Goal: Task Accomplishment & Management: Manage account settings

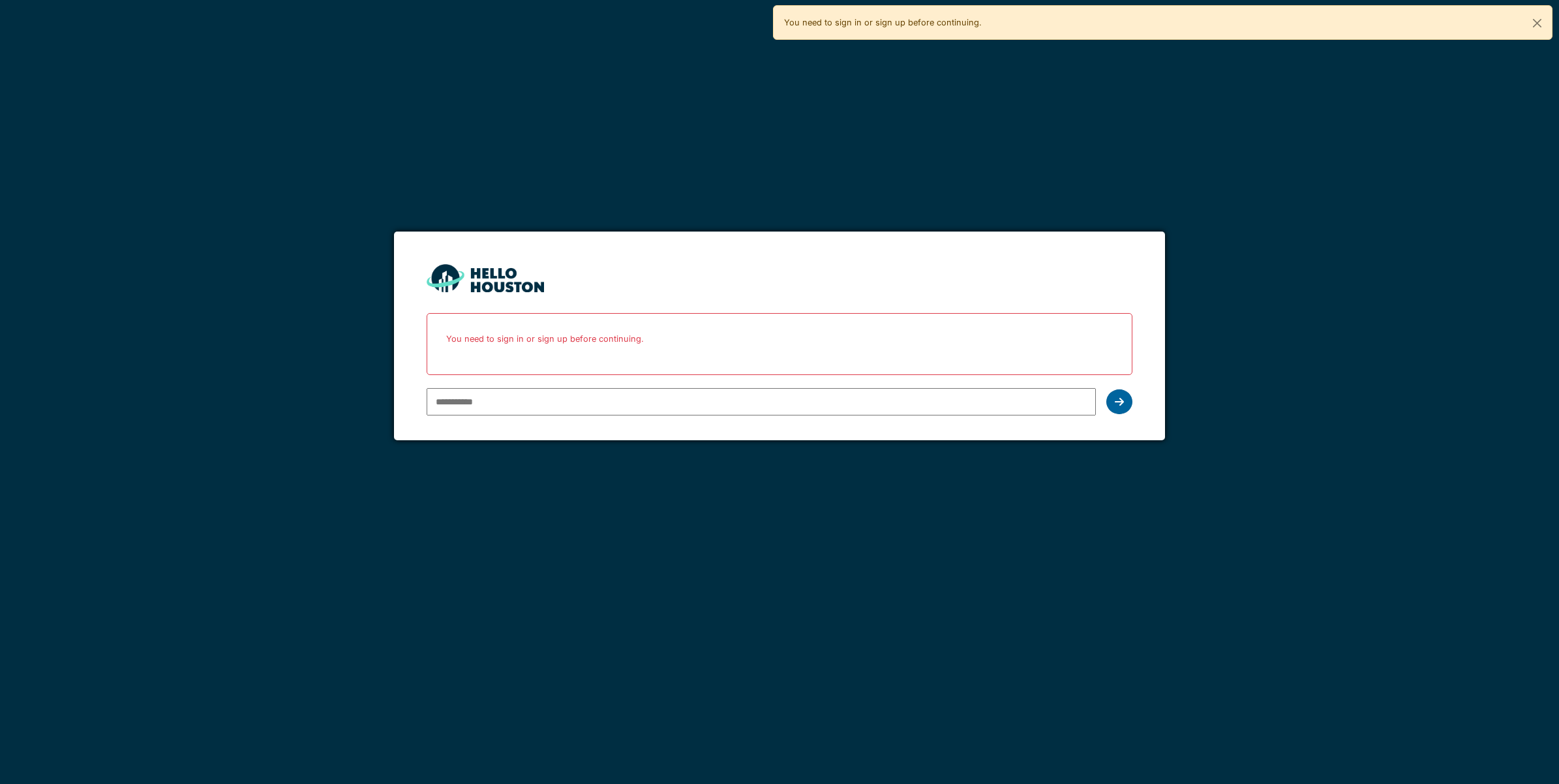
type input "**********"
click at [1123, 398] on icon at bounding box center [1119, 401] width 9 height 11
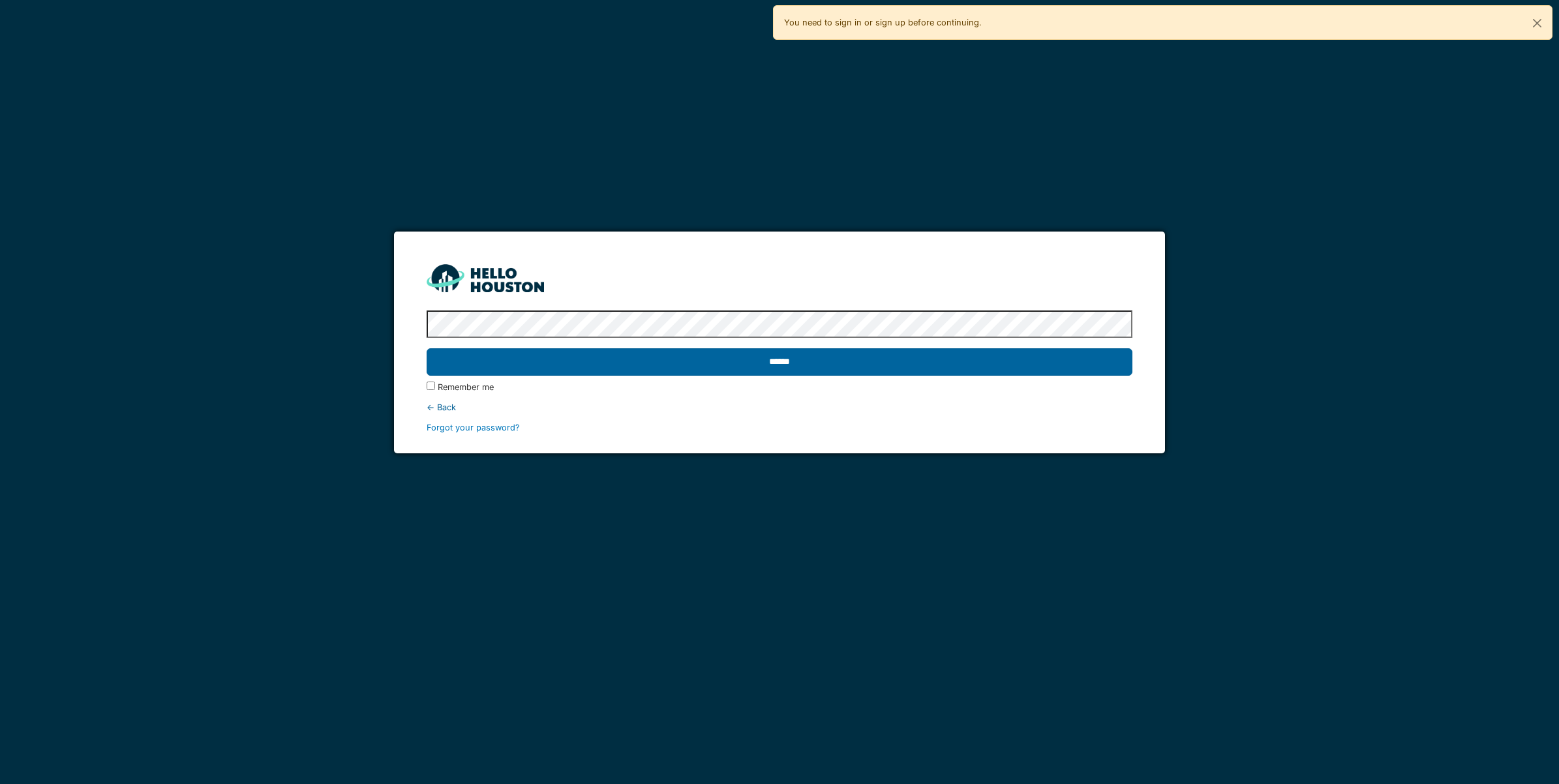
click at [809, 349] on input "******" at bounding box center [780, 361] width 706 height 27
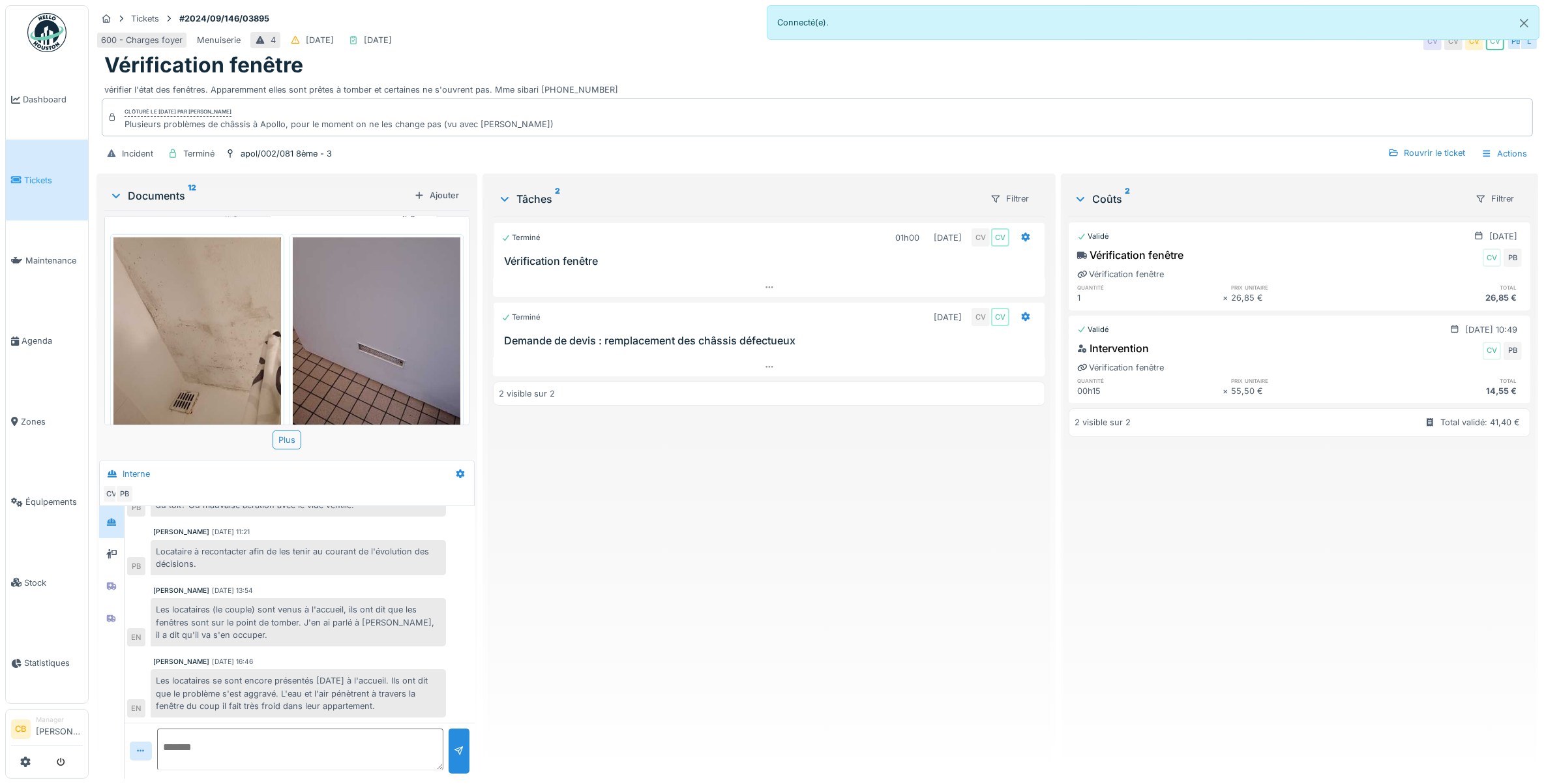
scroll to position [12, 0]
click at [116, 550] on icon at bounding box center [111, 554] width 11 height 8
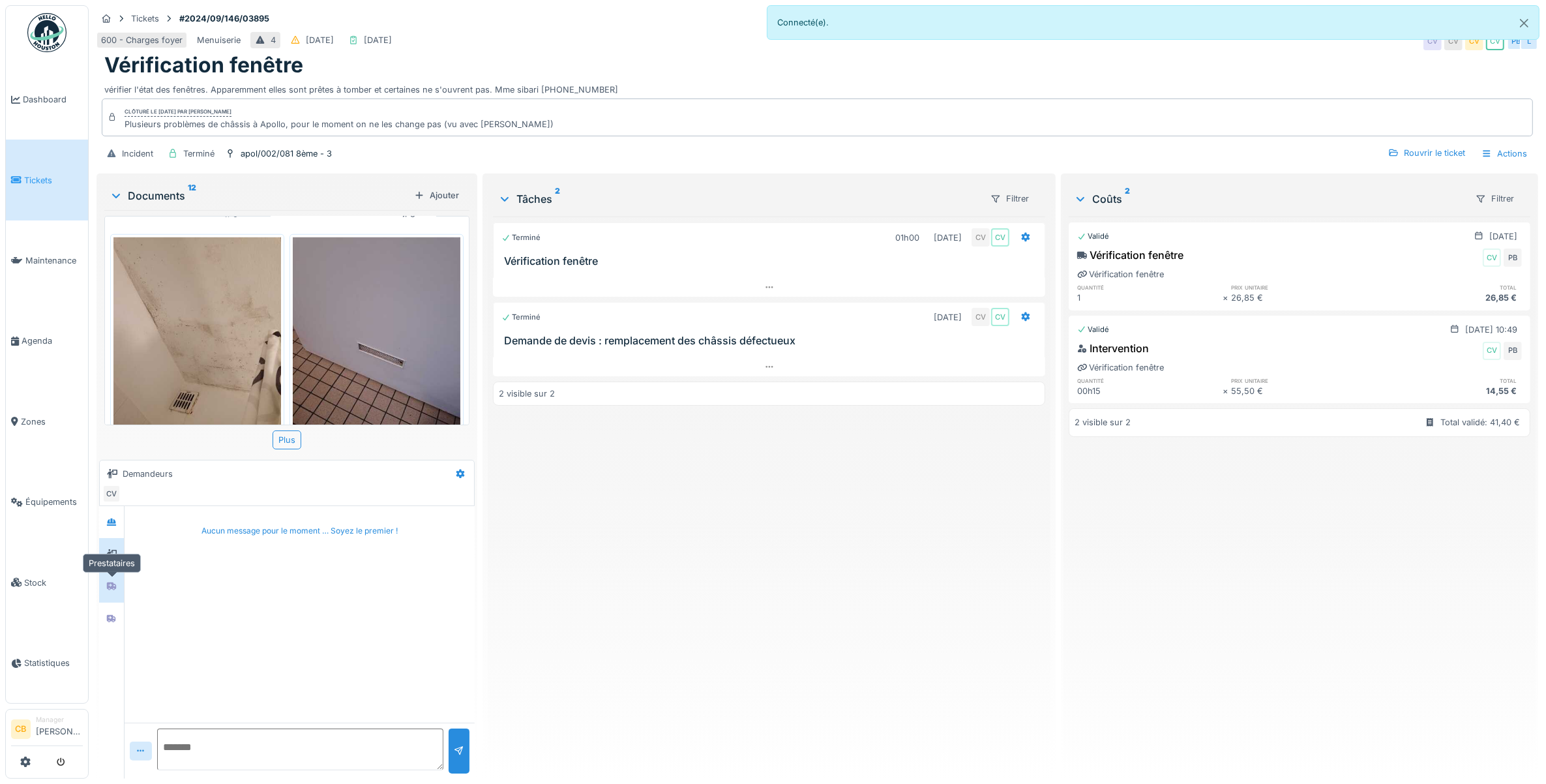
click at [116, 580] on div at bounding box center [111, 586] width 11 height 12
click at [111, 614] on icon at bounding box center [111, 617] width 9 height 7
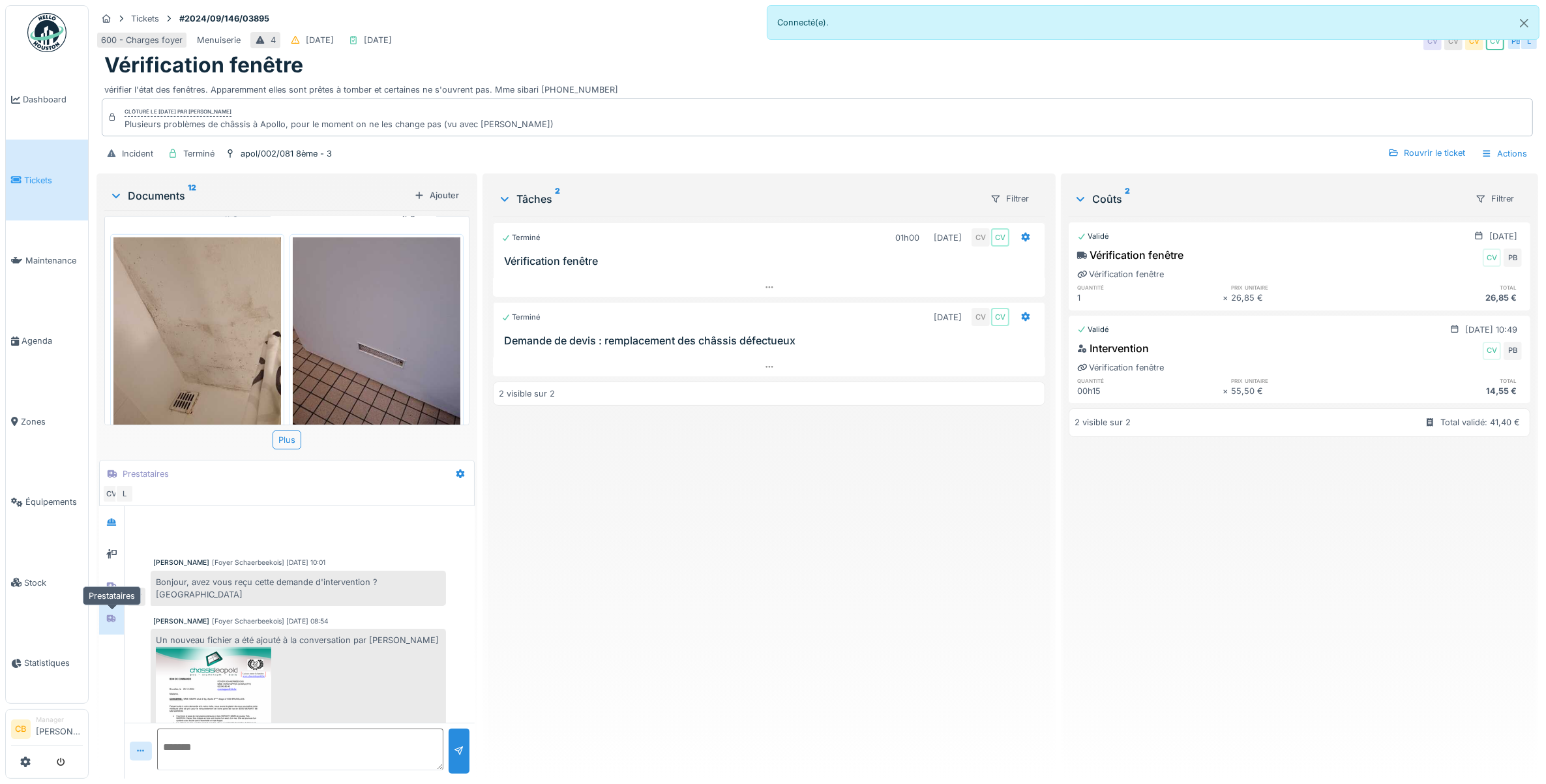
scroll to position [31, 0]
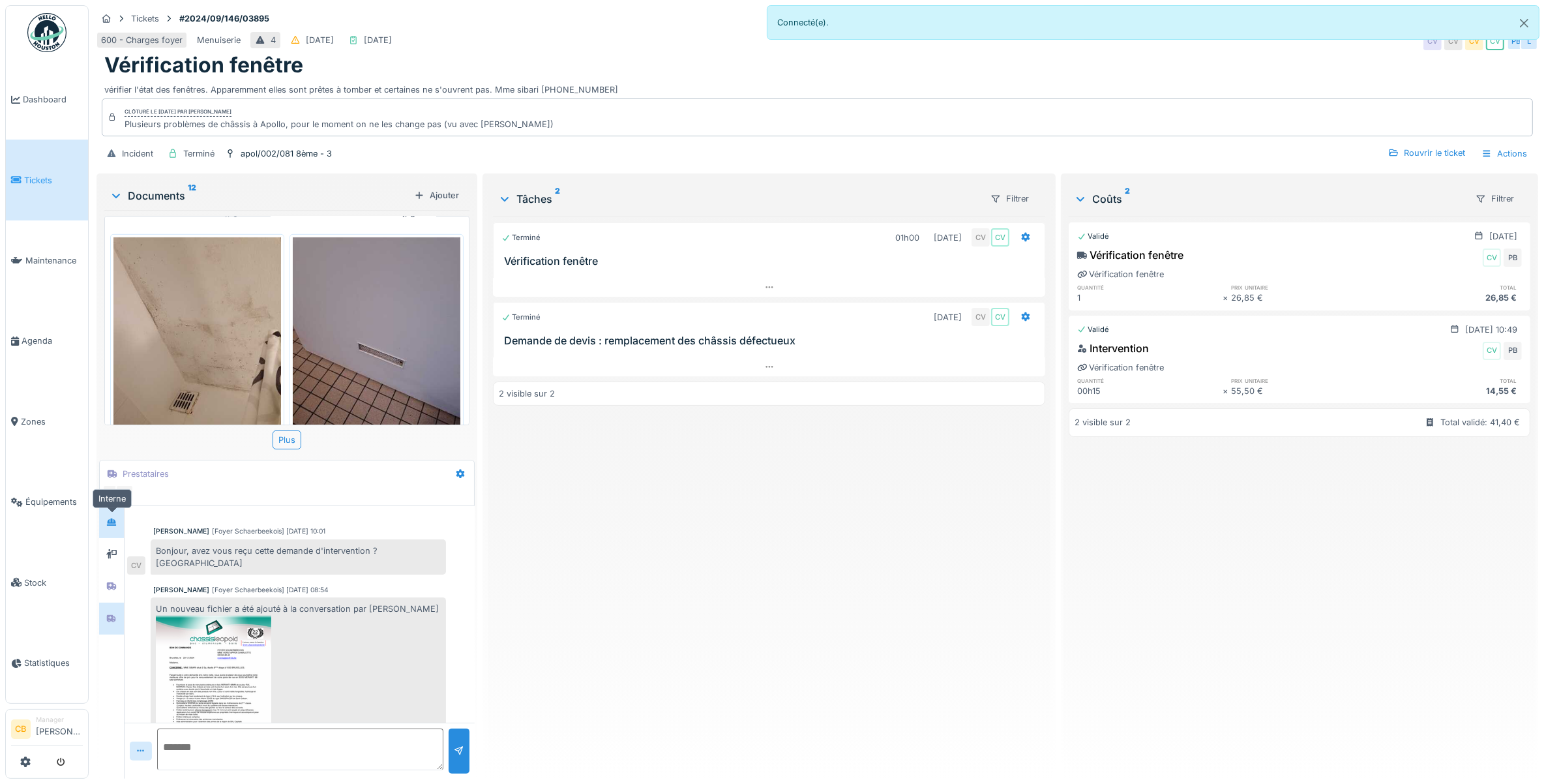
click at [111, 518] on icon at bounding box center [111, 522] width 9 height 7
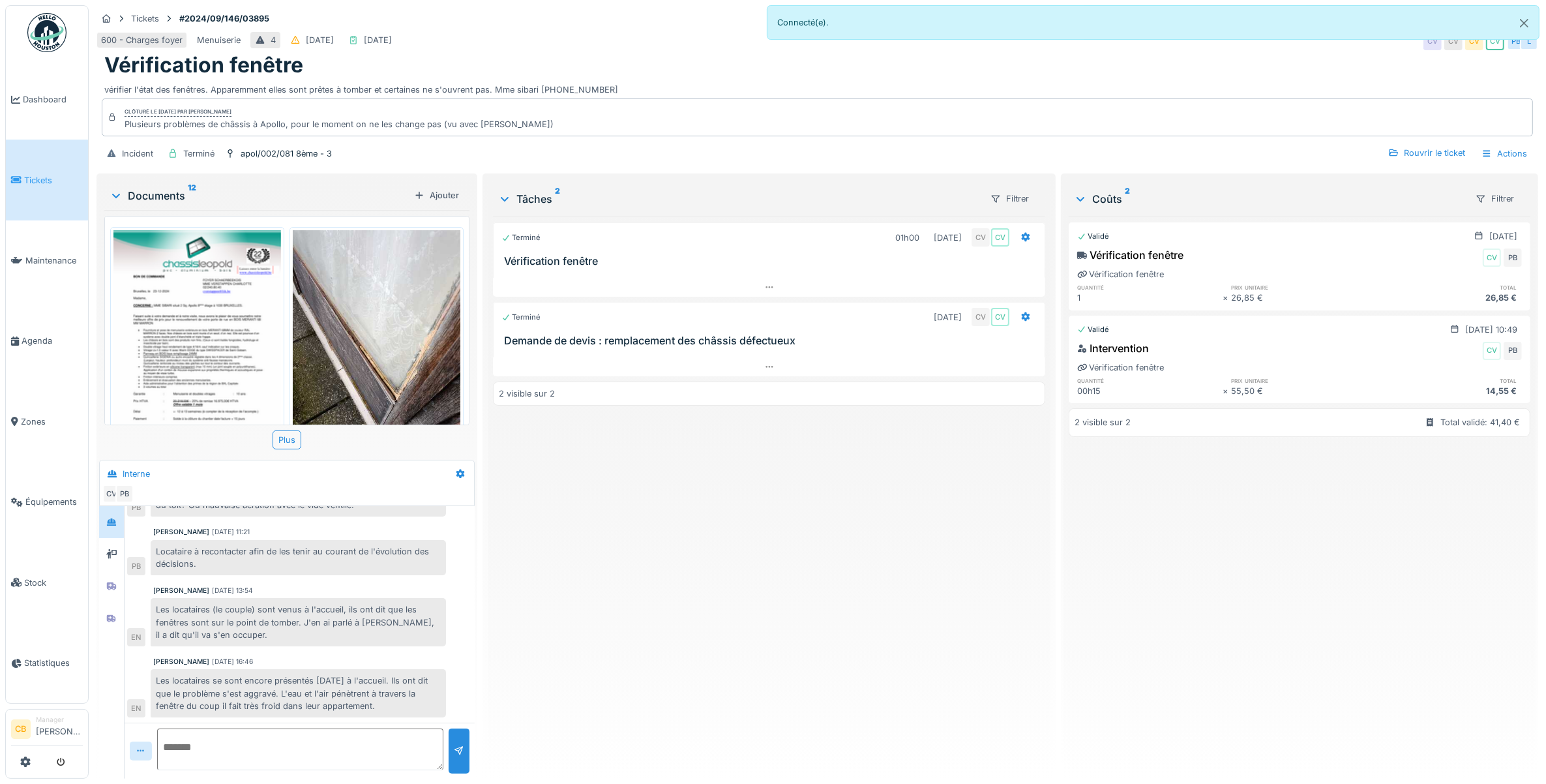
scroll to position [0, 0]
click at [231, 320] on img at bounding box center [196, 348] width 168 height 237
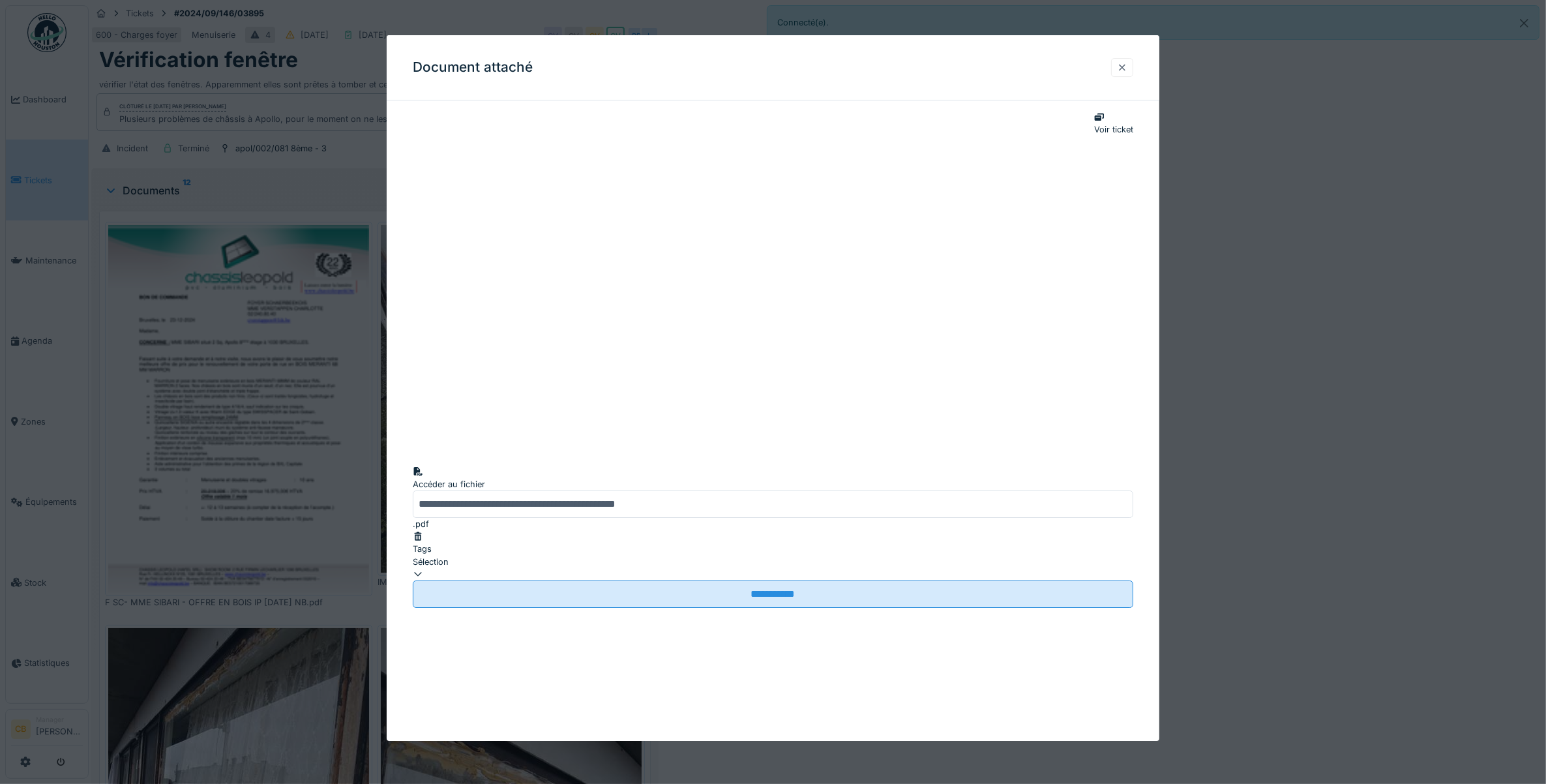
click at [1128, 67] on div at bounding box center [1122, 67] width 11 height 12
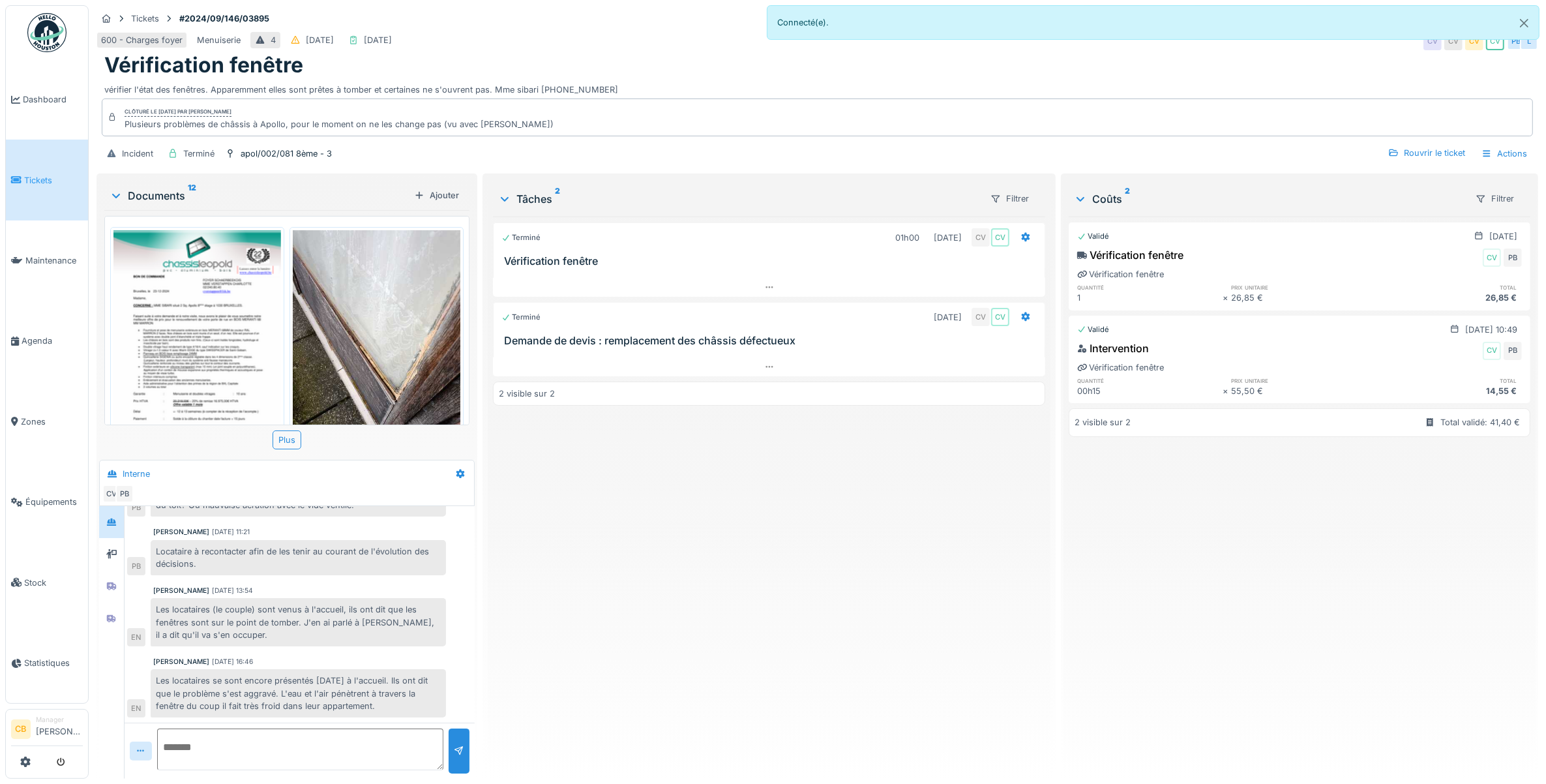
click at [135, 196] on div "Documents 12" at bounding box center [259, 196] width 300 height 16
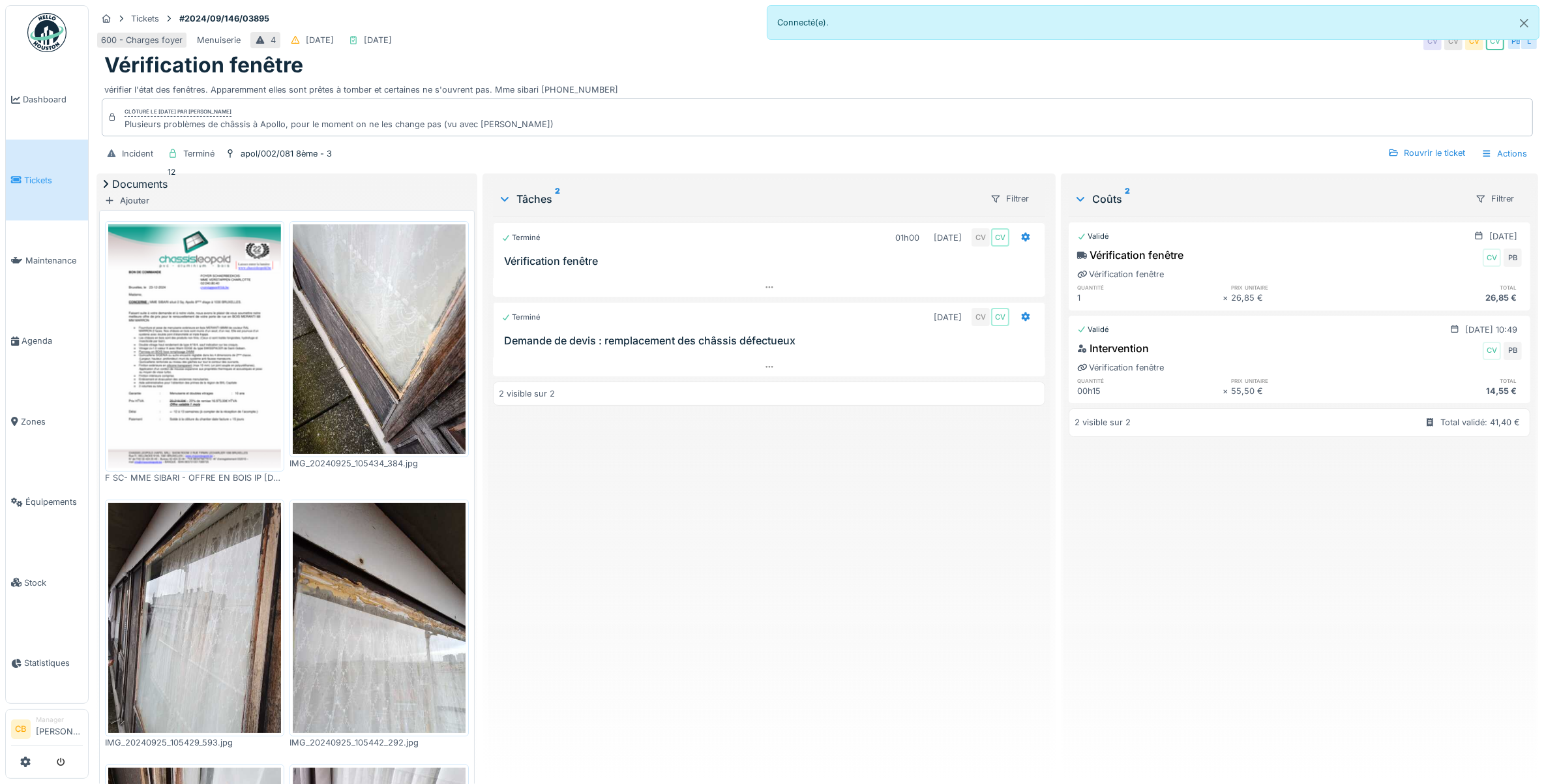
click at [135, 191] on div "Documents 12" at bounding box center [286, 183] width 376 height 16
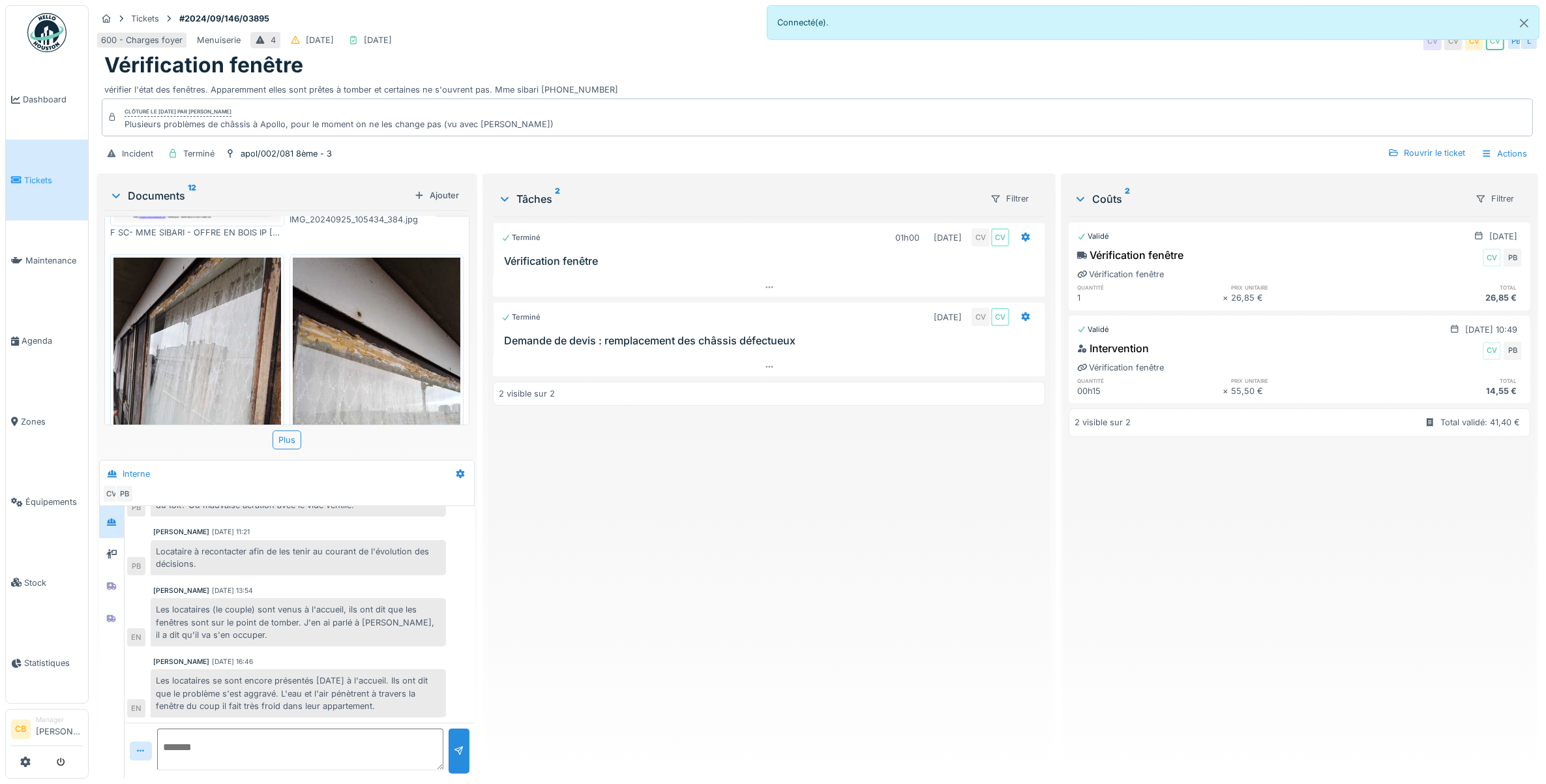
scroll to position [244, 0]
click at [204, 310] on img at bounding box center [196, 368] width 168 height 223
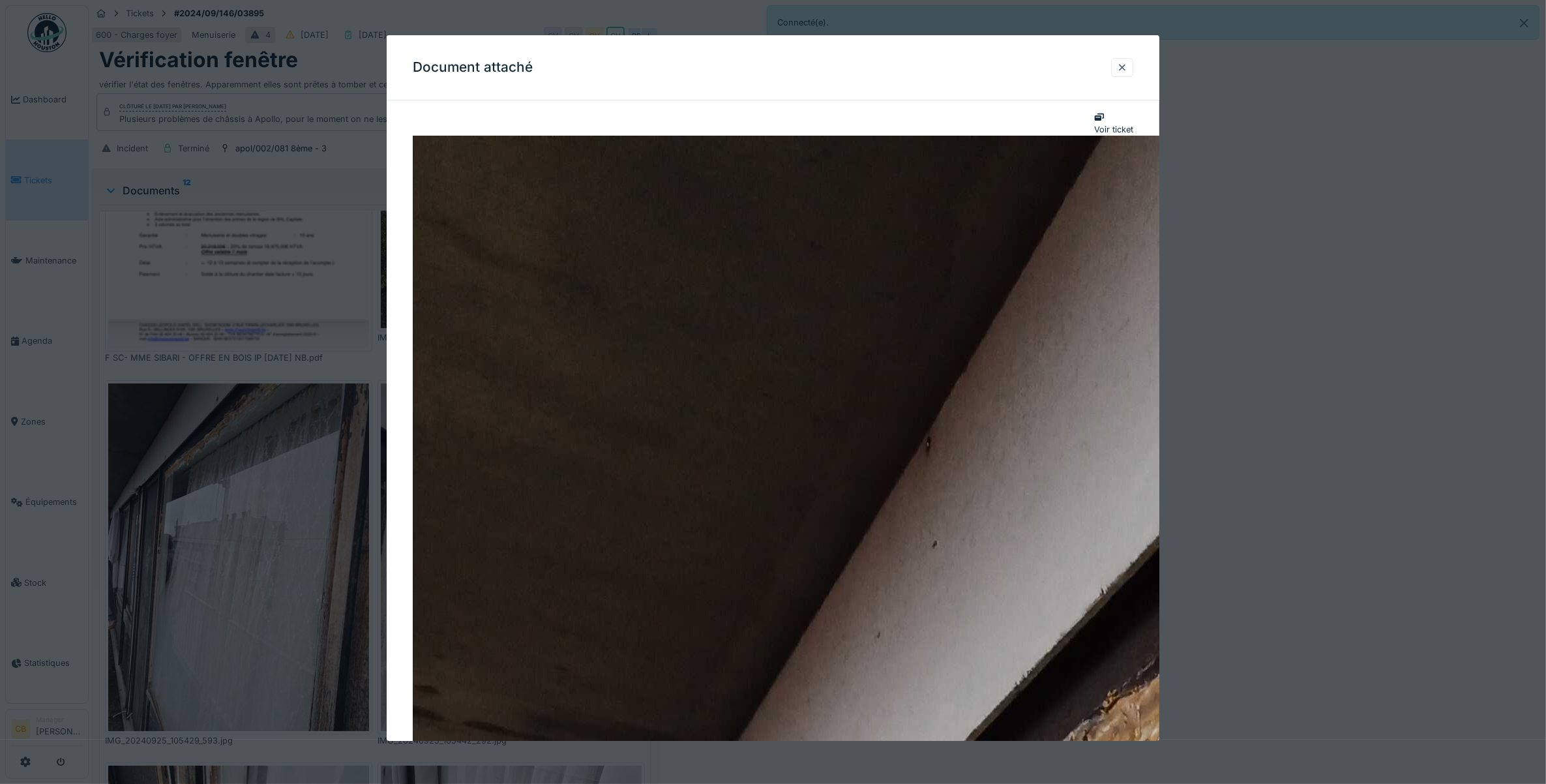
click at [1126, 67] on div at bounding box center [1122, 67] width 11 height 12
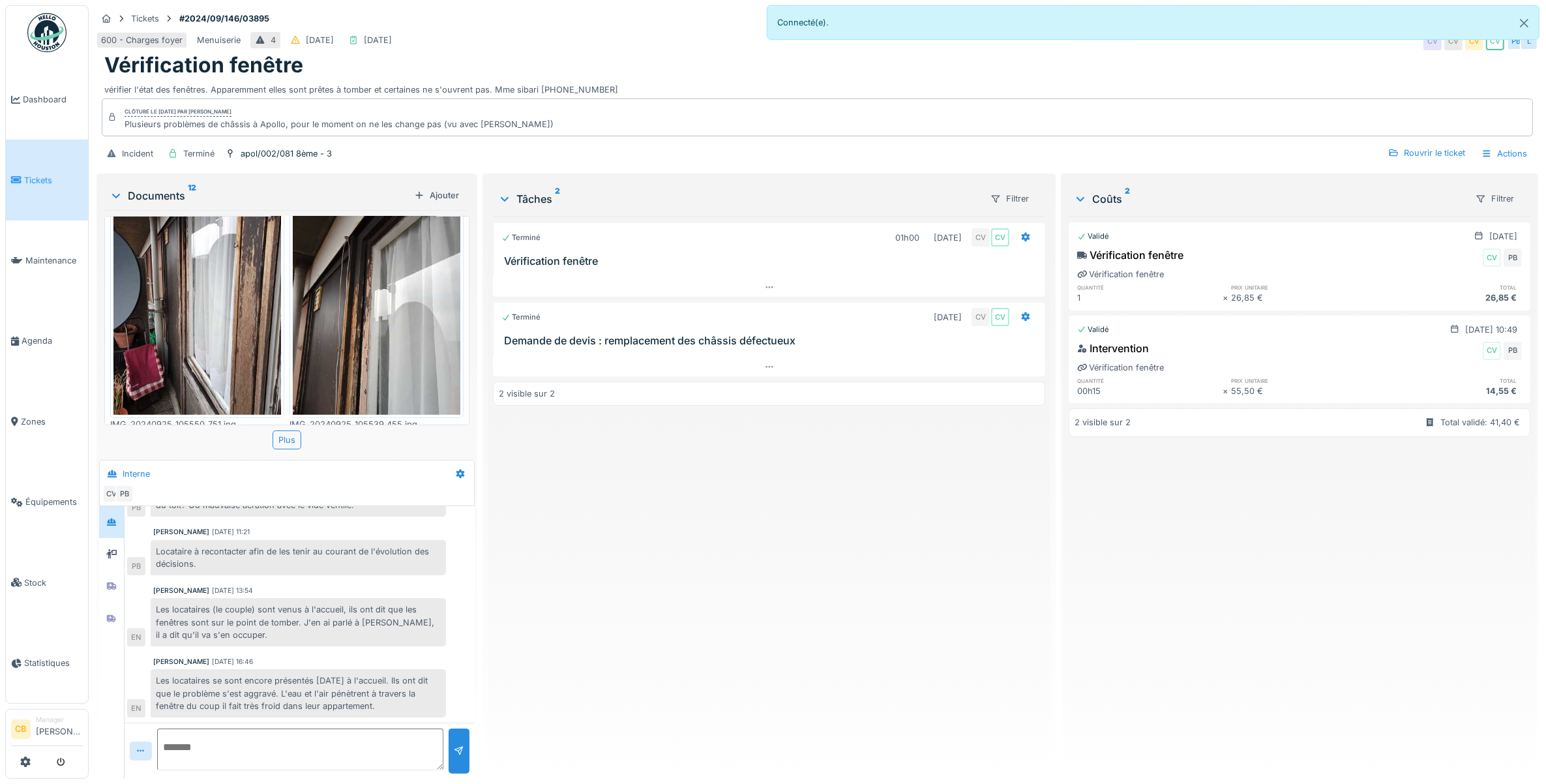
scroll to position [978, 0]
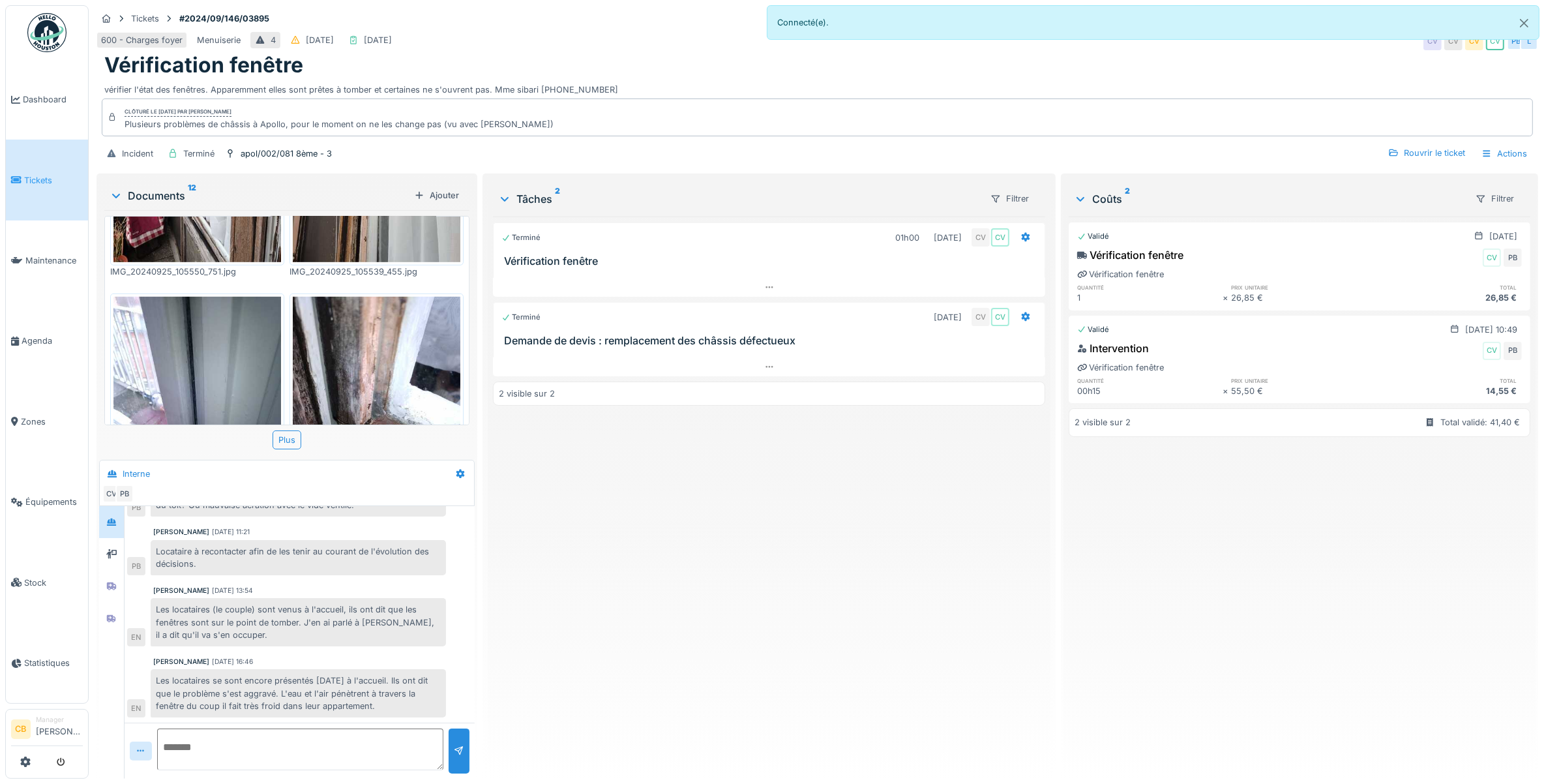
click at [389, 347] on img at bounding box center [376, 409] width 168 height 223
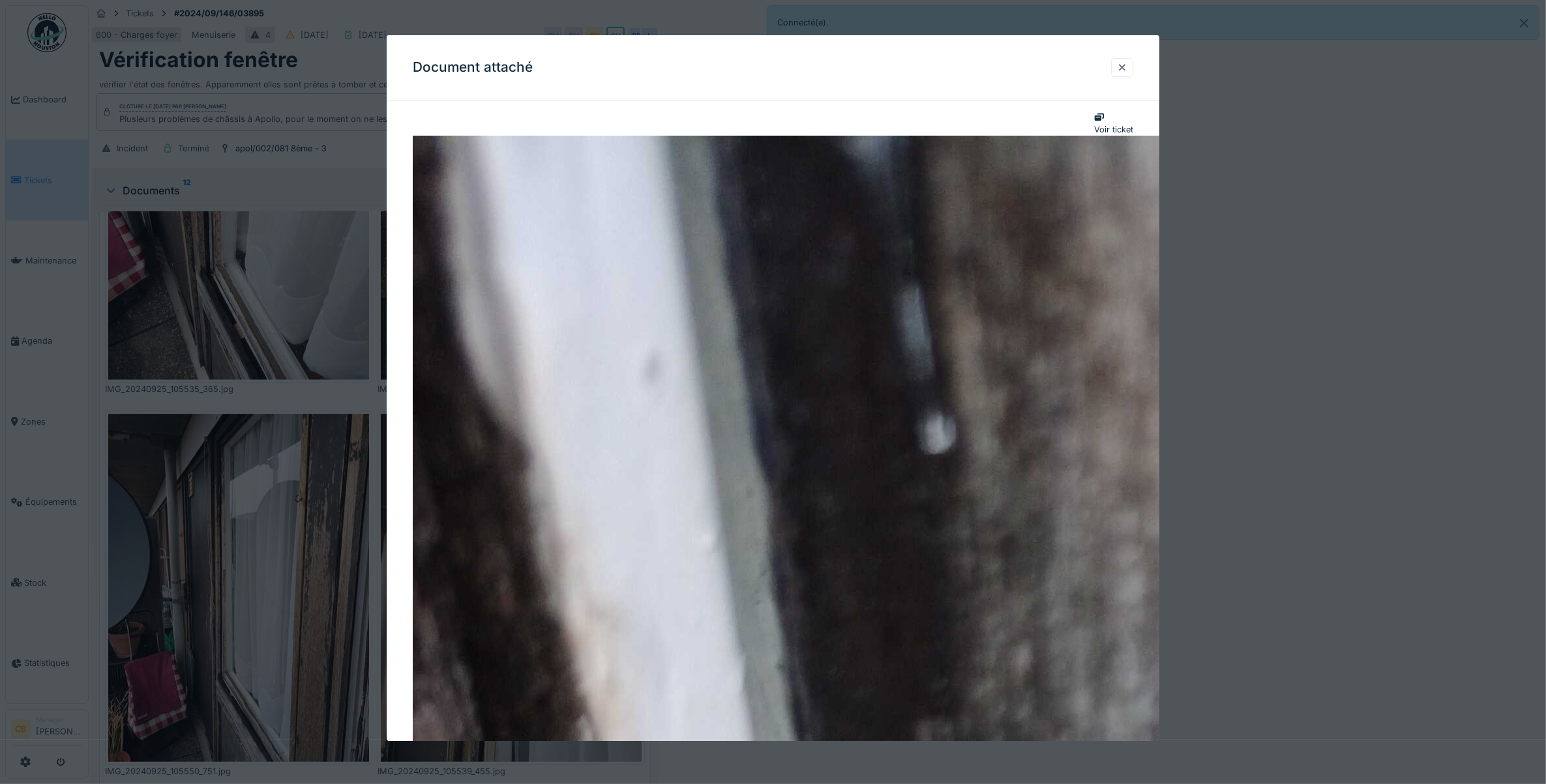
click at [1133, 64] on div at bounding box center [1122, 67] width 22 height 19
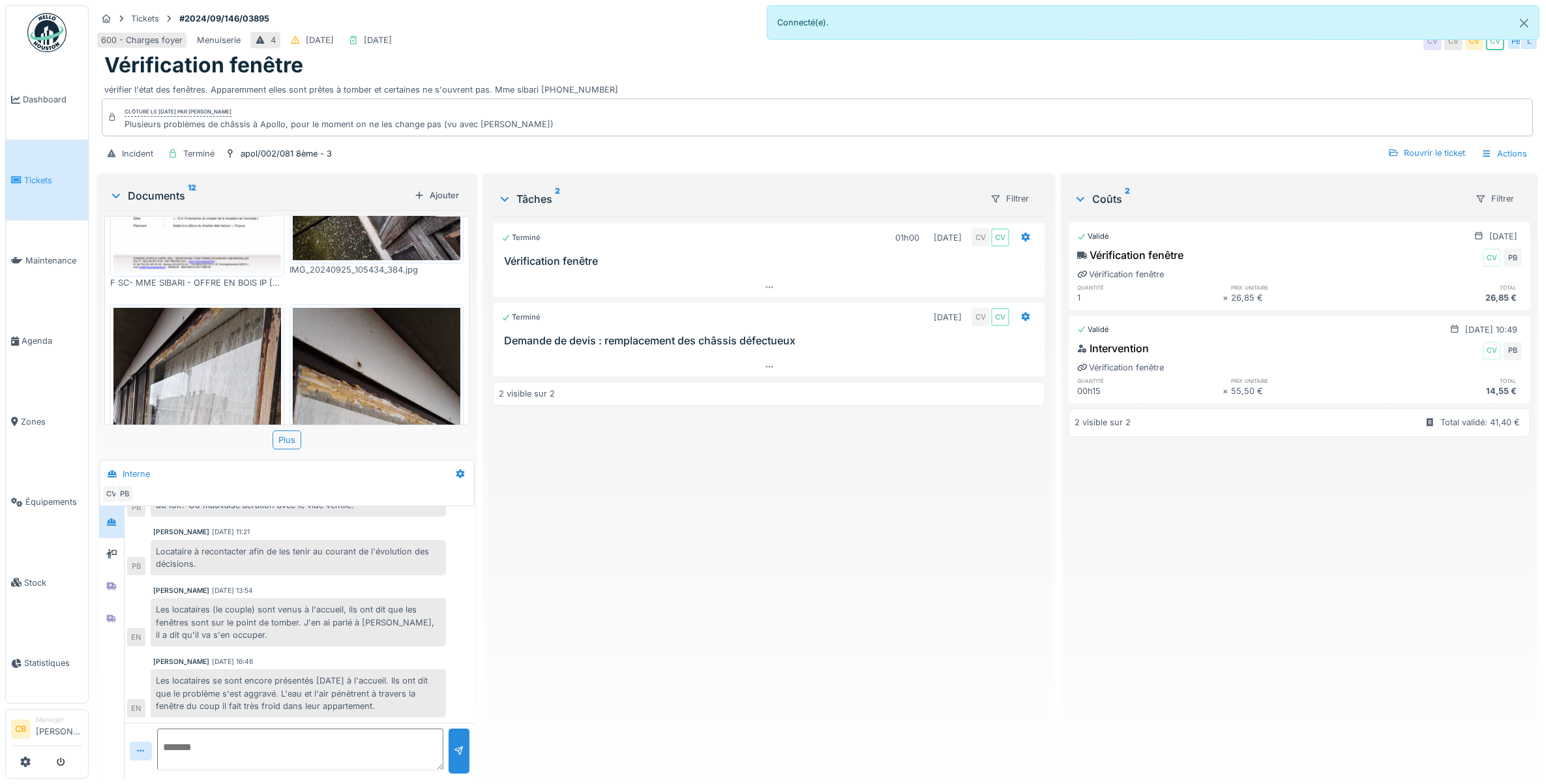
scroll to position [0, 0]
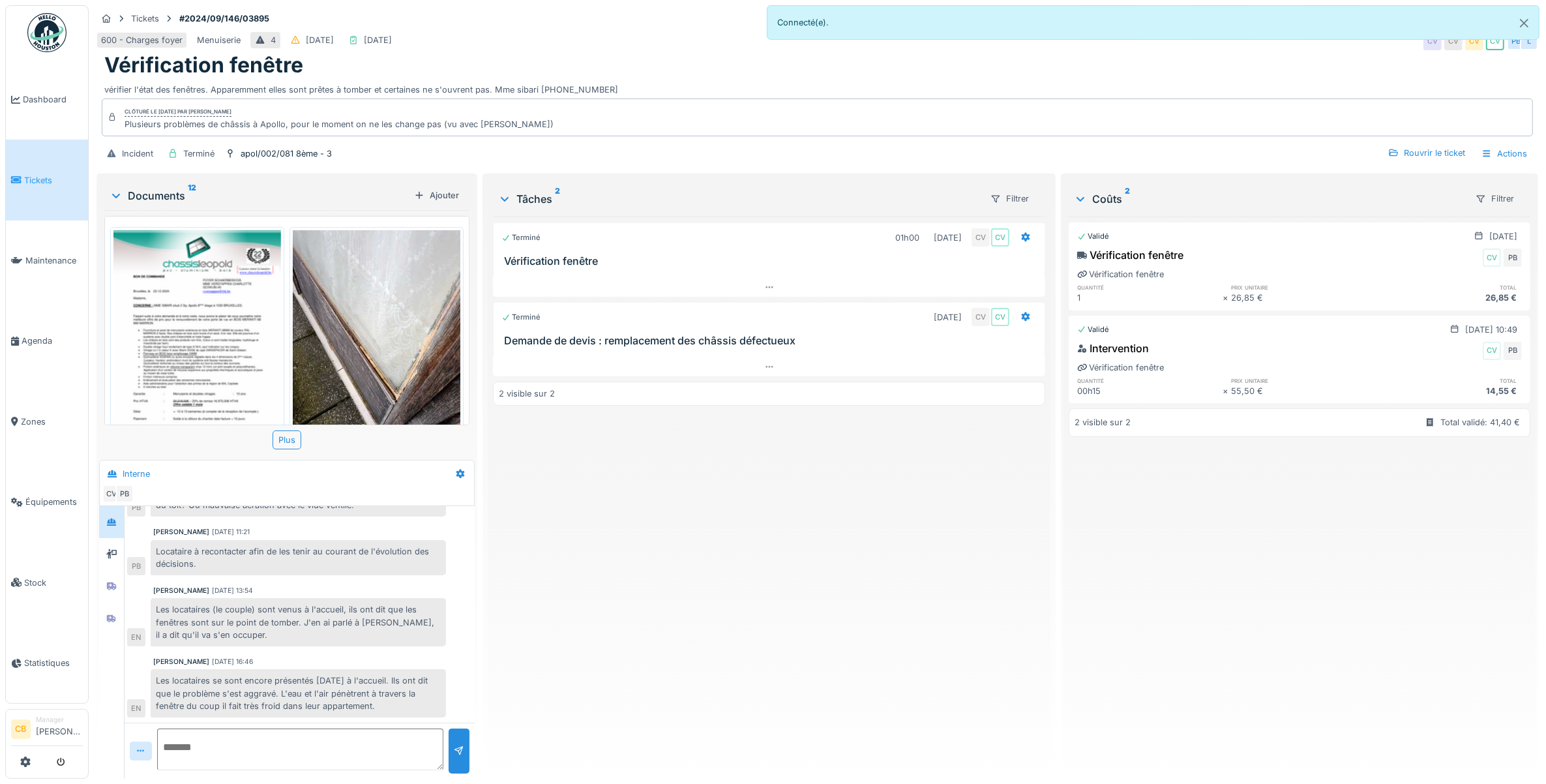
click at [229, 328] on img at bounding box center [196, 348] width 168 height 237
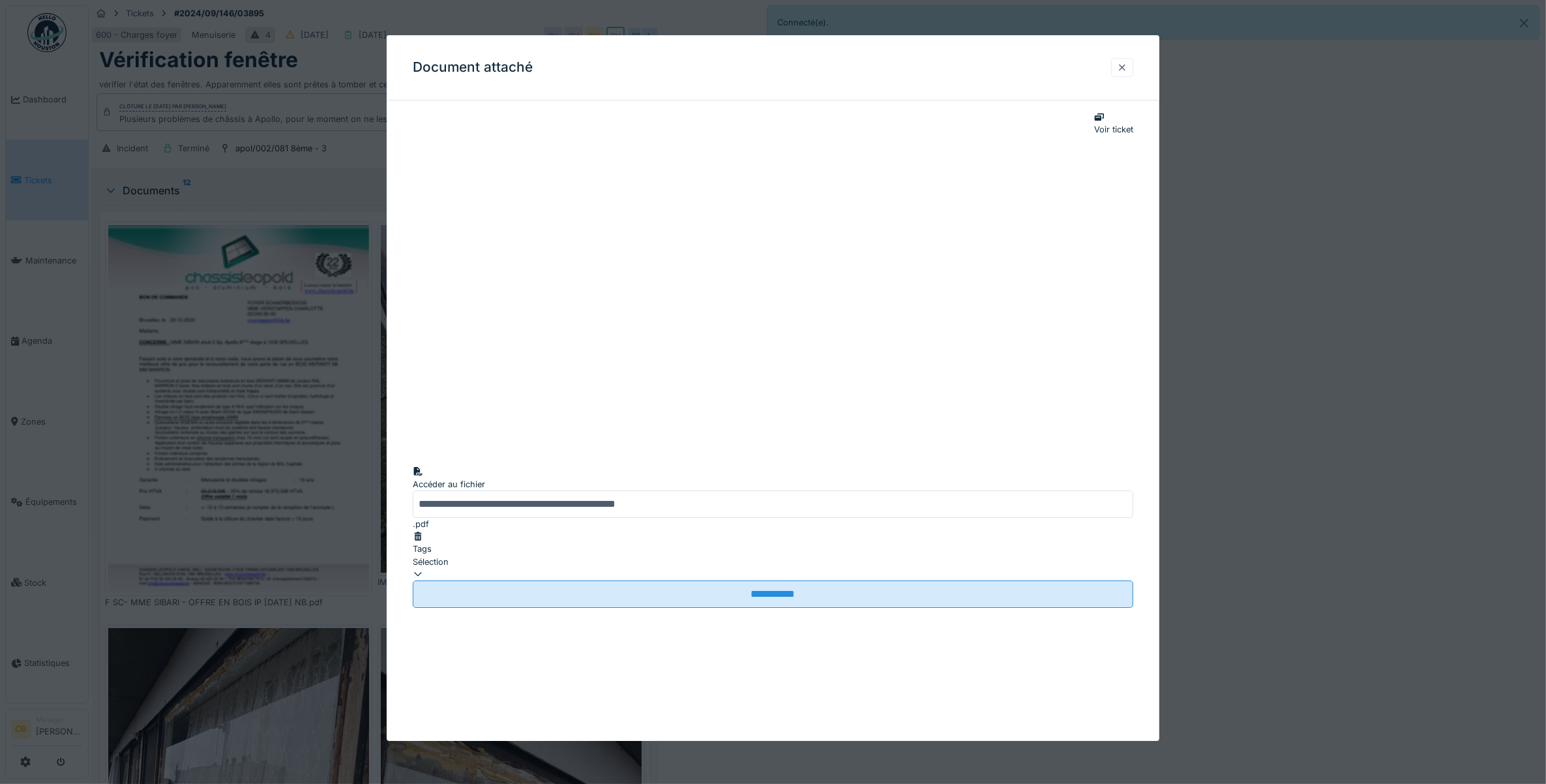
click at [1123, 66] on div at bounding box center [1122, 67] width 22 height 19
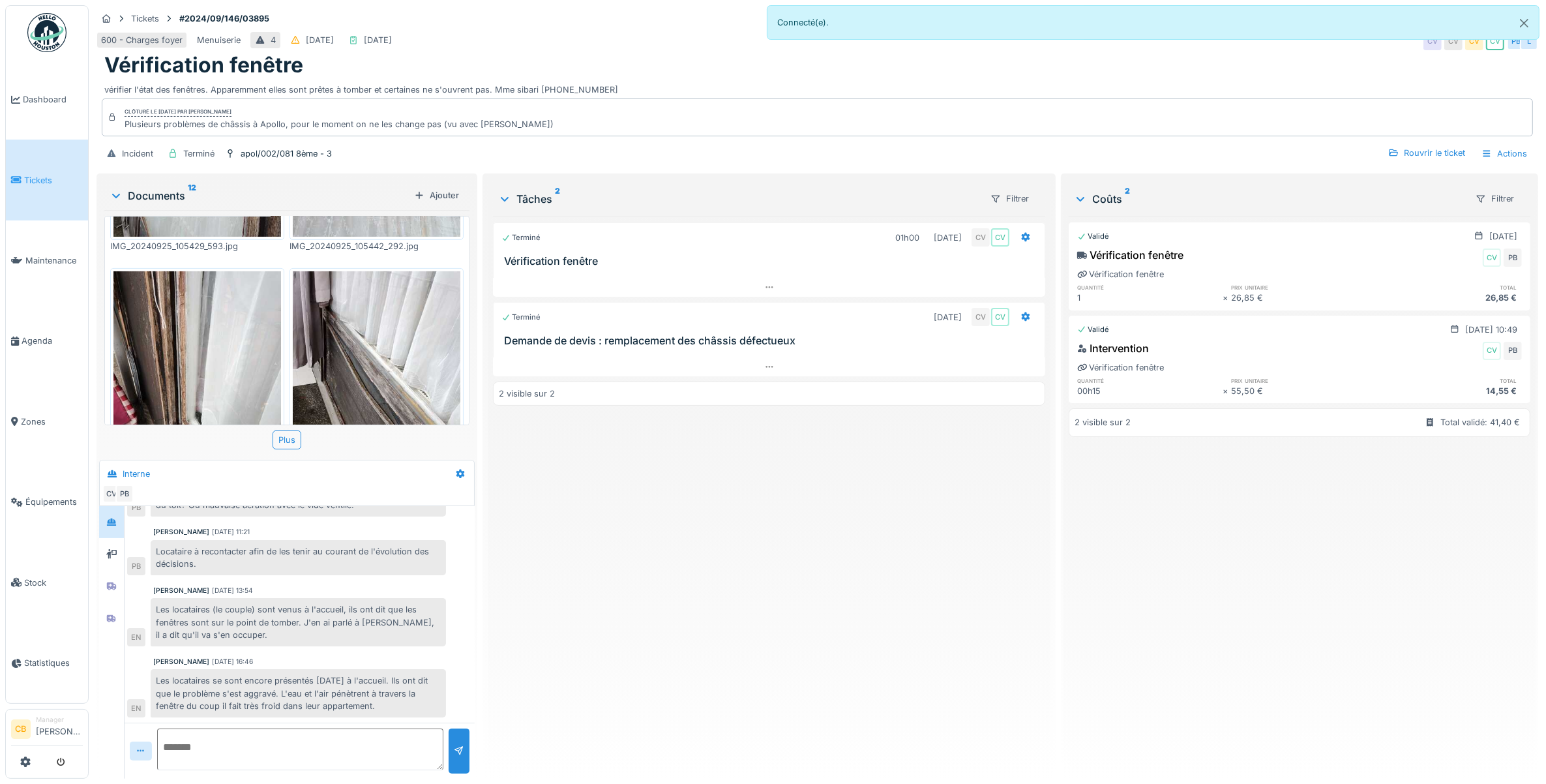
scroll to position [489, 0]
click at [371, 322] on img at bounding box center [376, 381] width 168 height 223
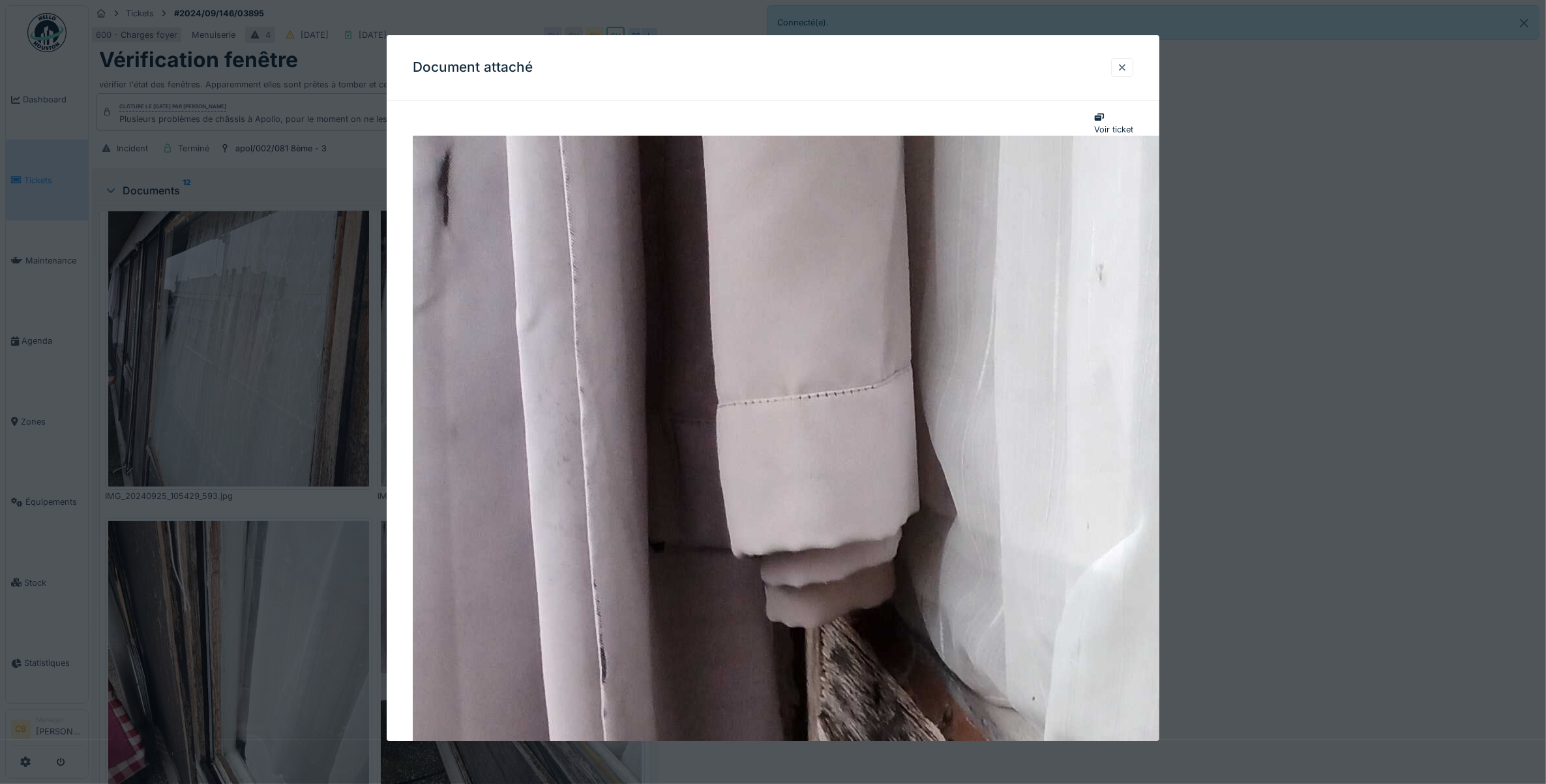
click at [344, 324] on div at bounding box center [773, 392] width 1546 height 784
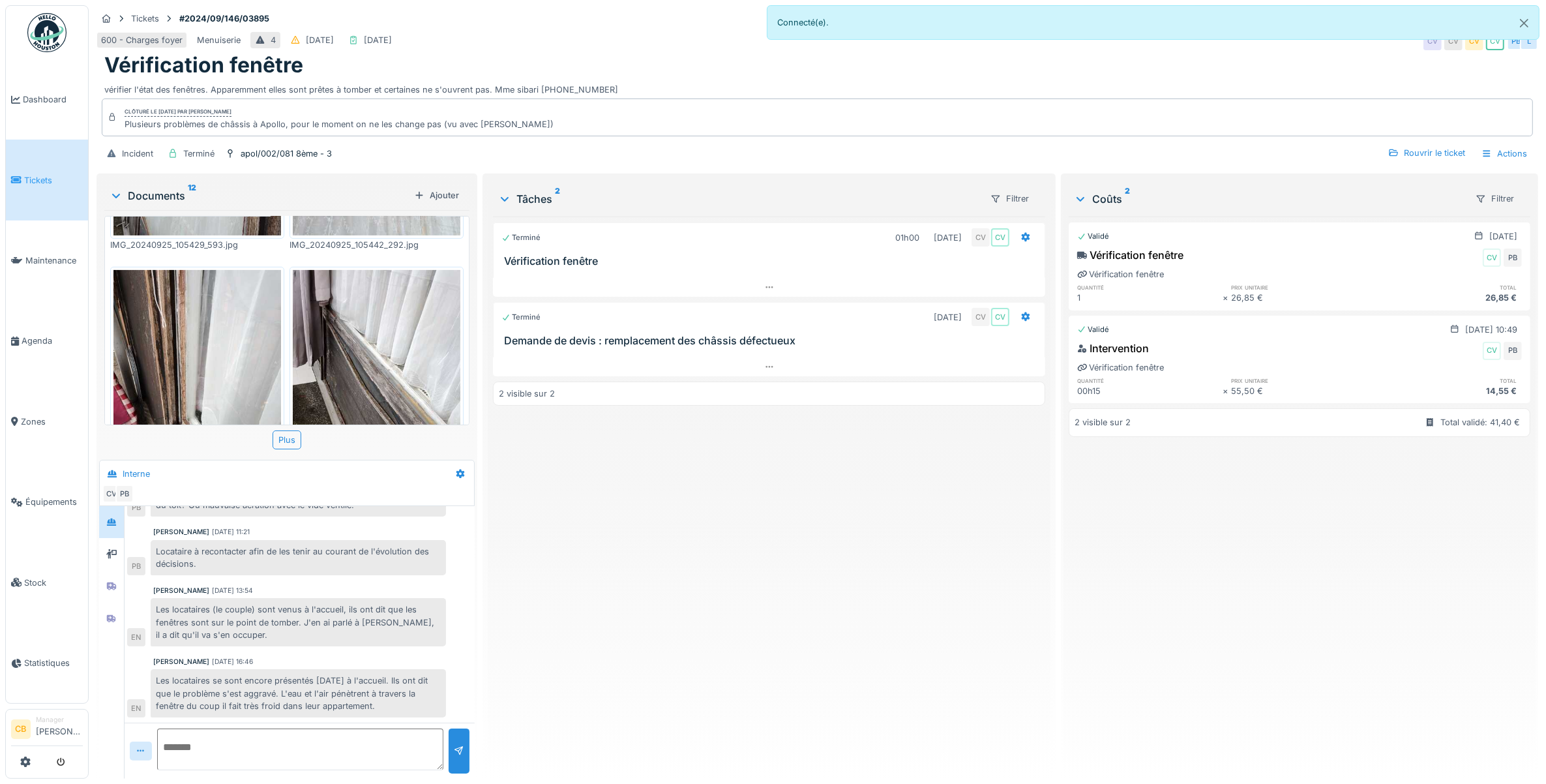
click at [222, 324] on img at bounding box center [196, 381] width 168 height 223
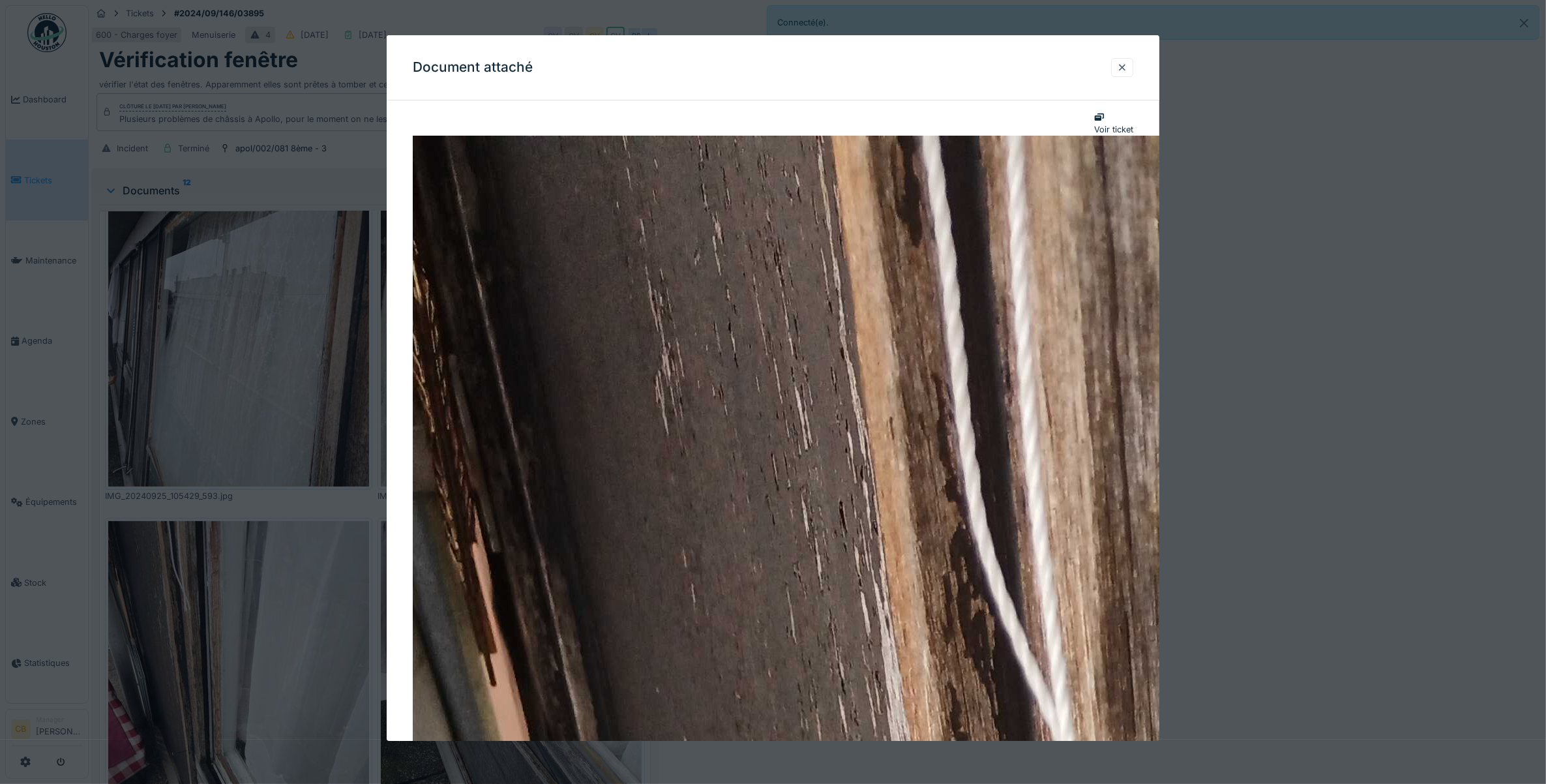
click at [1128, 66] on div at bounding box center [1122, 67] width 11 height 12
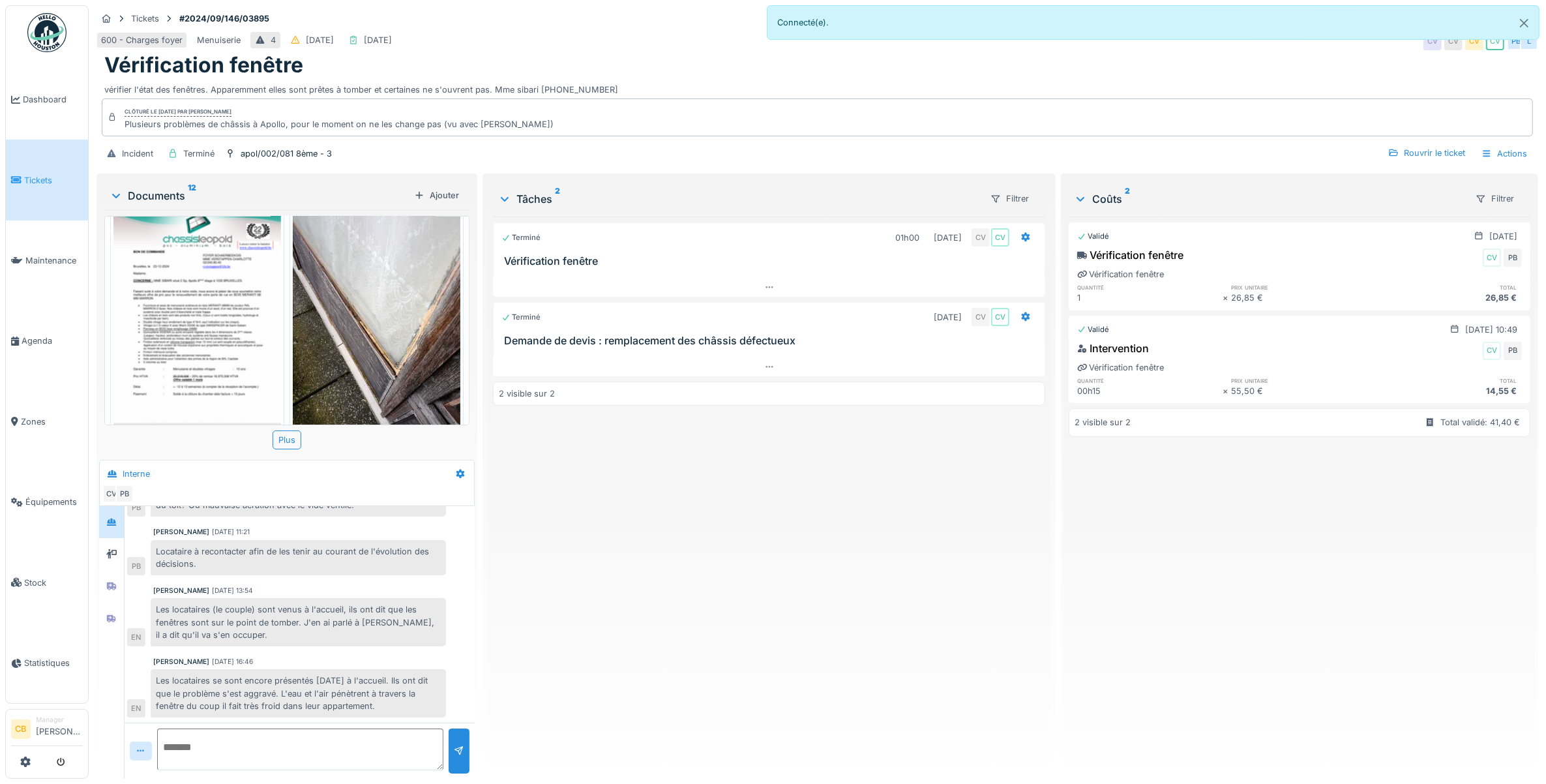
scroll to position [0, 0]
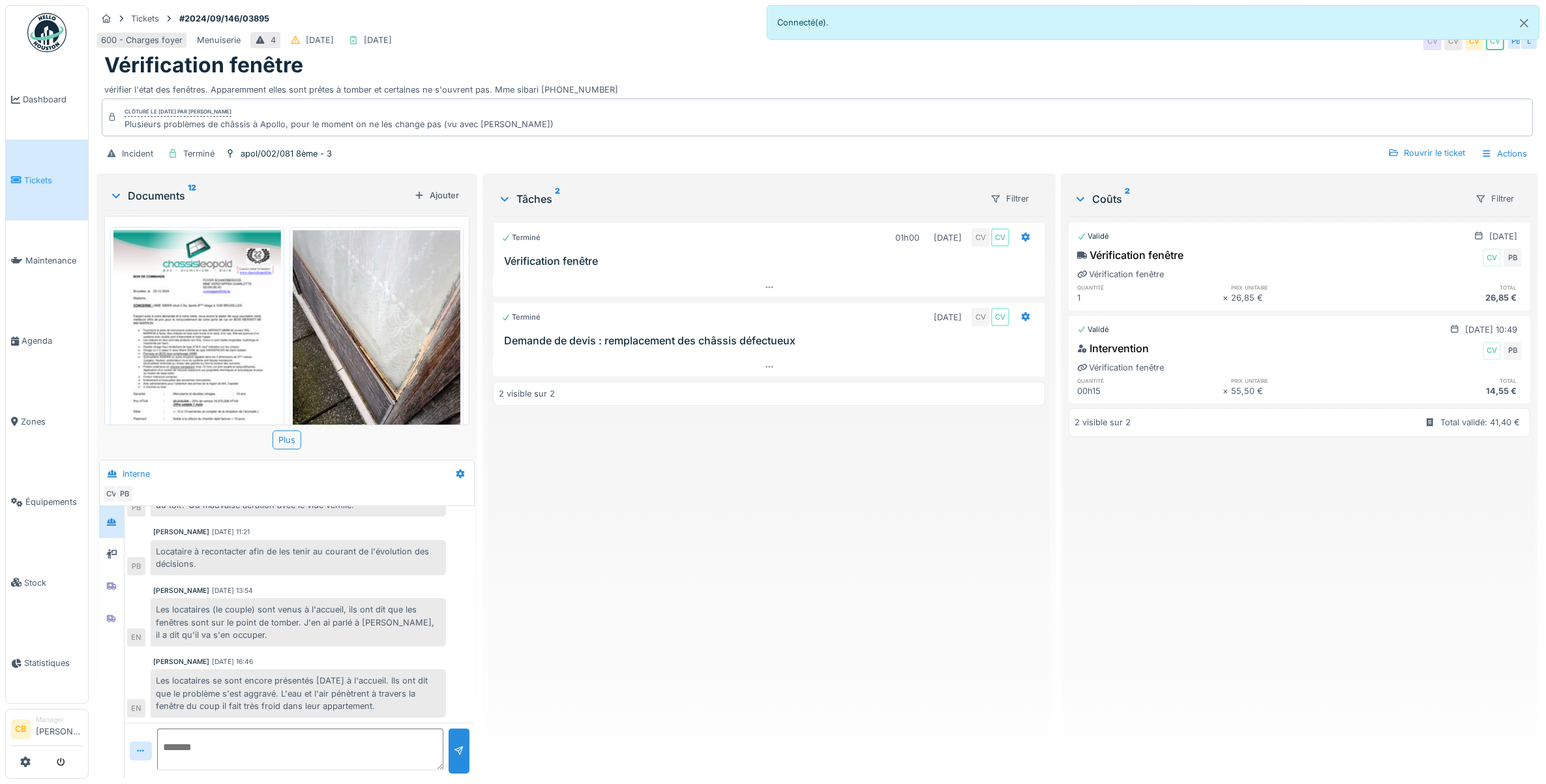
click at [200, 327] on img at bounding box center [196, 348] width 168 height 237
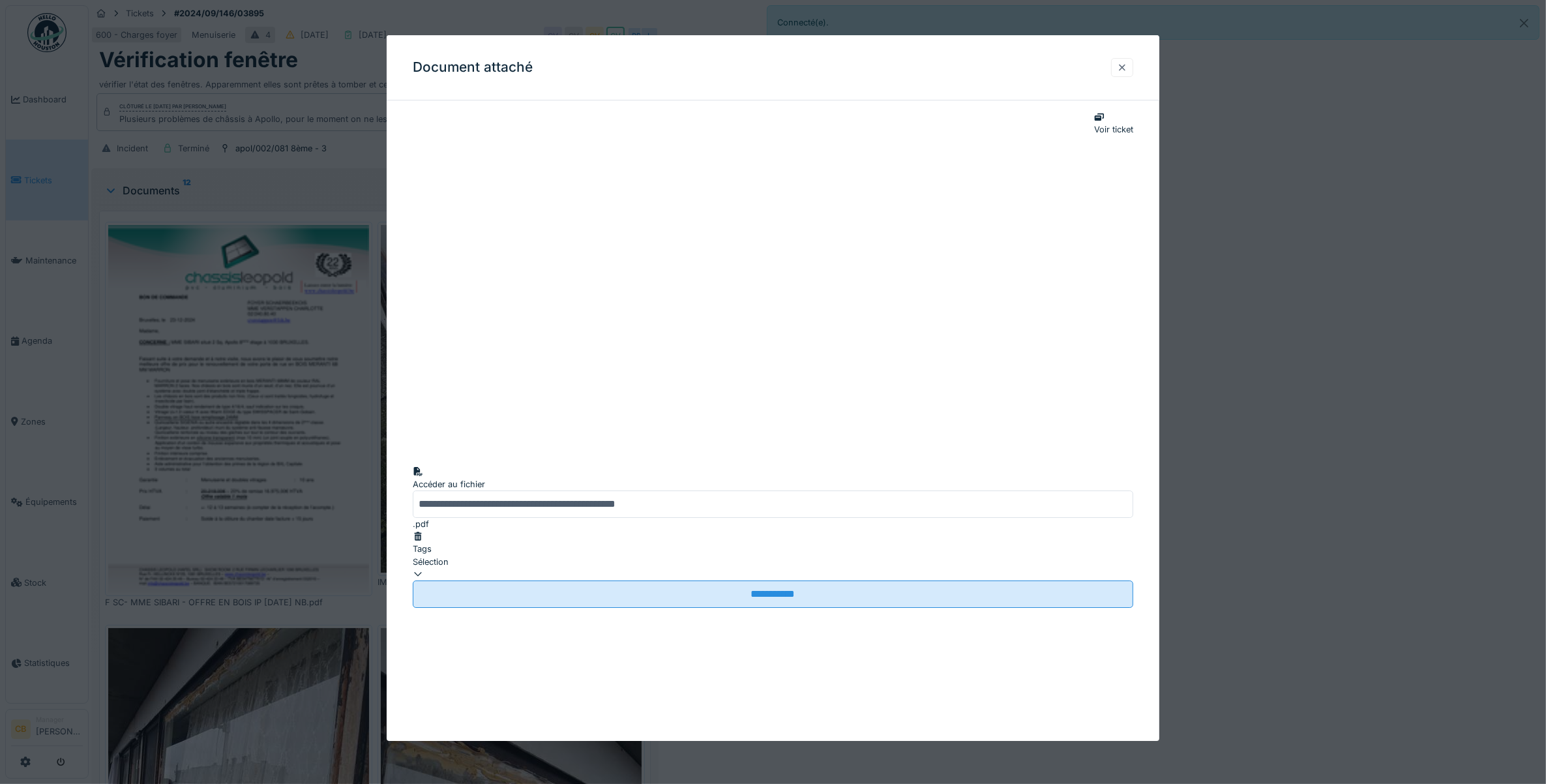
click at [1127, 67] on div at bounding box center [1122, 67] width 11 height 12
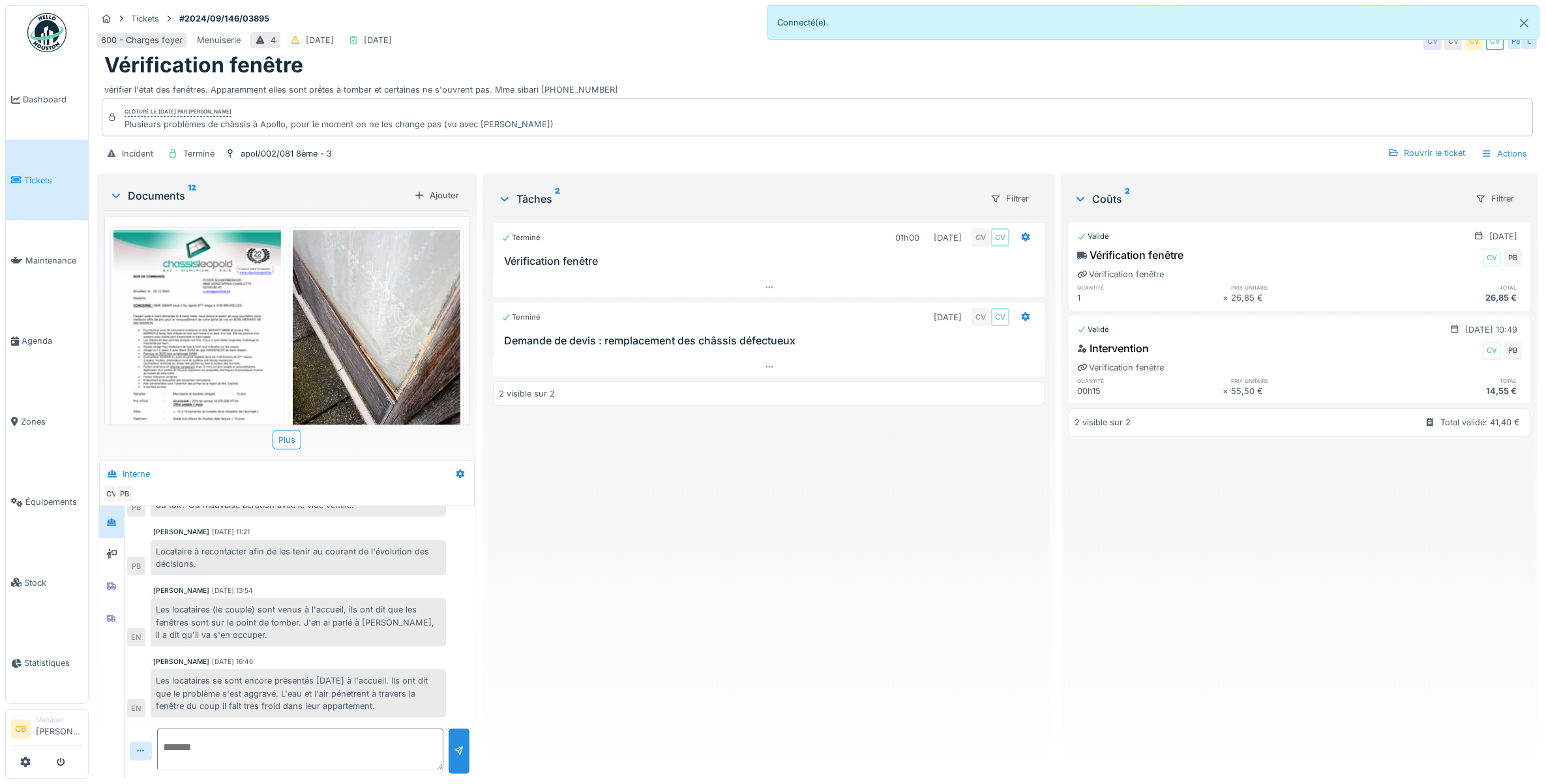
scroll to position [12, 0]
click at [110, 189] on div at bounding box center [116, 196] width 16 height 13
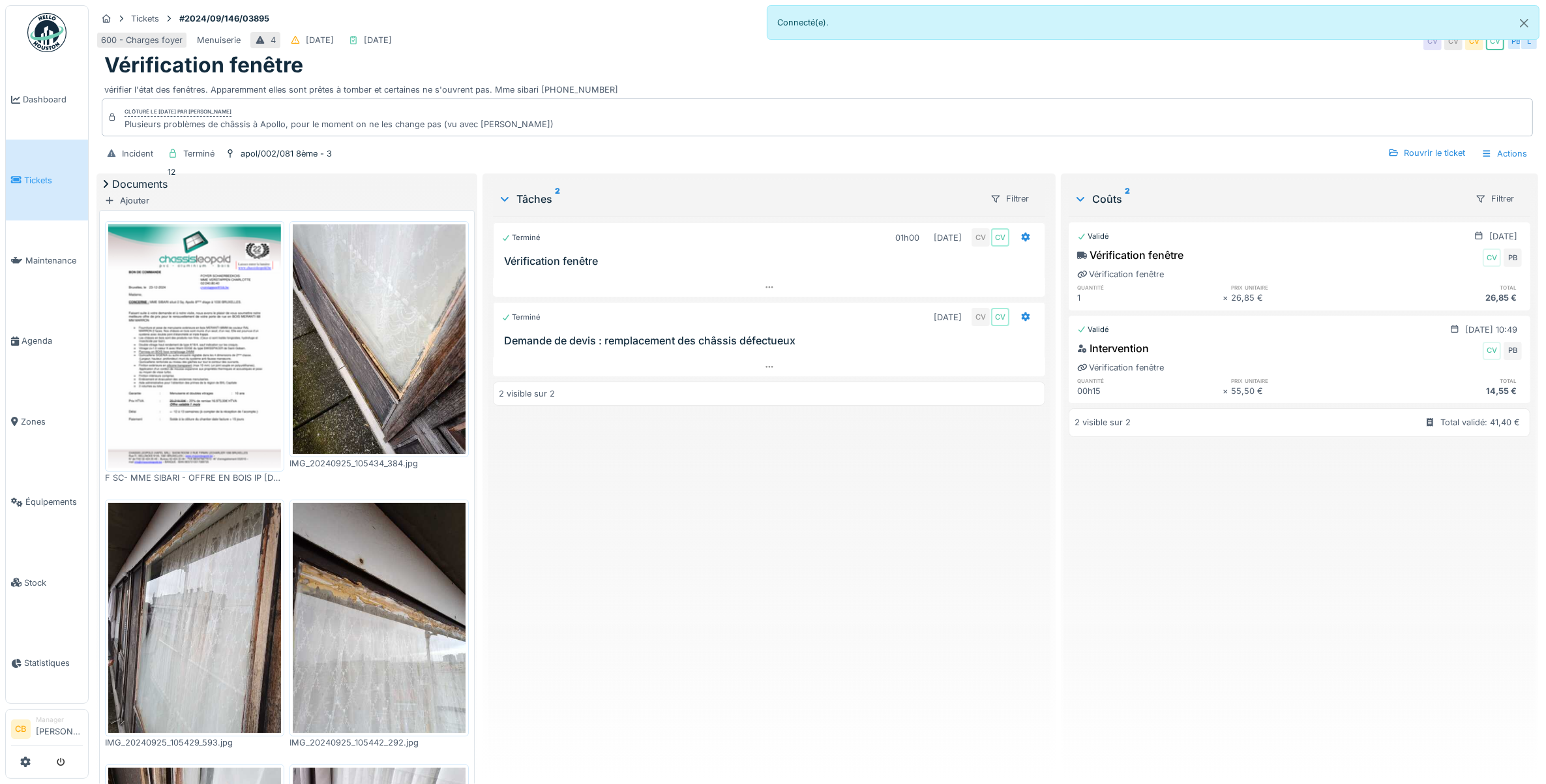
scroll to position [0, 0]
click at [169, 191] on div "Documents 12" at bounding box center [286, 183] width 376 height 16
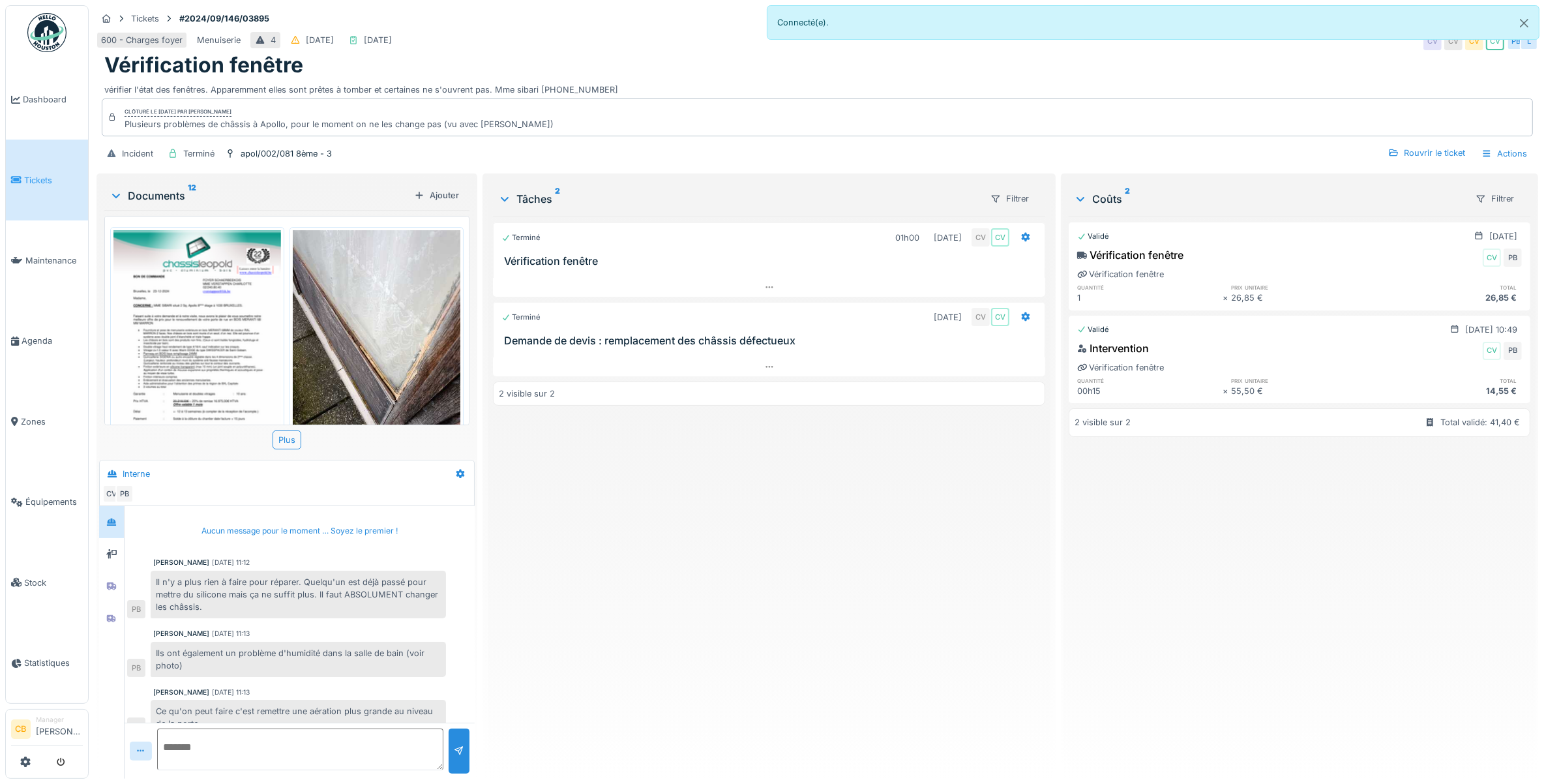
click at [333, 307] on img at bounding box center [376, 342] width 168 height 223
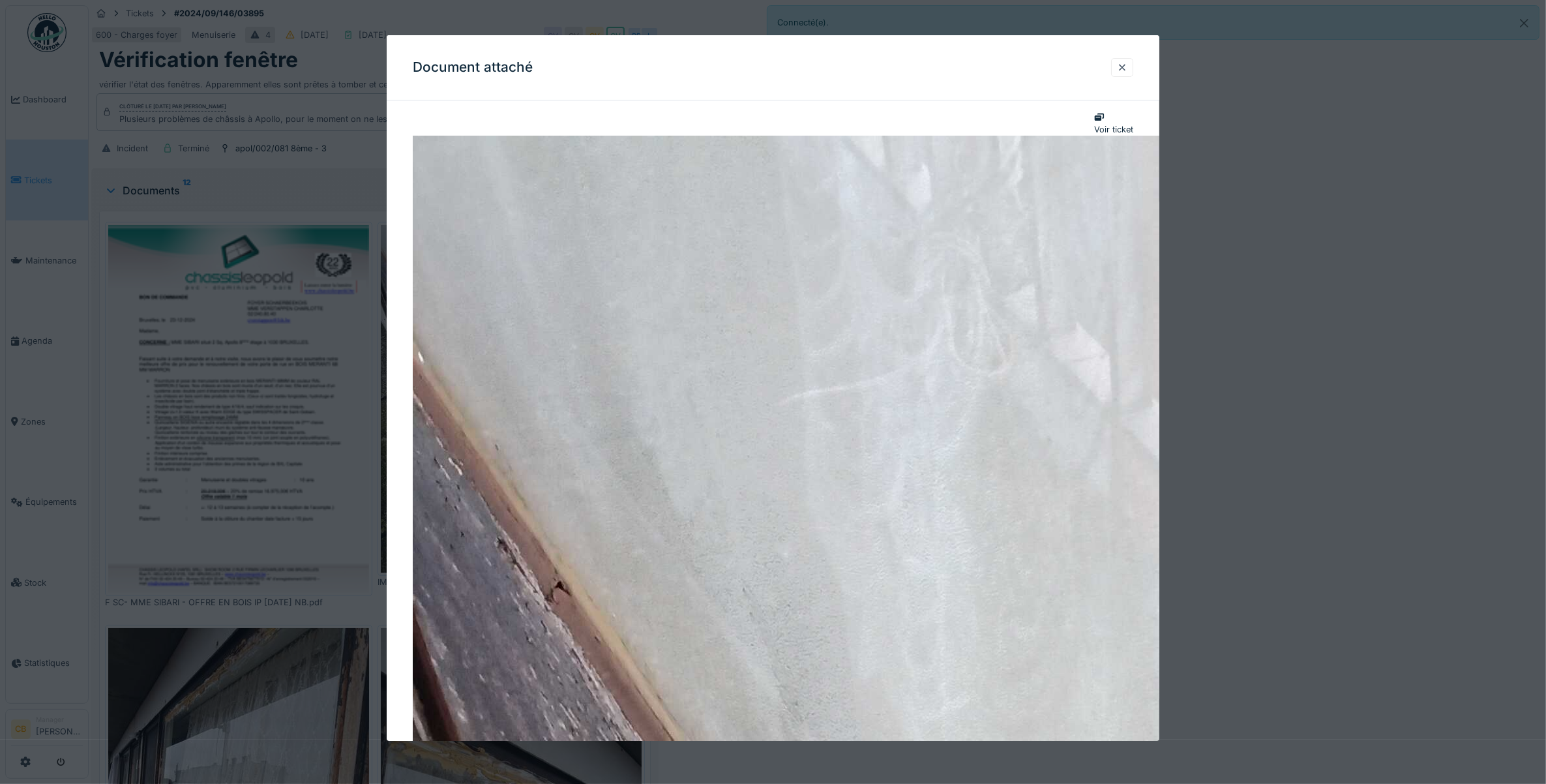
click at [1126, 68] on div at bounding box center [1122, 67] width 11 height 12
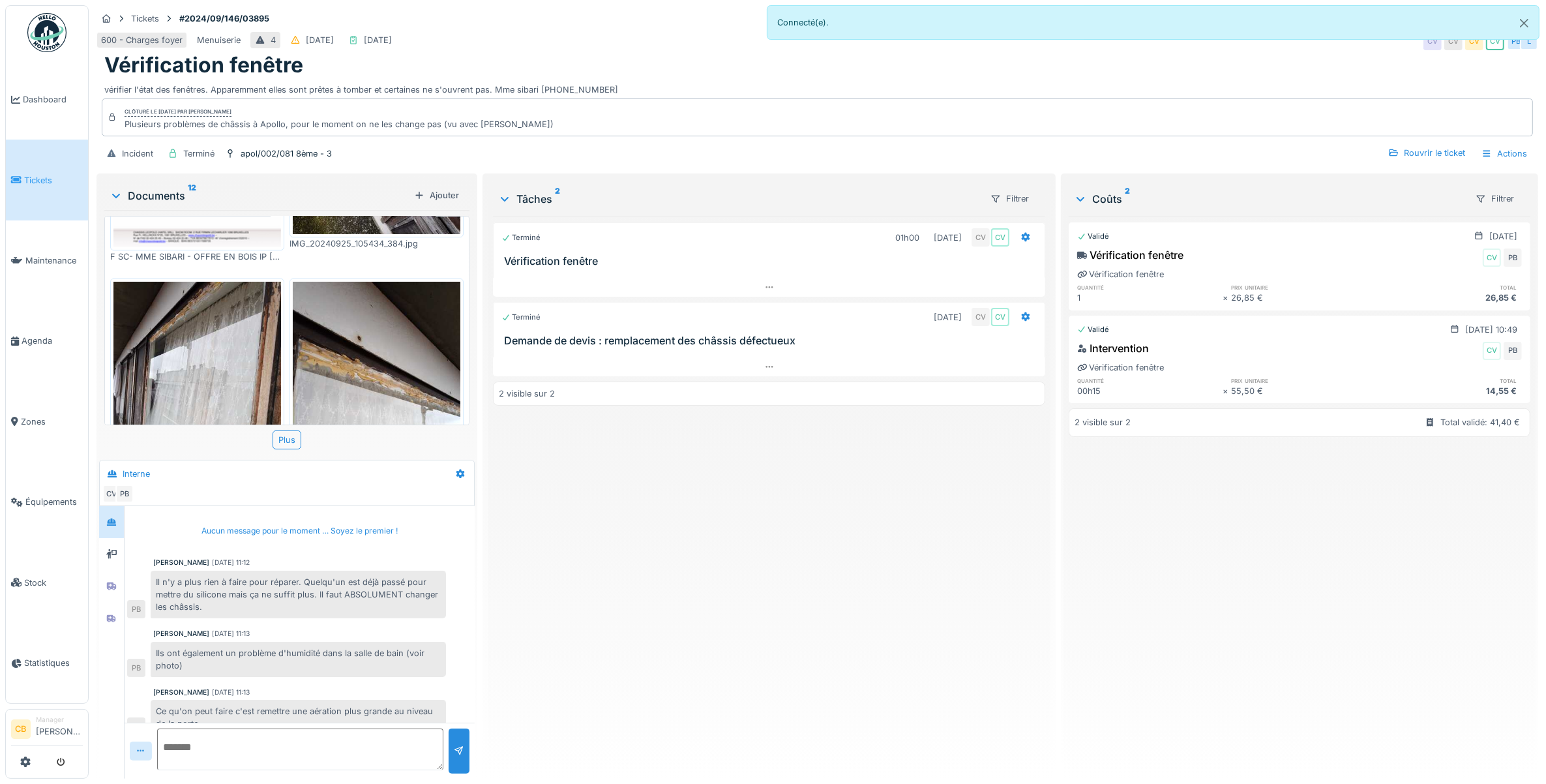
scroll to position [244, 0]
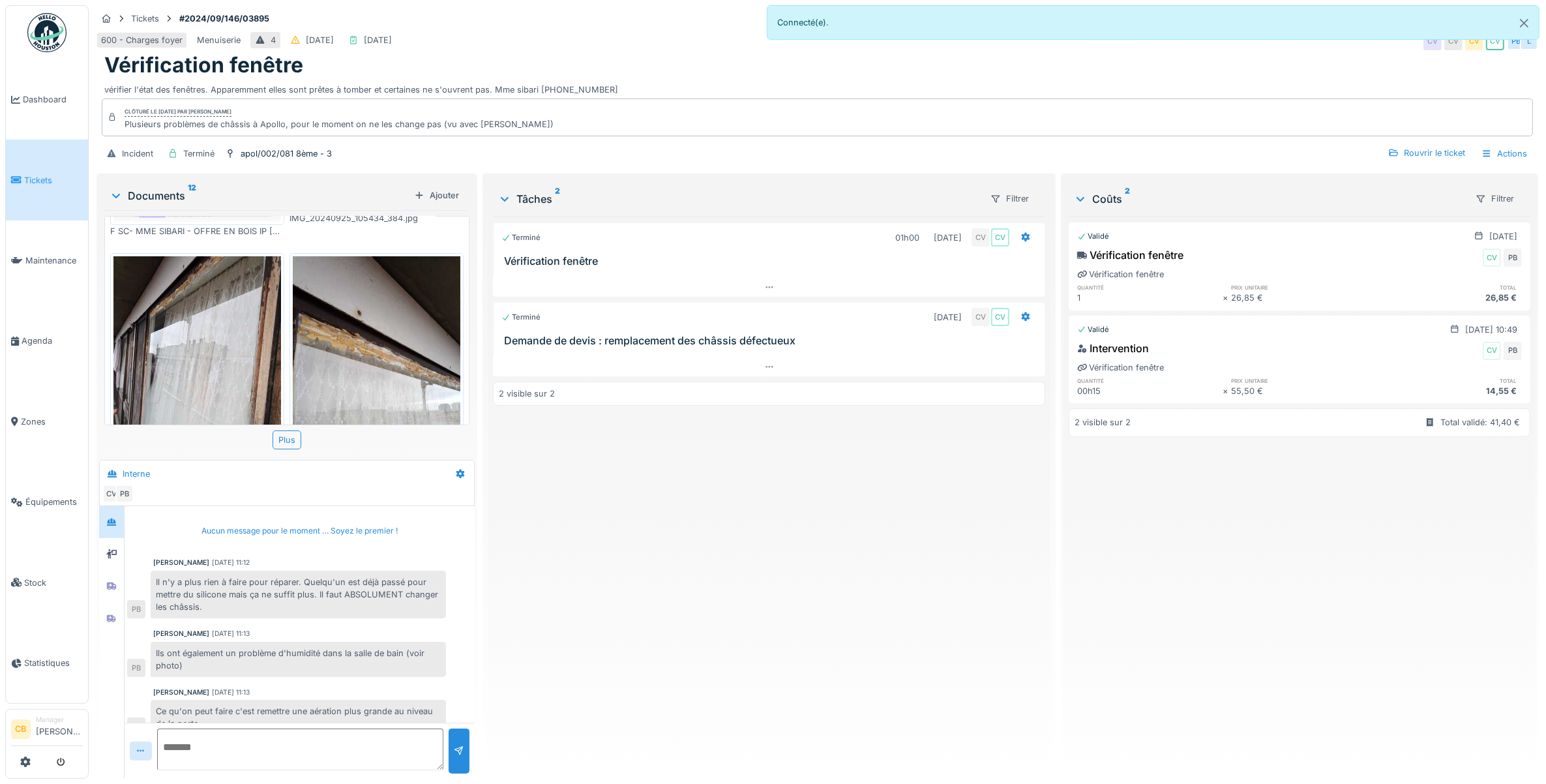
click at [231, 341] on img at bounding box center [196, 368] width 168 height 223
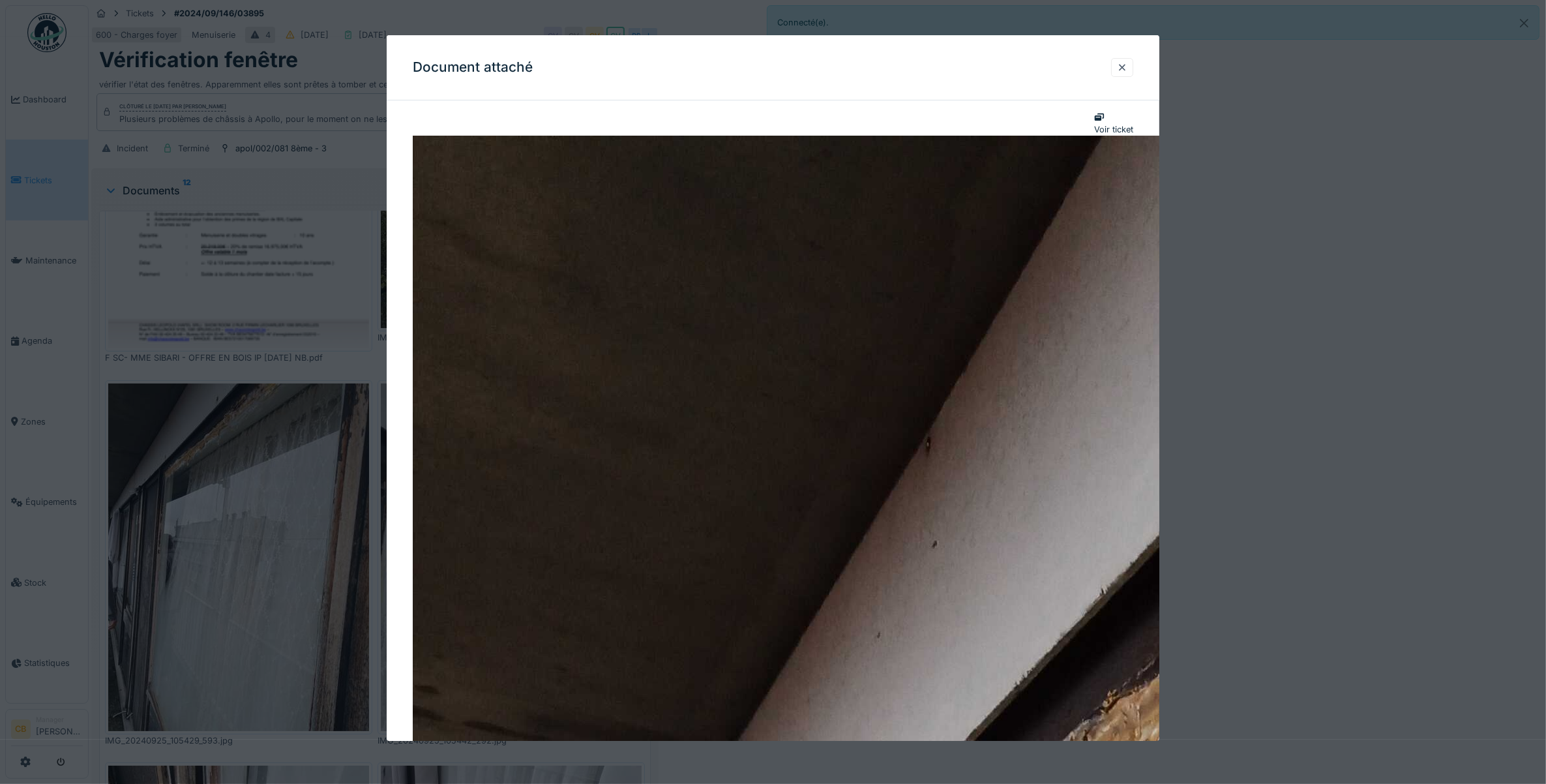
click at [1126, 64] on div at bounding box center [1122, 67] width 11 height 12
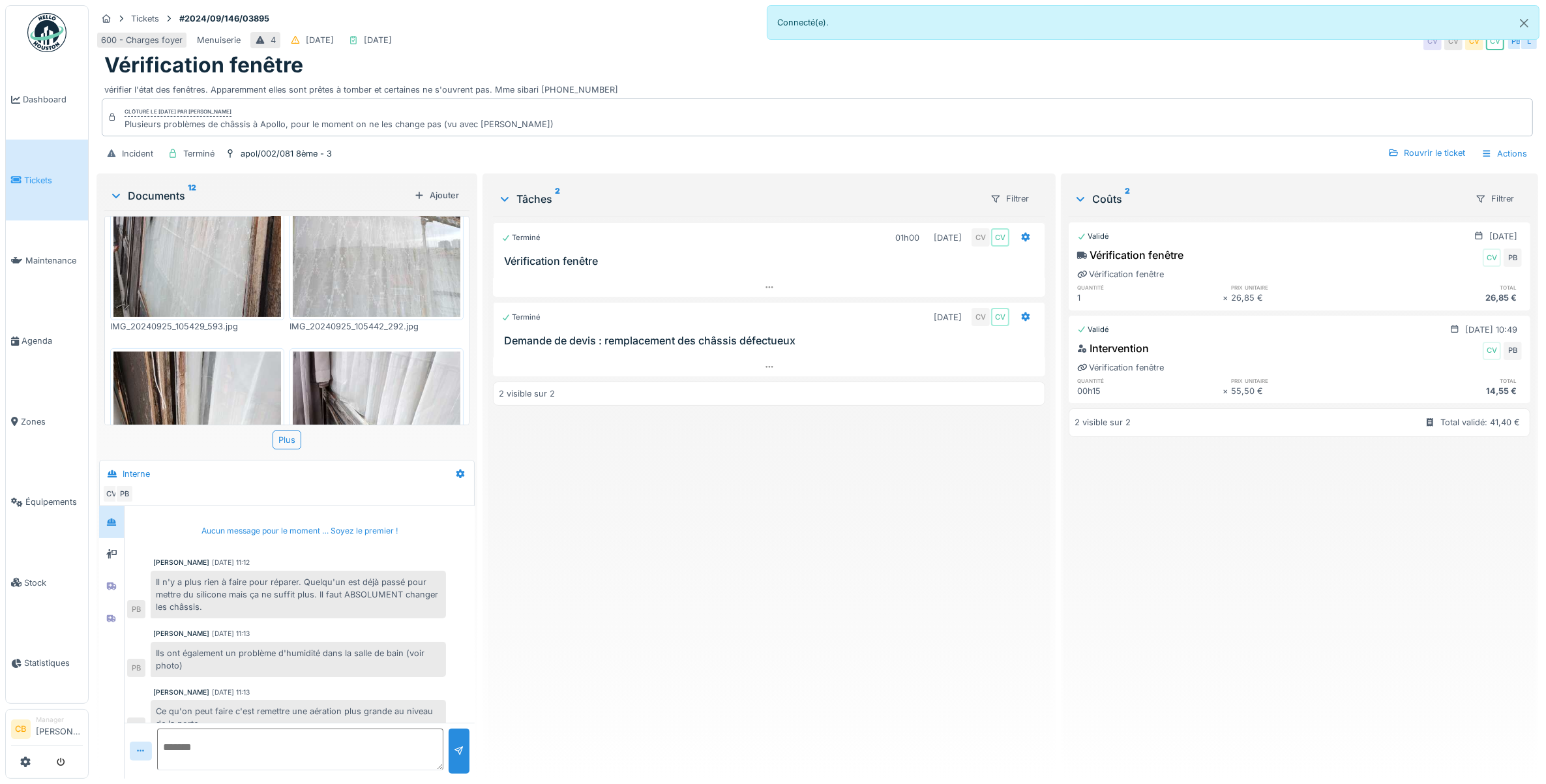
scroll to position [489, 0]
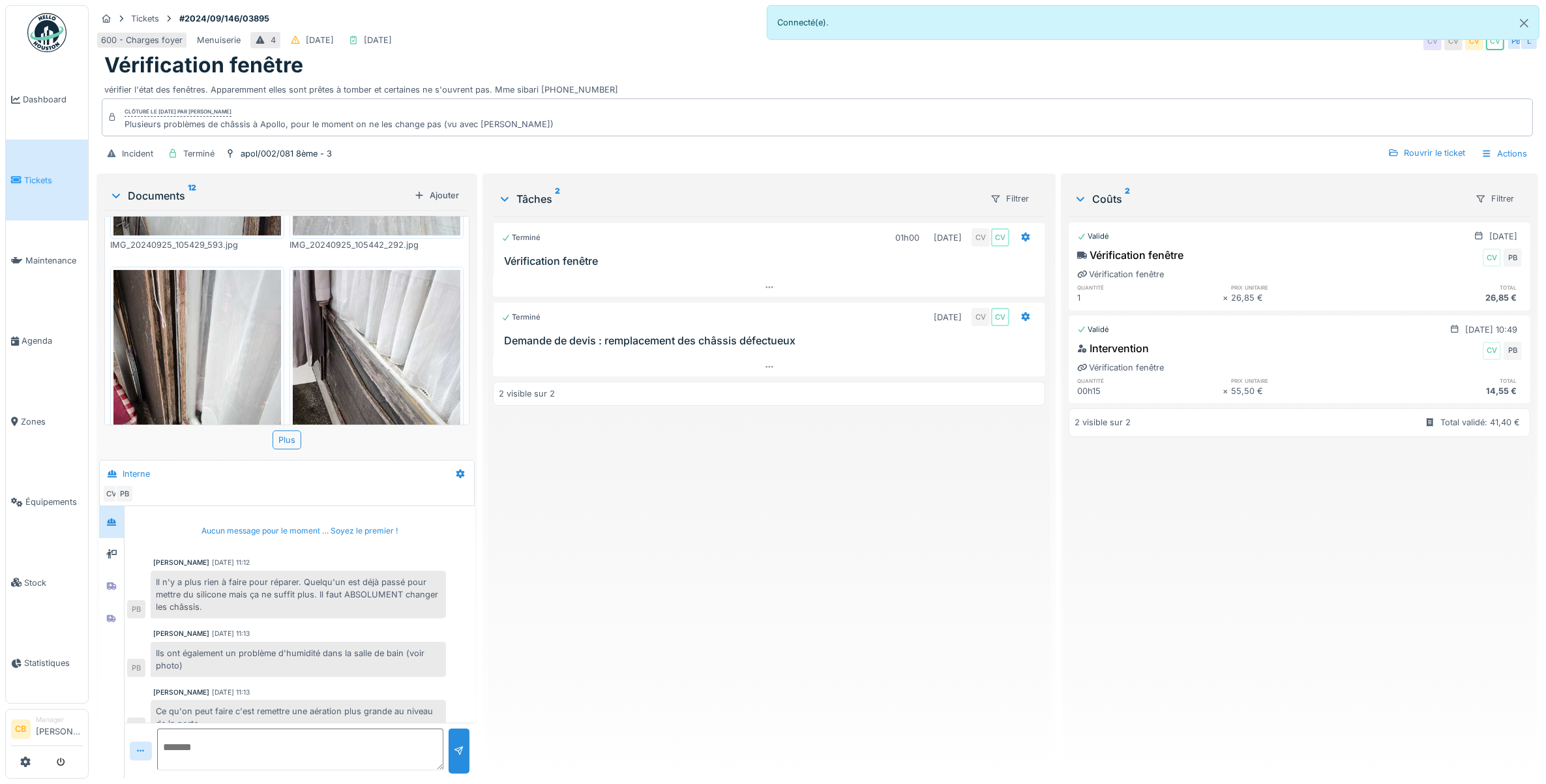
click at [225, 343] on img at bounding box center [196, 381] width 168 height 223
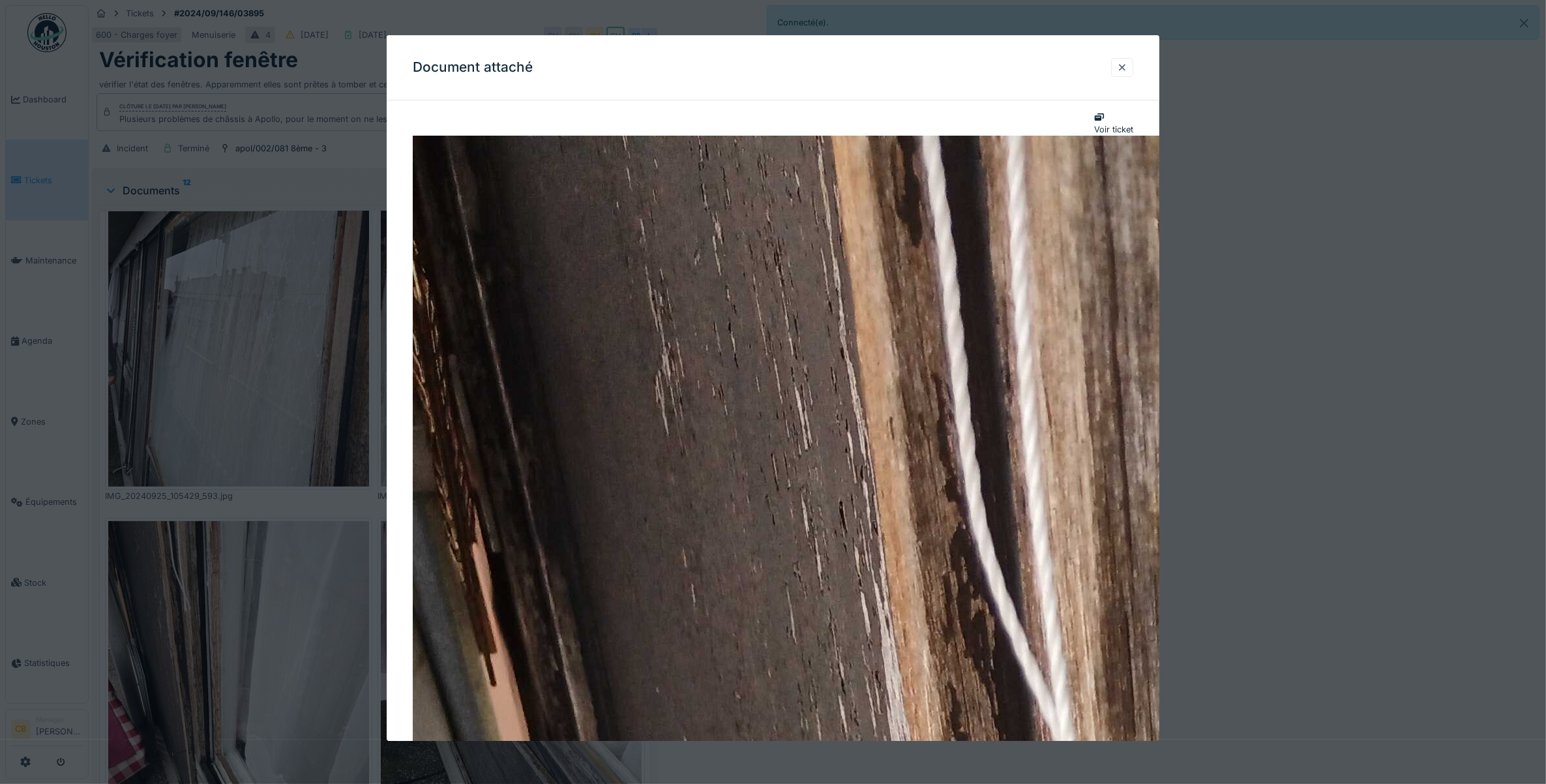
click at [1128, 66] on div at bounding box center [1122, 67] width 11 height 12
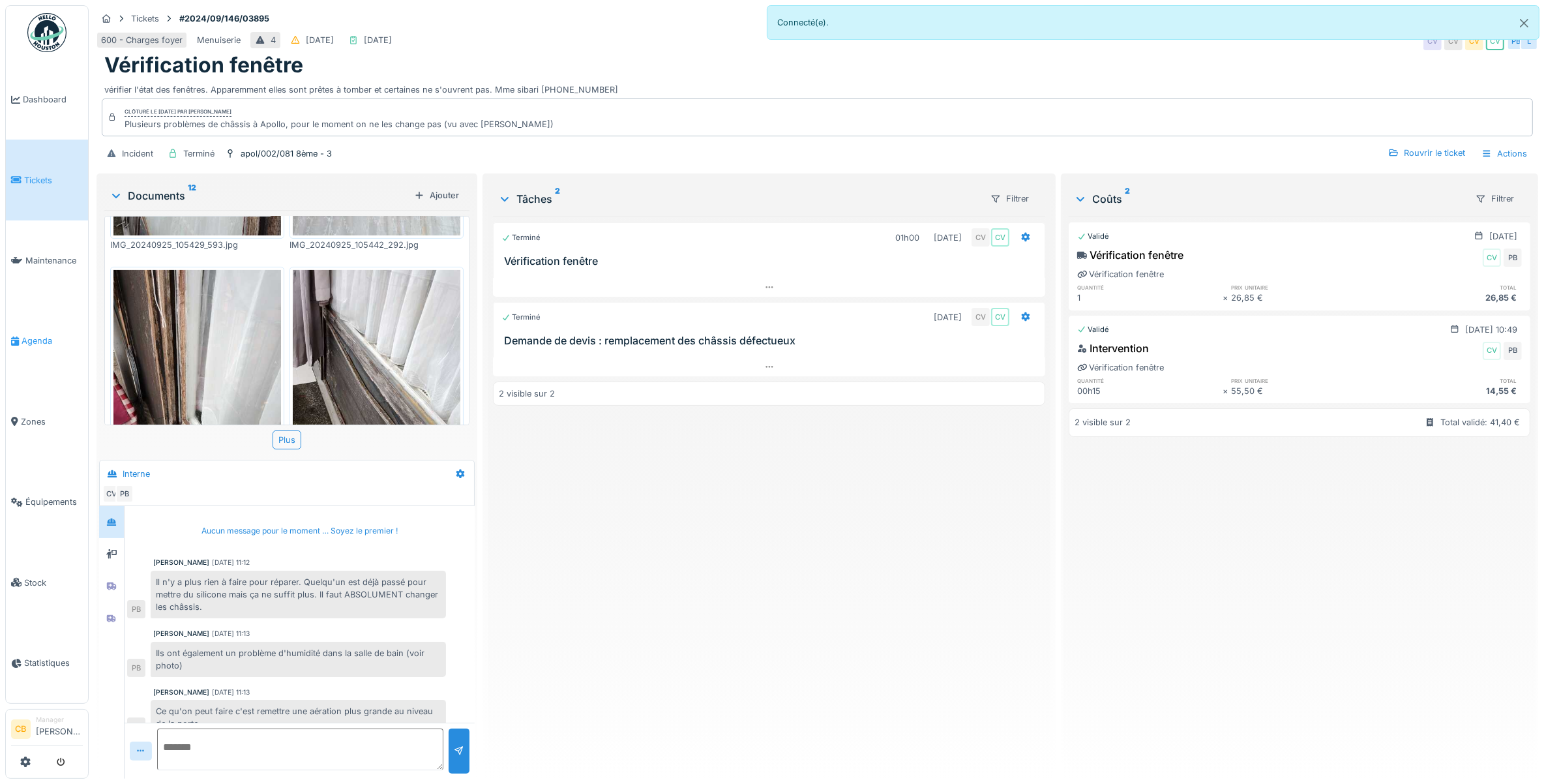
click at [31, 334] on span "Agenda" at bounding box center [52, 340] width 61 height 12
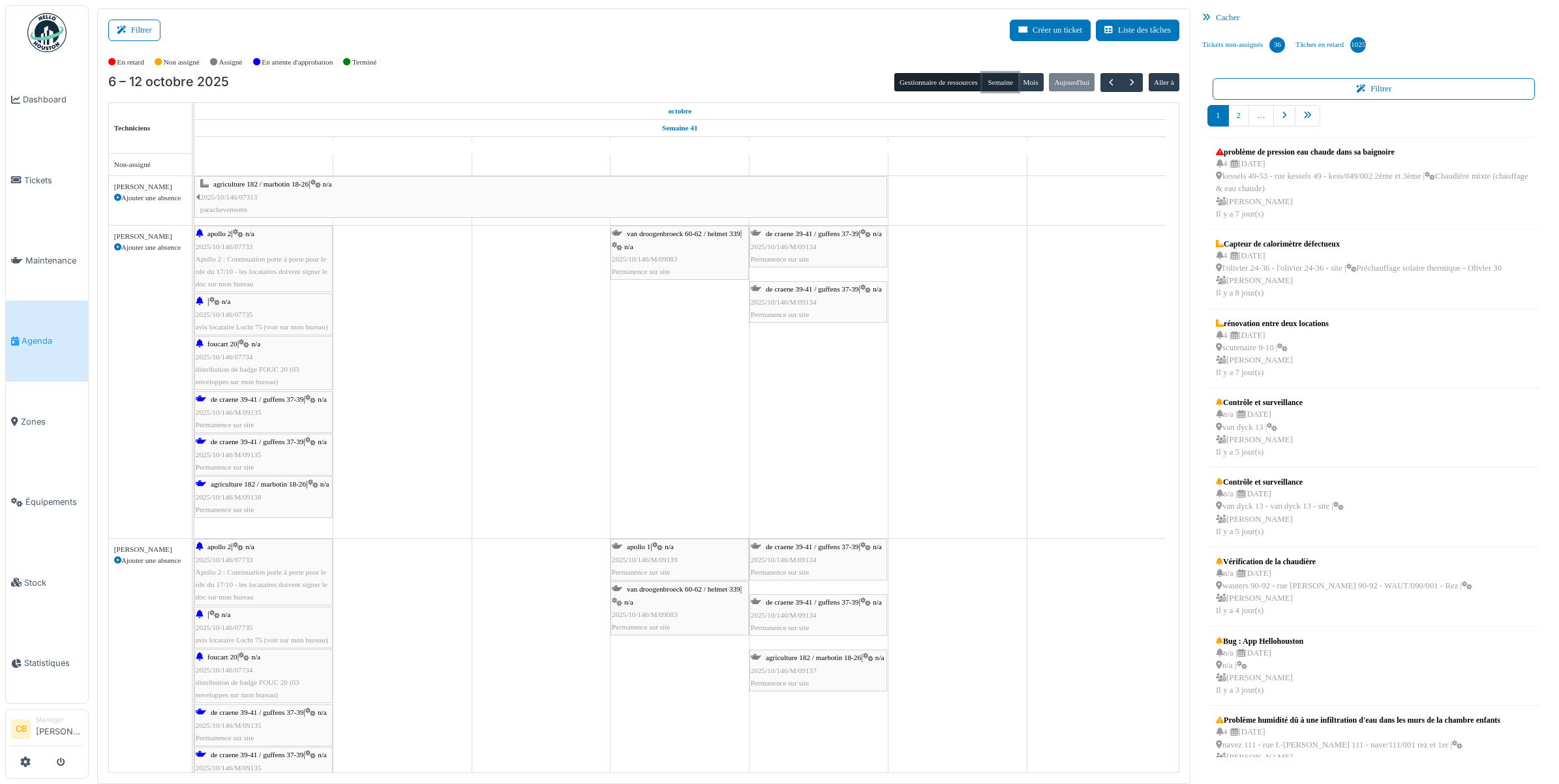
click at [1006, 83] on button "Semaine" at bounding box center [1000, 82] width 36 height 18
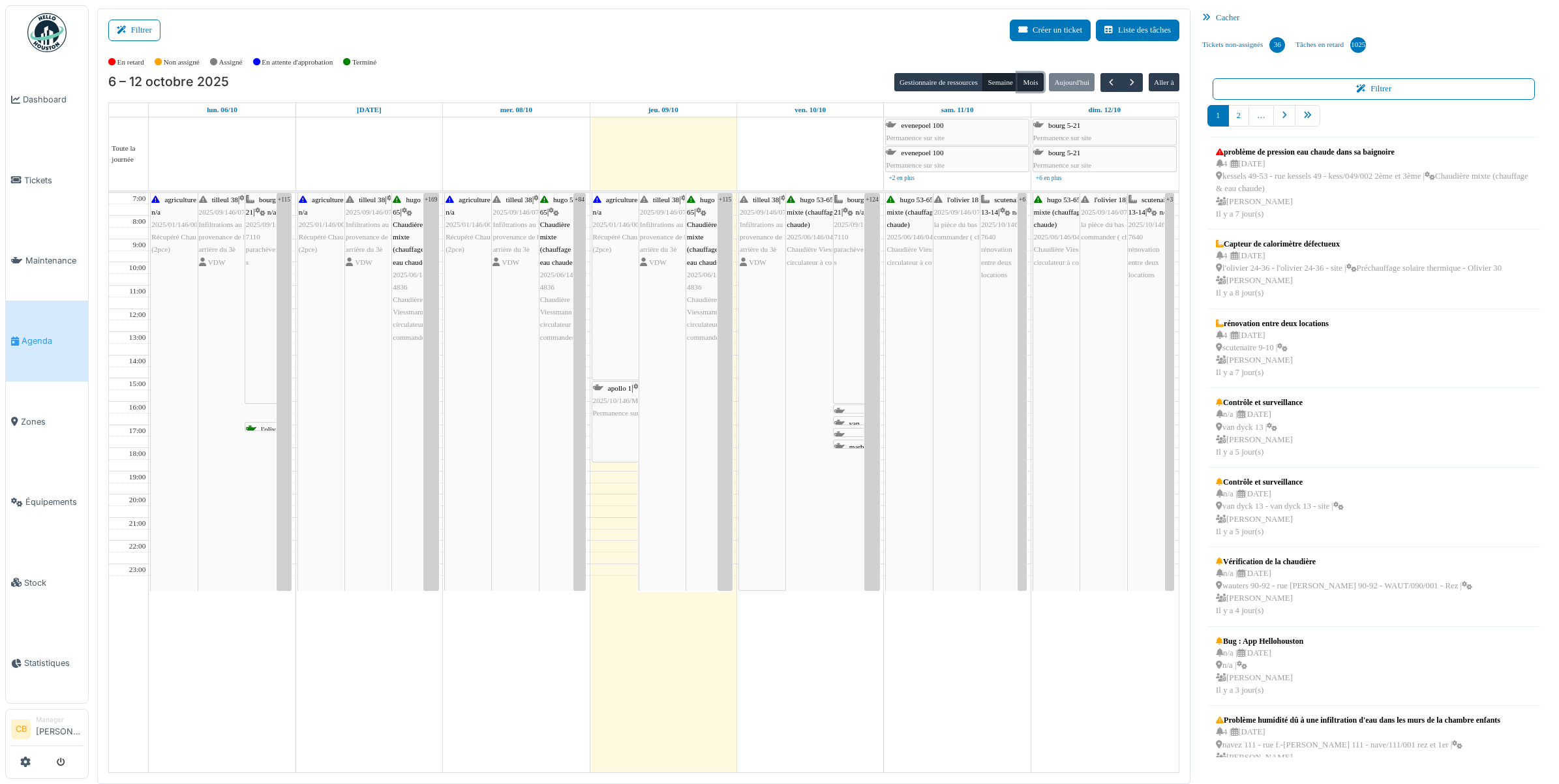
click at [1034, 87] on button "Mois" at bounding box center [1031, 82] width 26 height 18
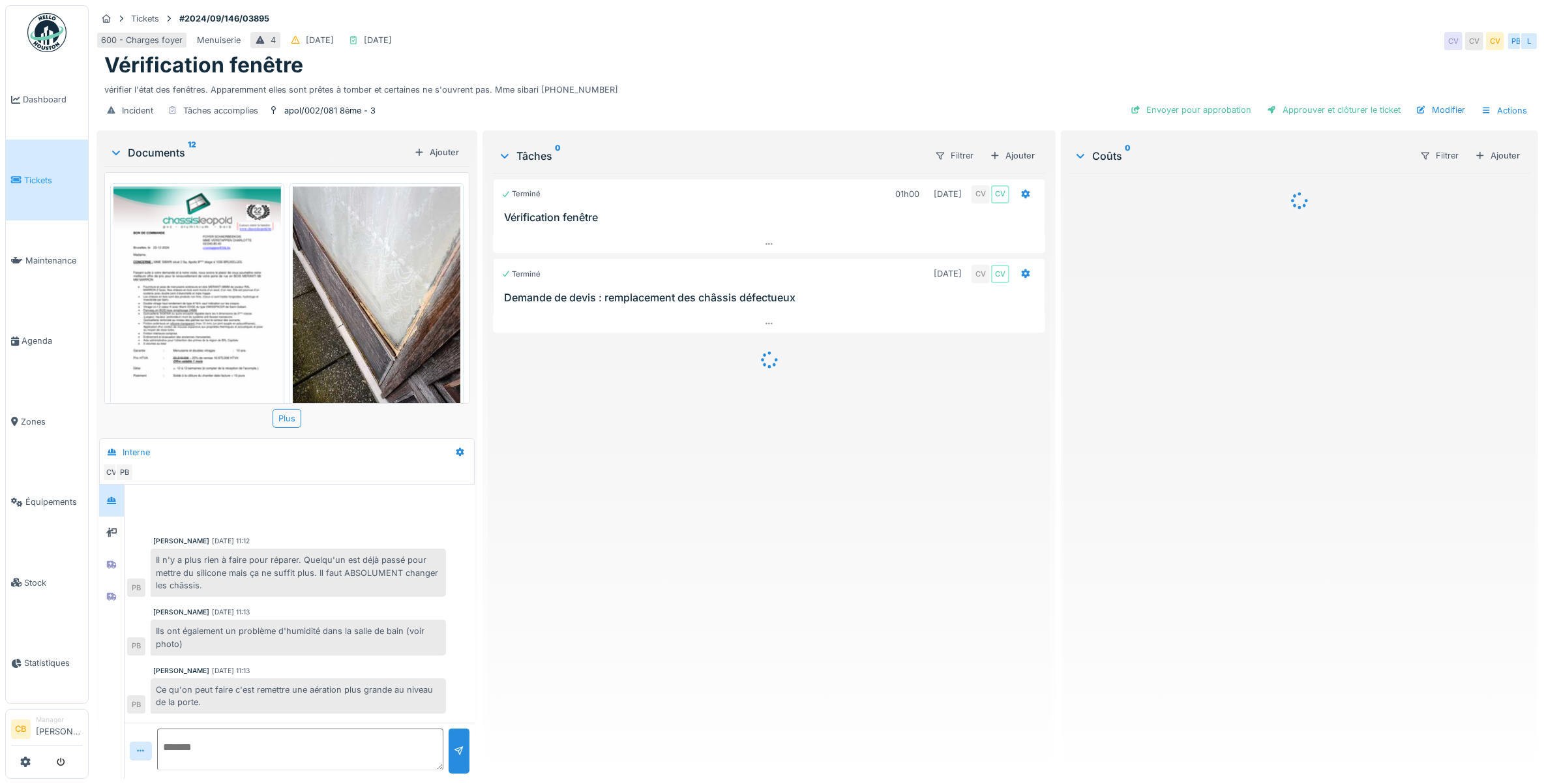
scroll to position [257, 0]
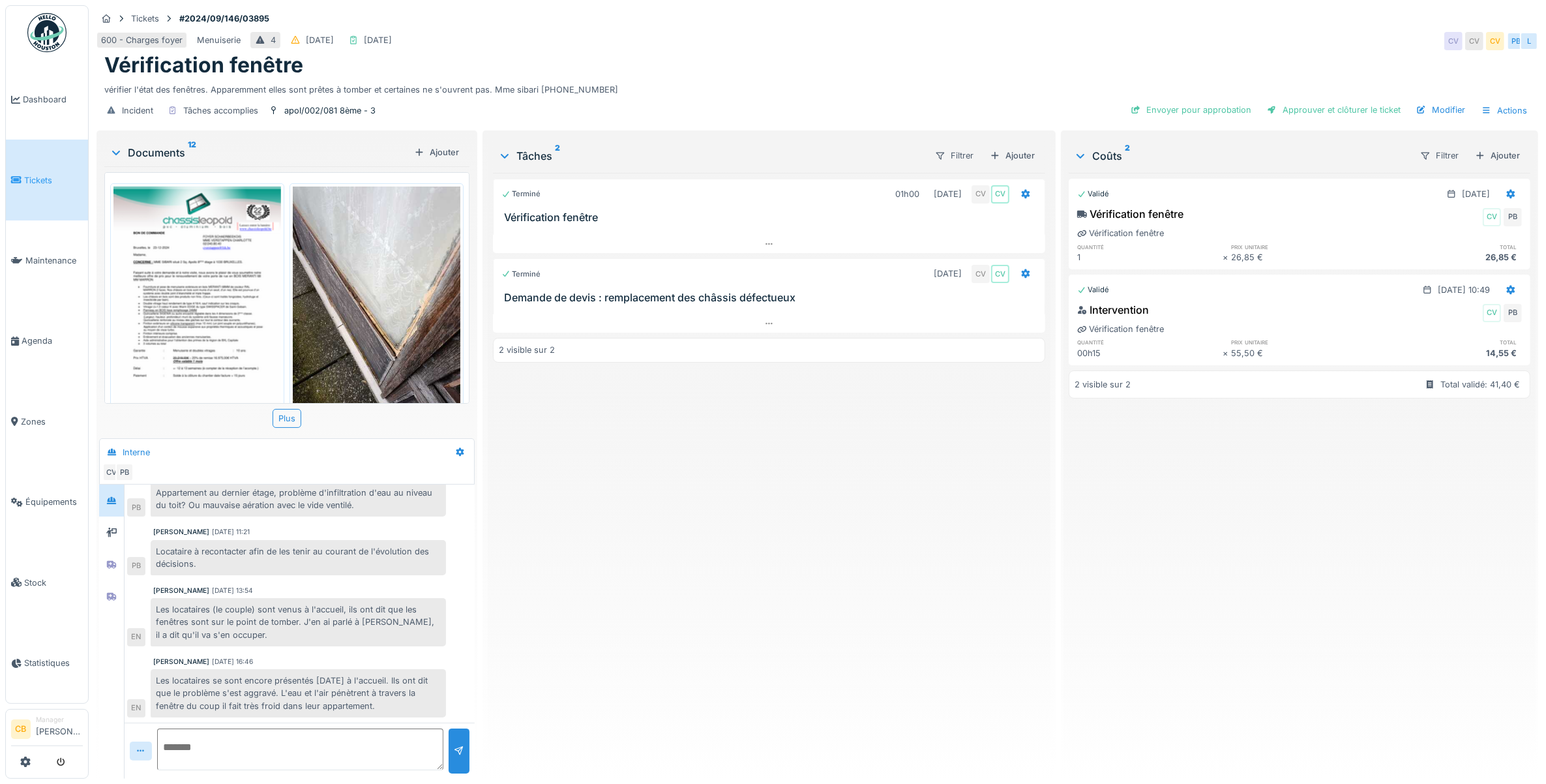
click at [349, 297] on img at bounding box center [376, 298] width 168 height 223
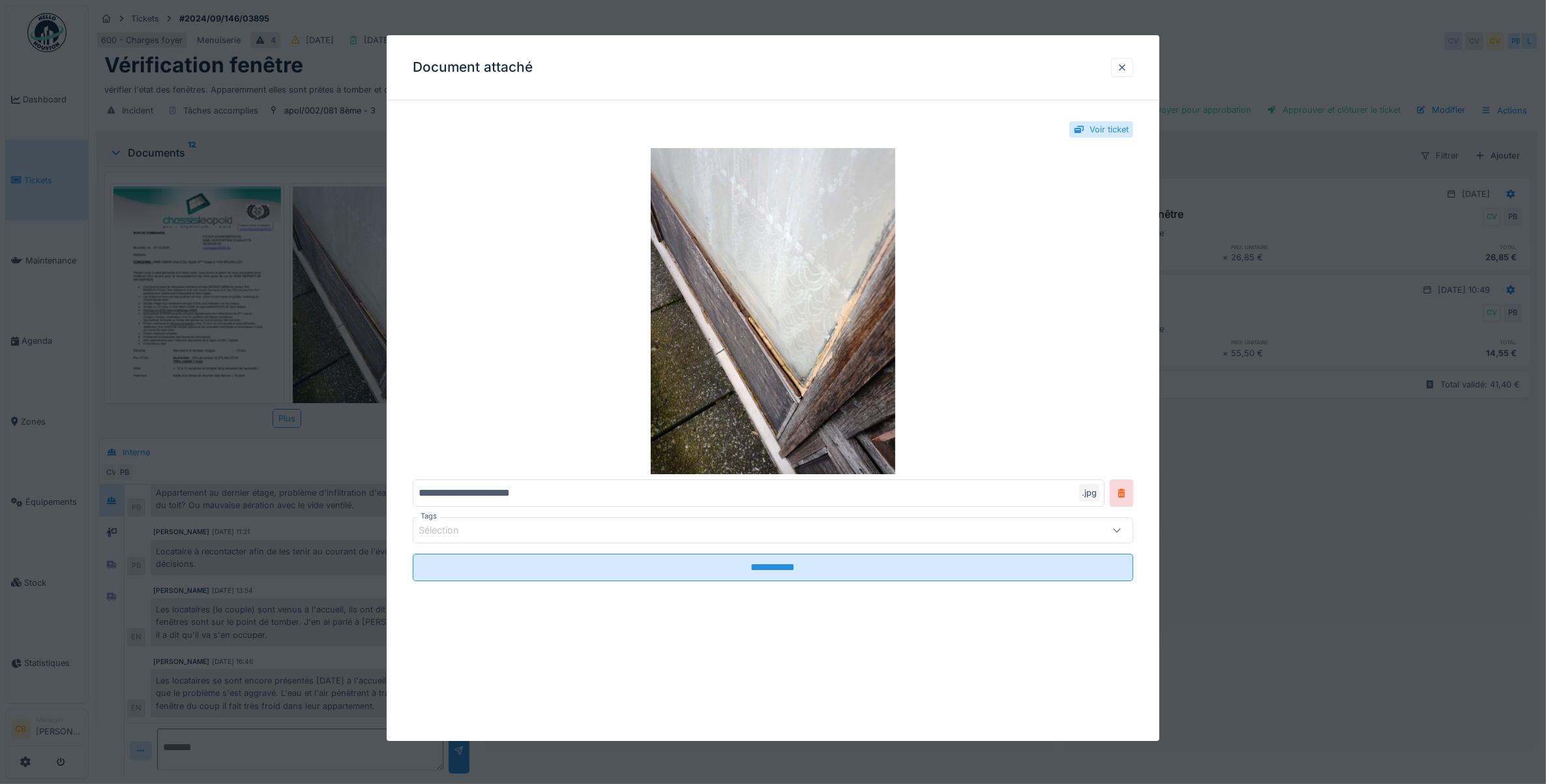
click at [349, 297] on div at bounding box center [773, 392] width 1546 height 784
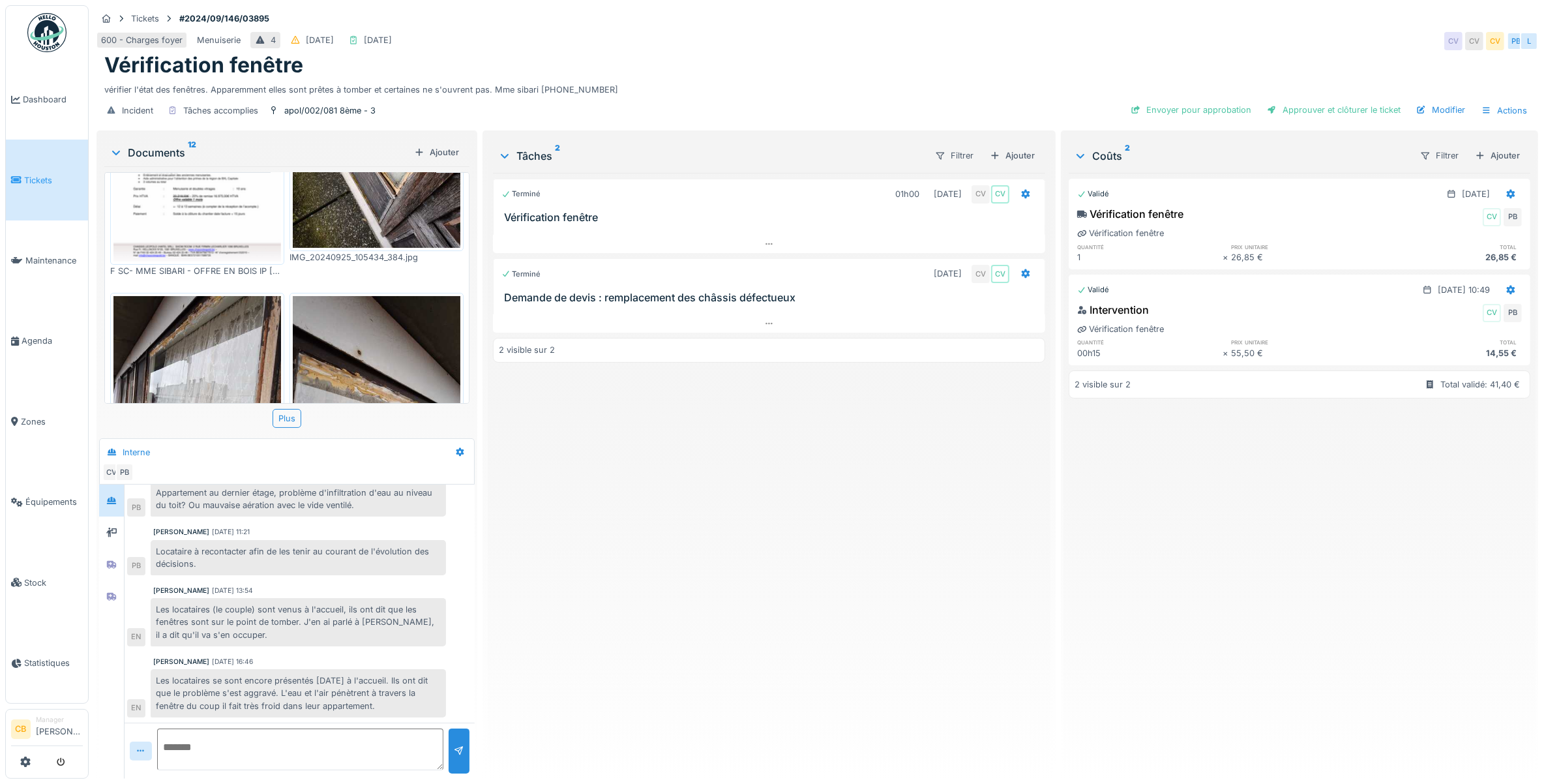
scroll to position [163, 0]
click at [219, 346] on img at bounding box center [196, 406] width 168 height 223
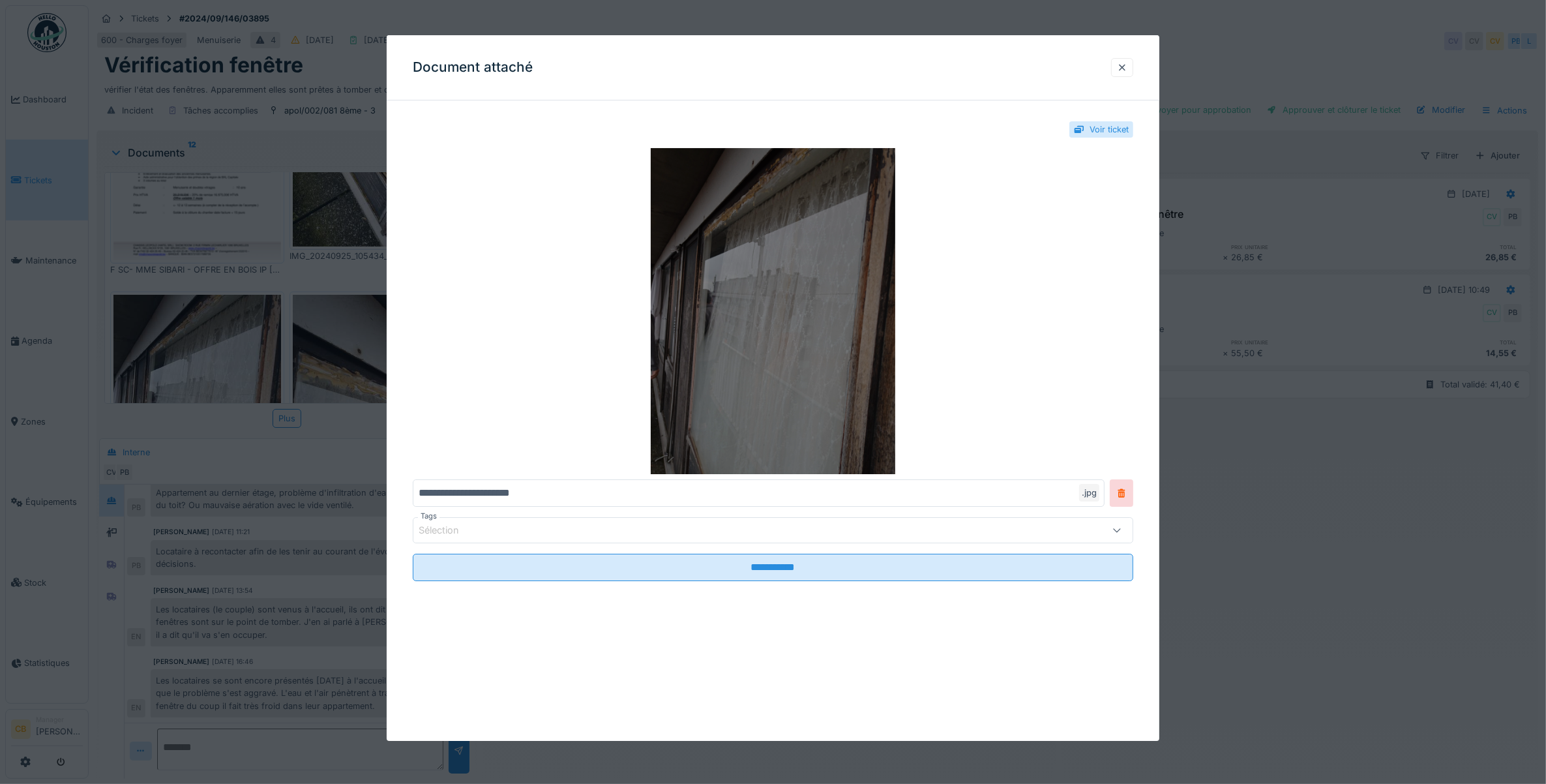
click at [773, 300] on img at bounding box center [773, 310] width 721 height 326
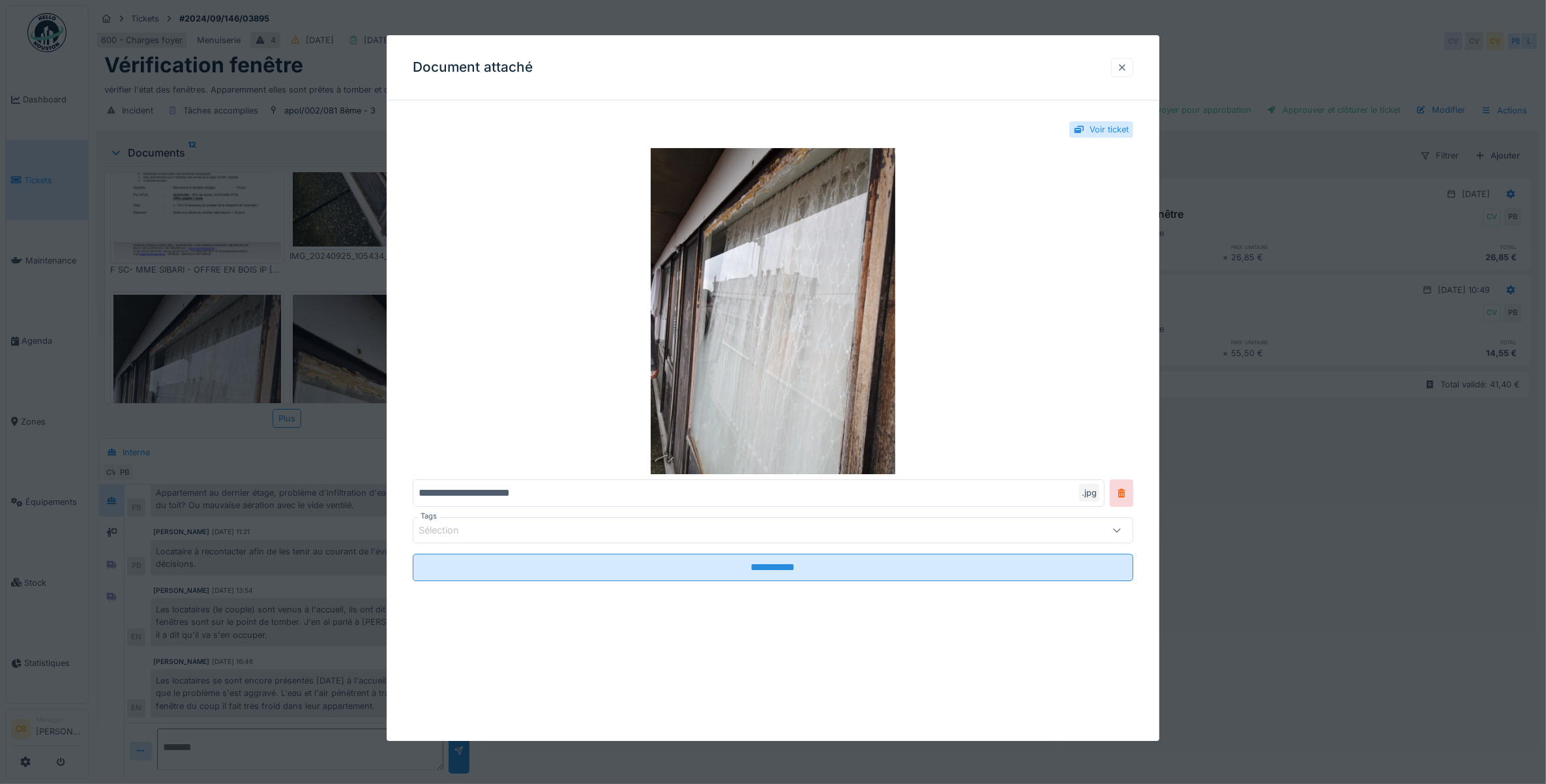
drag, startPoint x: 1132, startPoint y: 66, endPoint x: 1123, endPoint y: 72, distance: 10.8
click at [1128, 65] on div at bounding box center [1122, 67] width 11 height 12
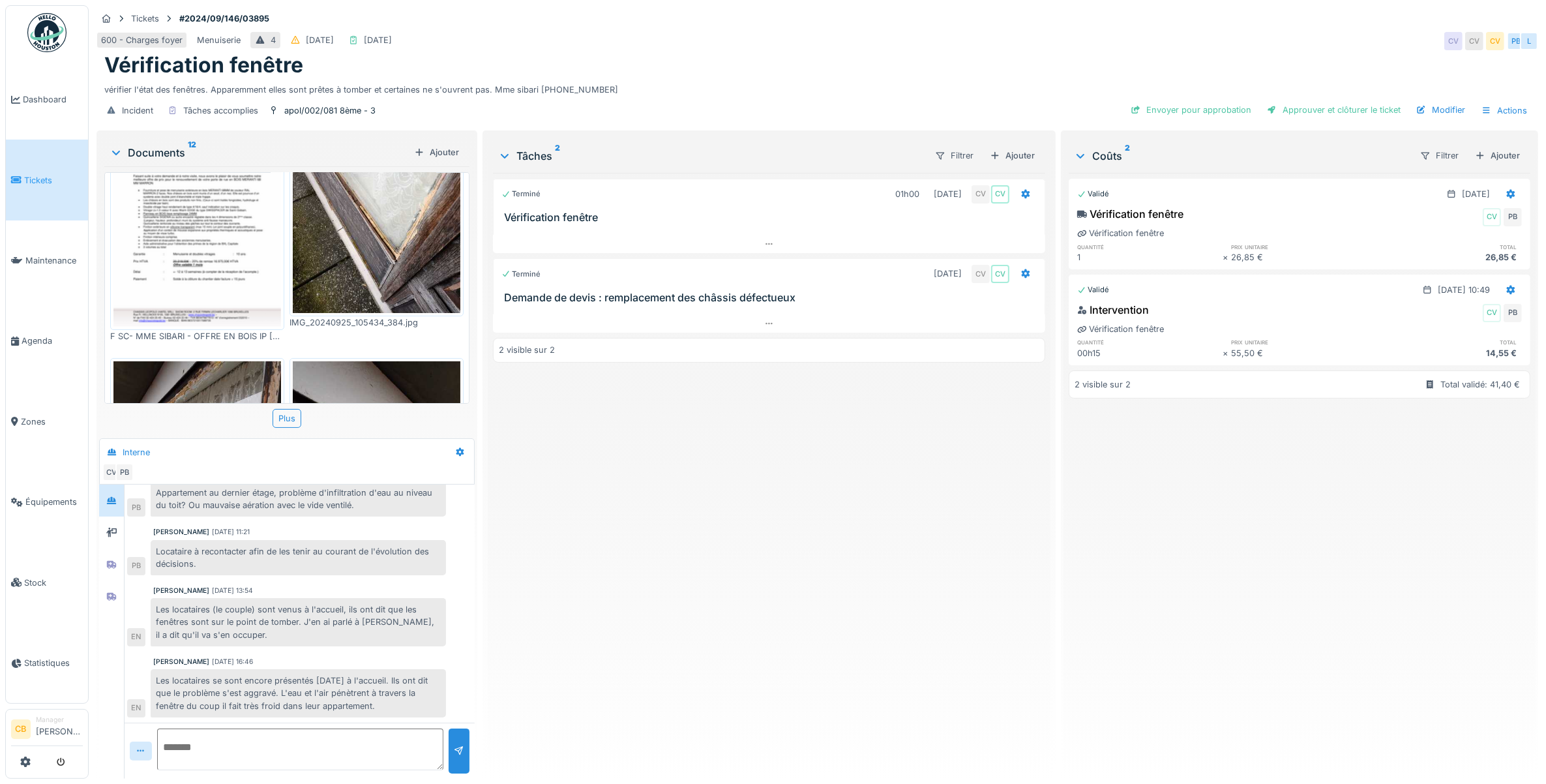
scroll to position [0, 0]
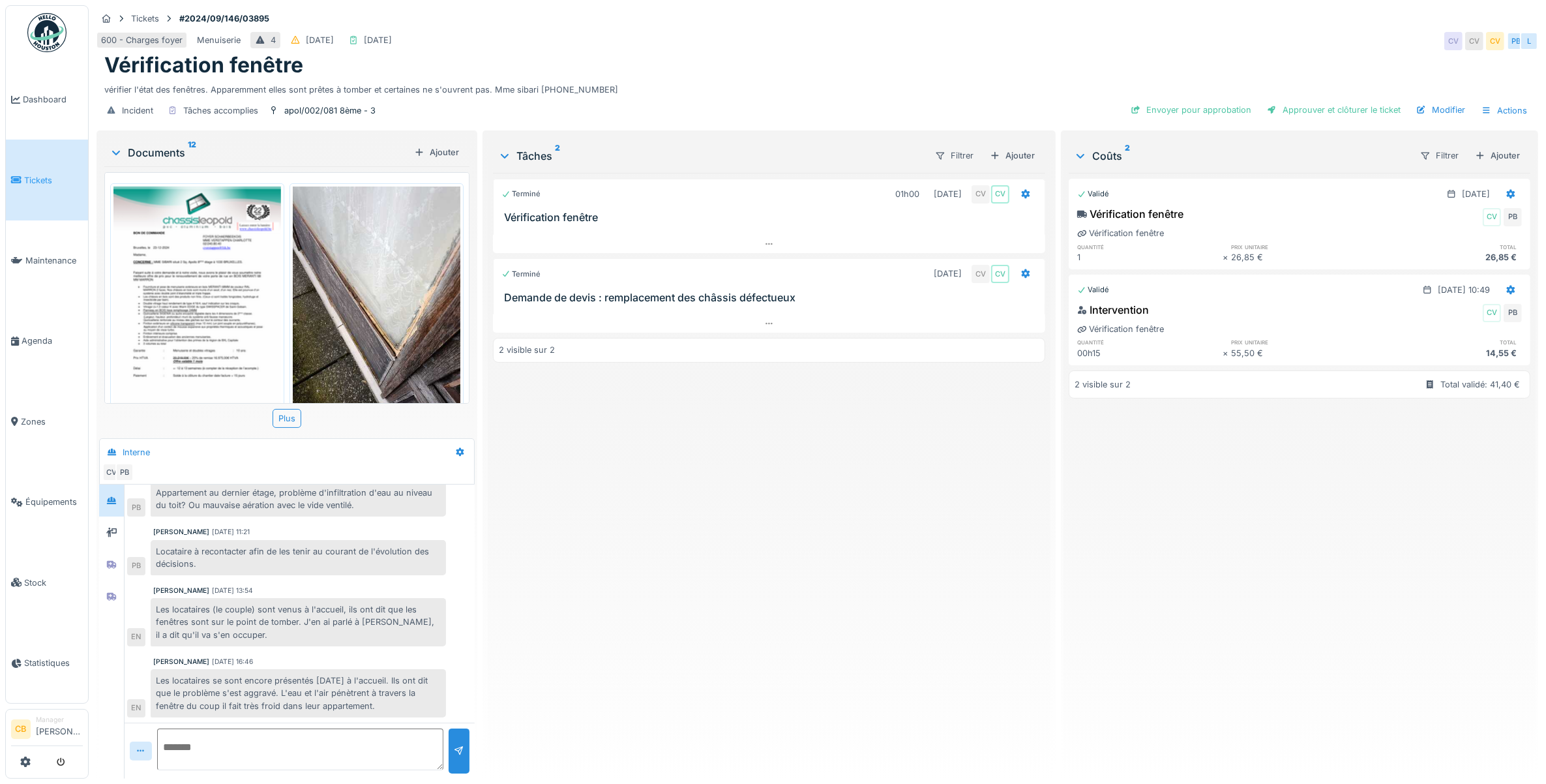
click at [202, 272] on img at bounding box center [196, 305] width 168 height 237
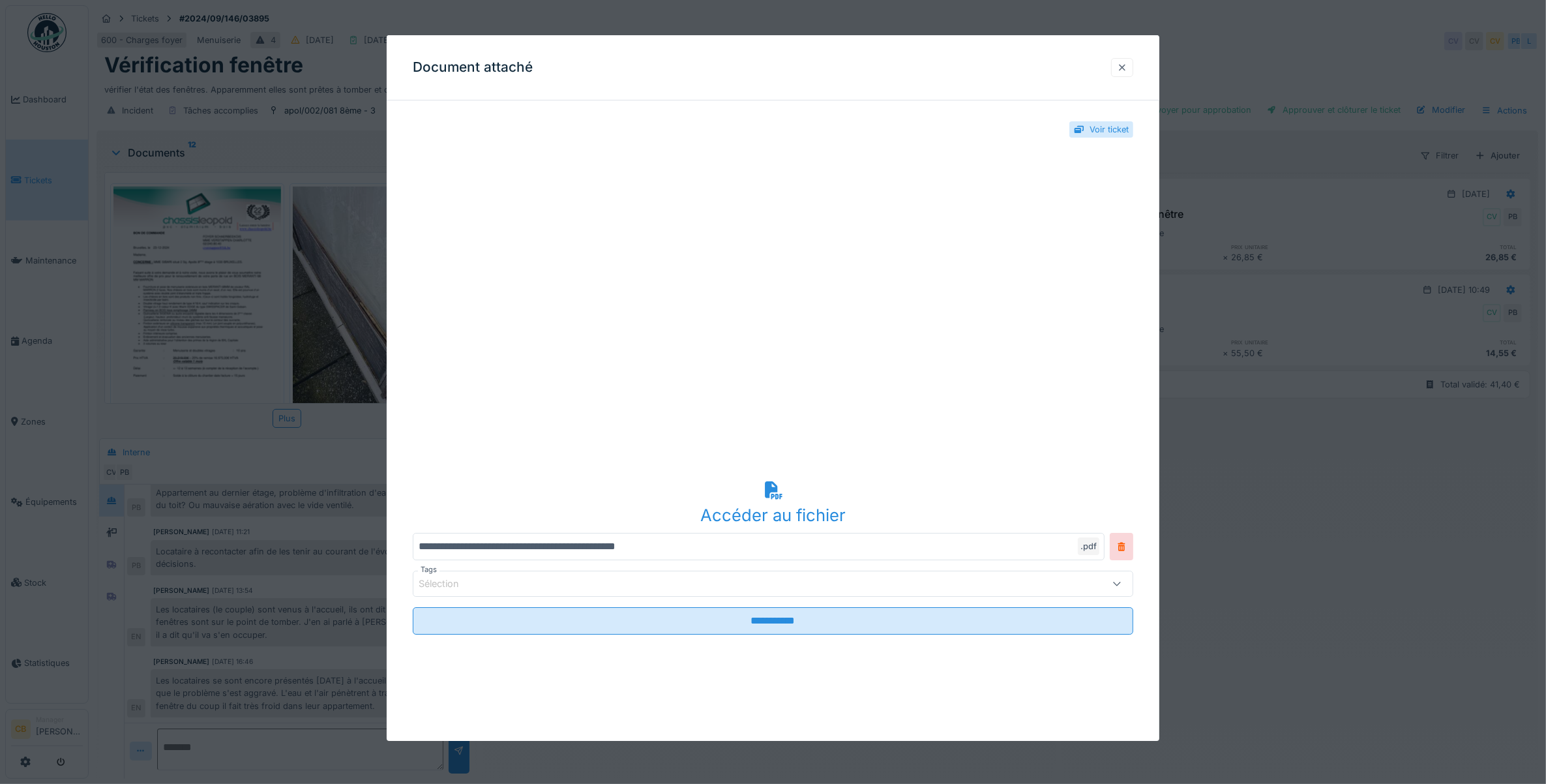
click at [1128, 67] on div at bounding box center [1122, 67] width 11 height 12
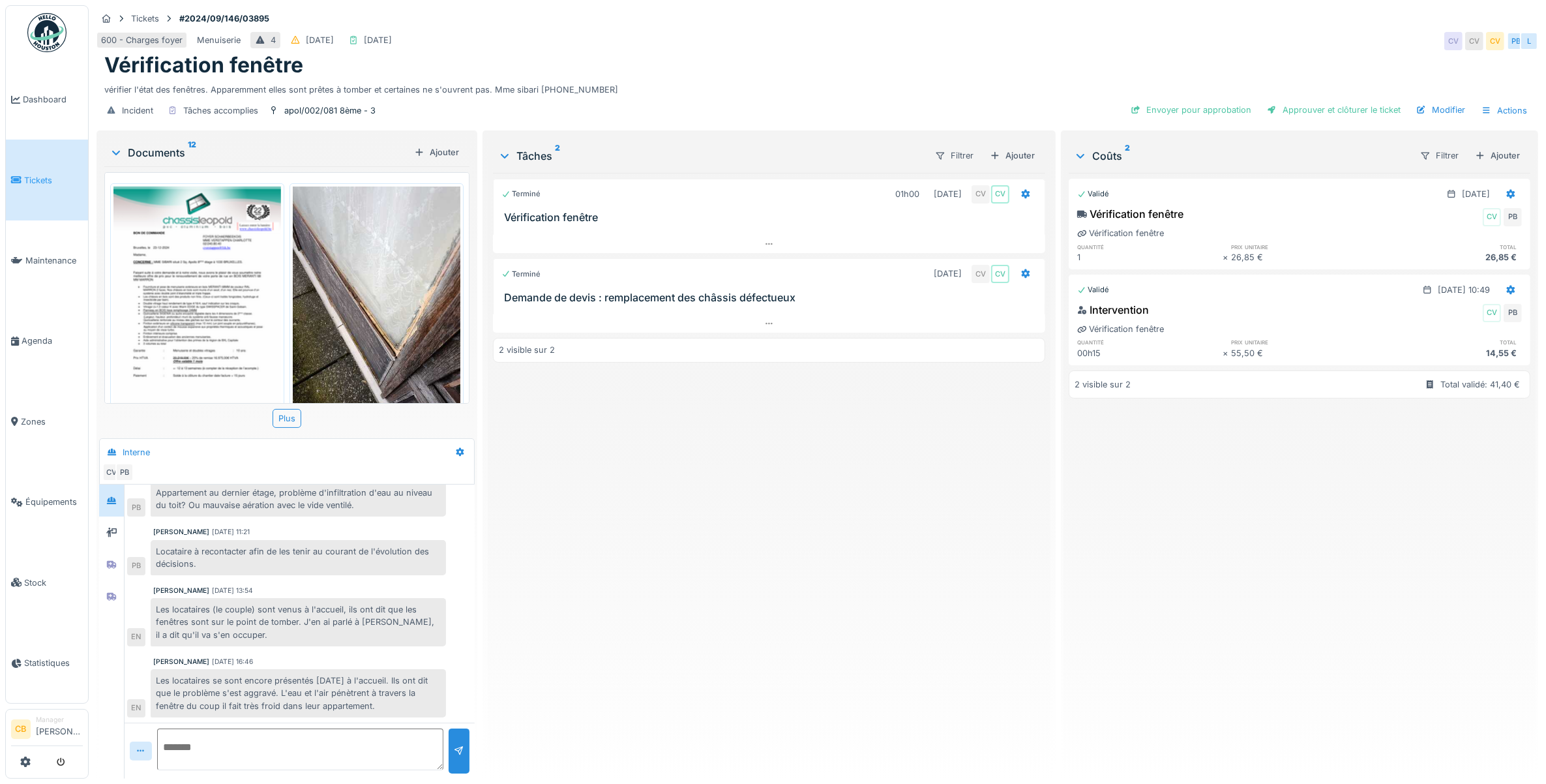
click at [404, 248] on img at bounding box center [376, 298] width 168 height 223
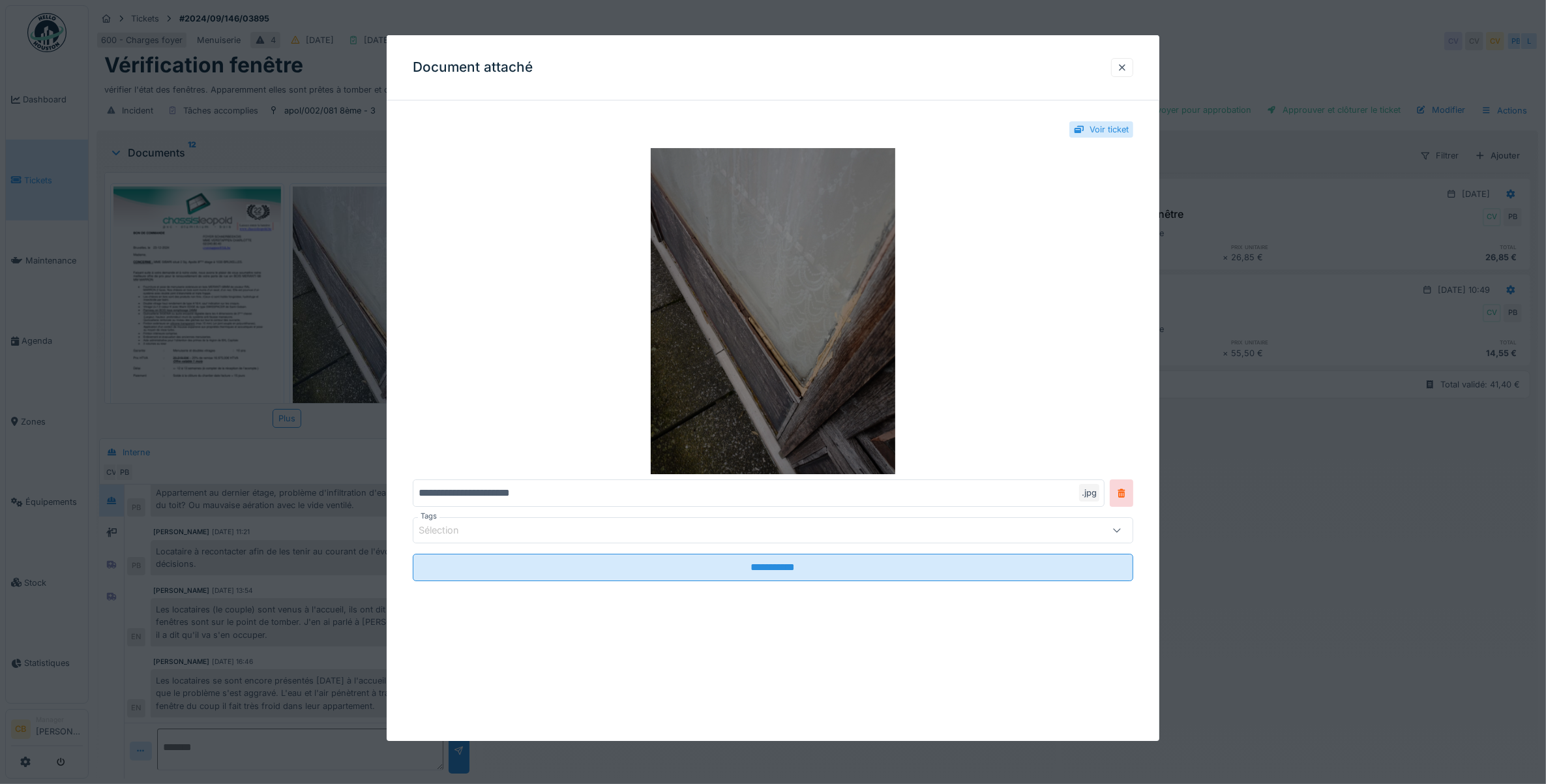
click at [695, 314] on img at bounding box center [773, 310] width 721 height 326
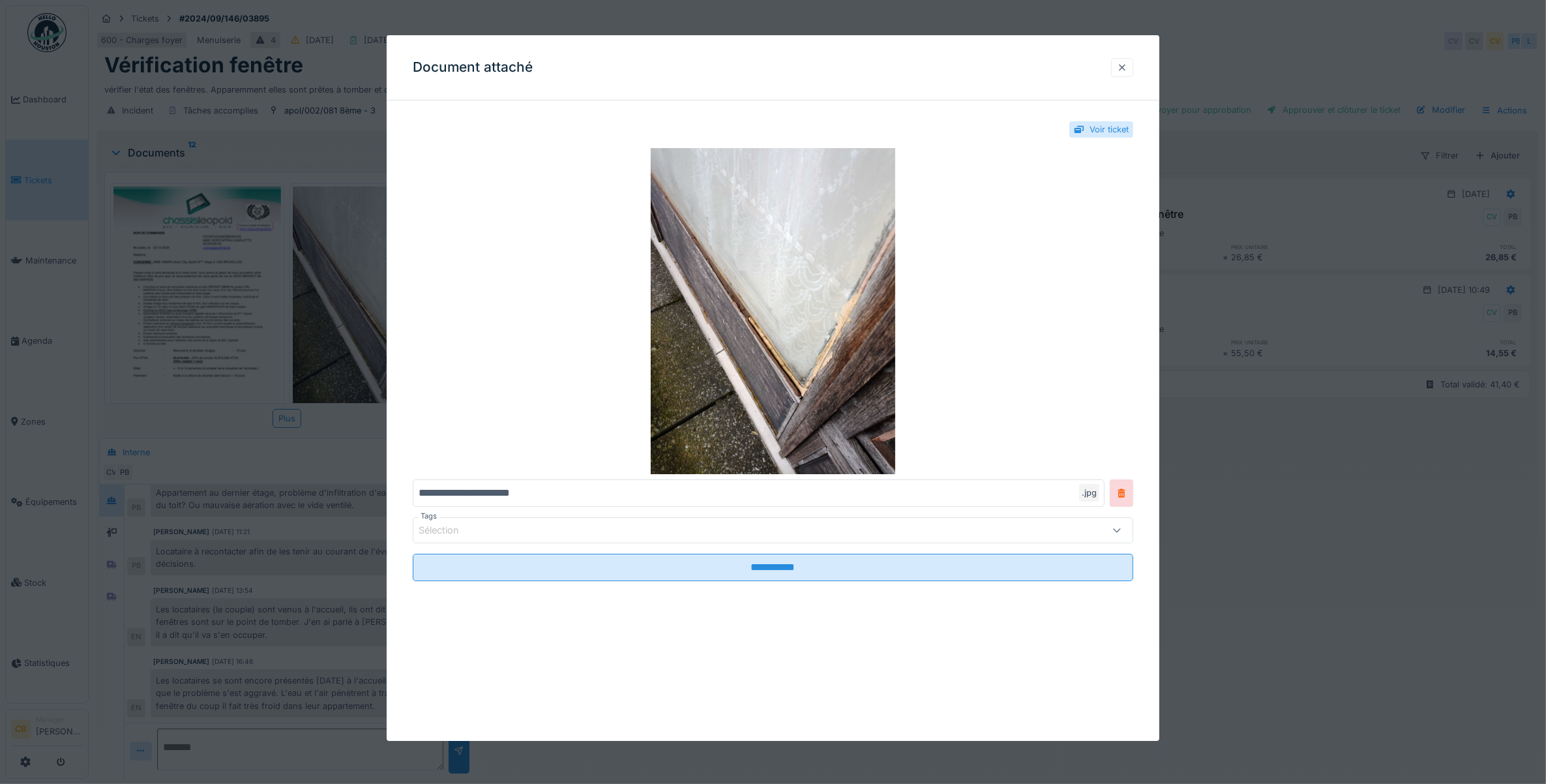
click at [1127, 58] on div at bounding box center [1122, 67] width 22 height 19
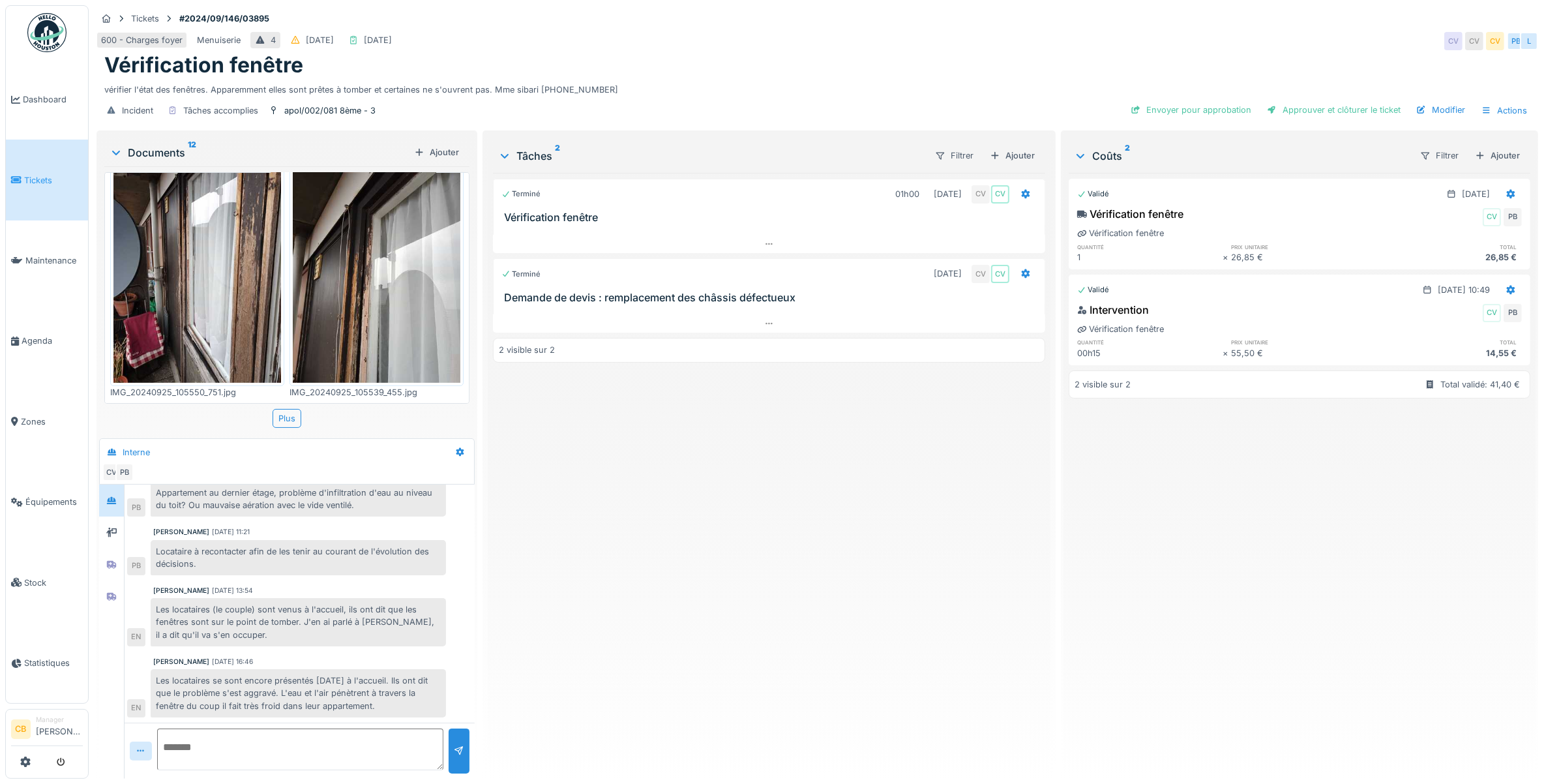
scroll to position [815, 0]
click at [393, 239] on img at bounding box center [376, 270] width 168 height 223
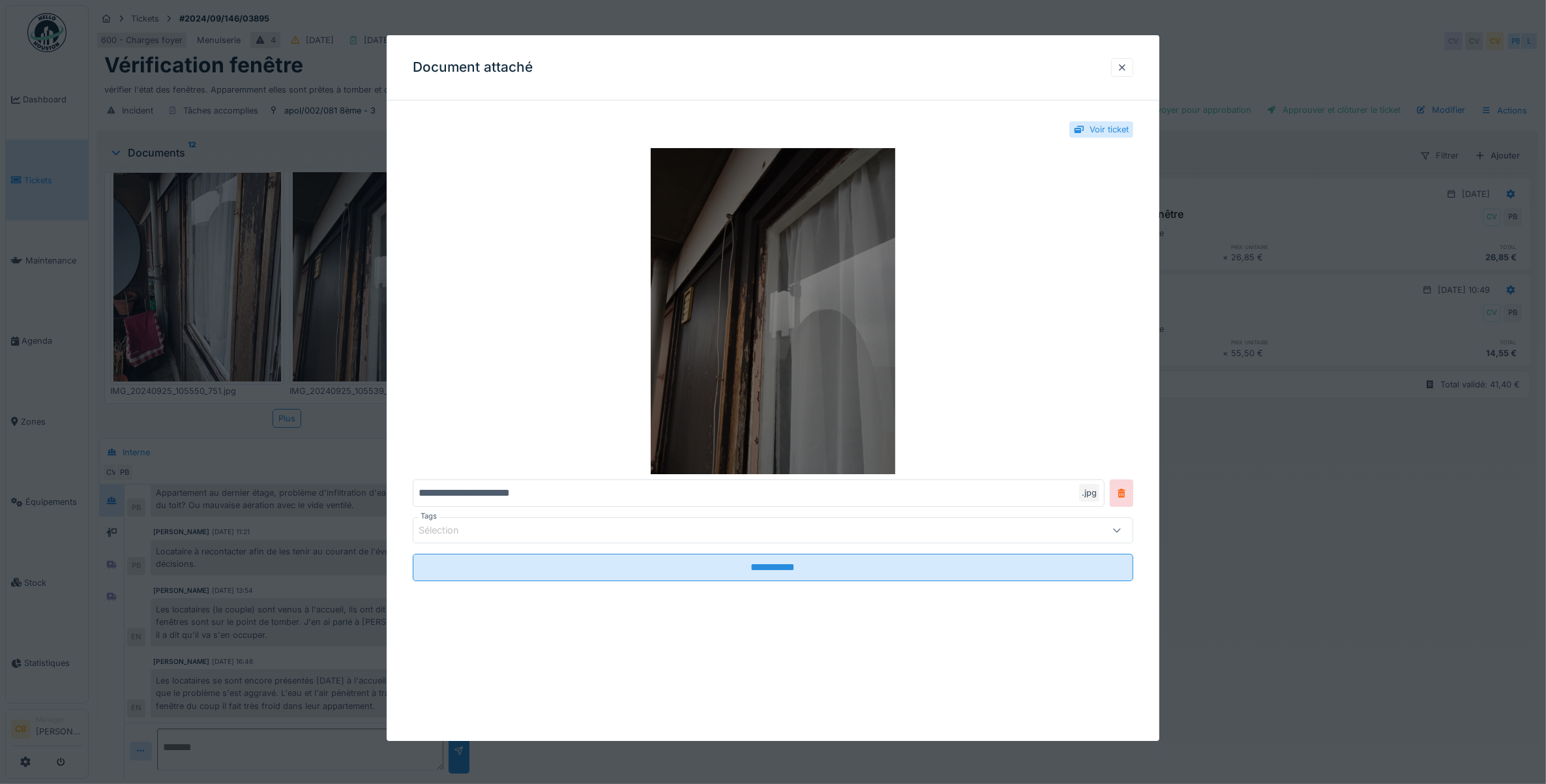
click at [748, 281] on img at bounding box center [773, 310] width 721 height 326
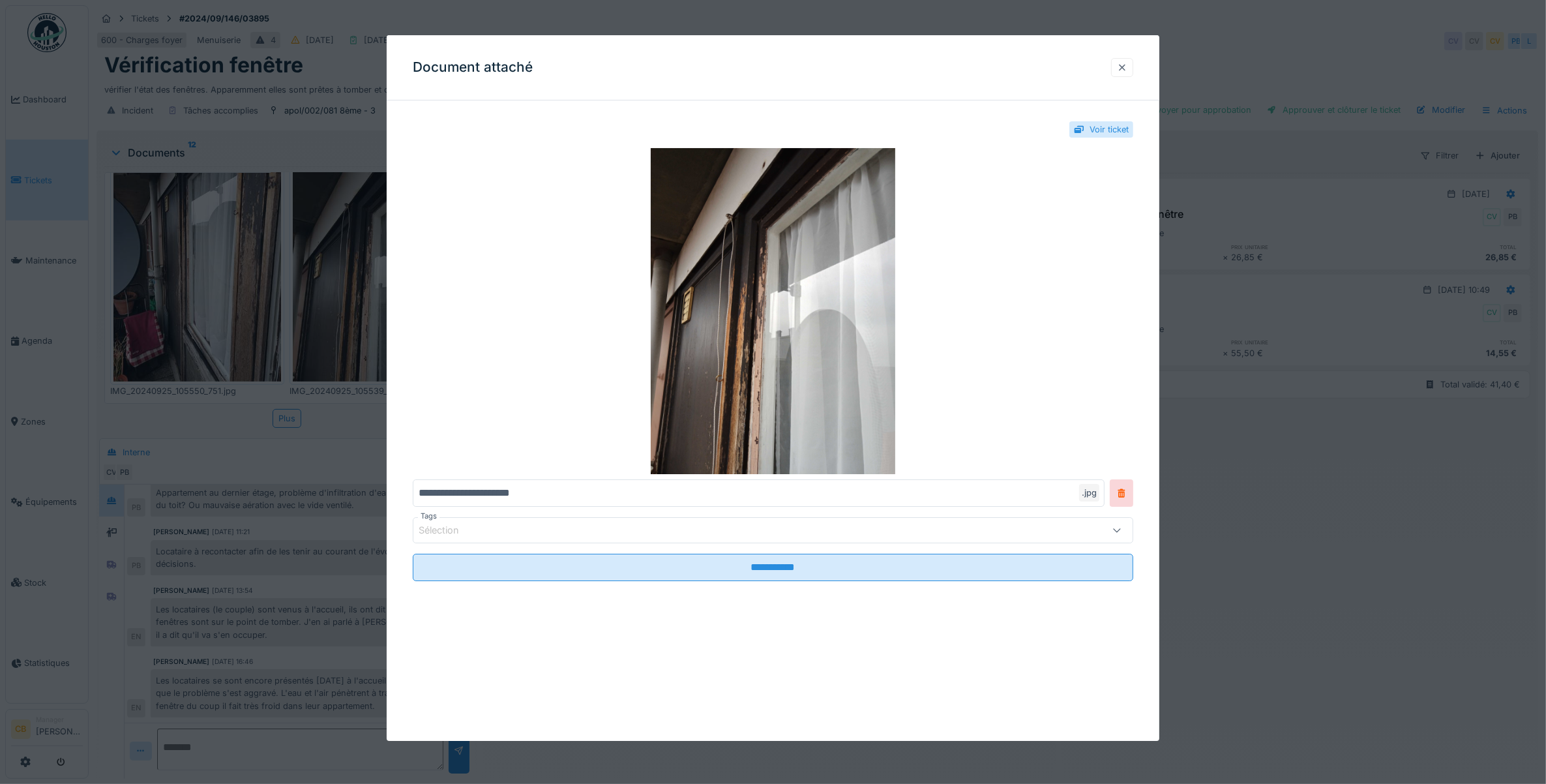
click at [1126, 68] on div at bounding box center [1122, 67] width 11 height 12
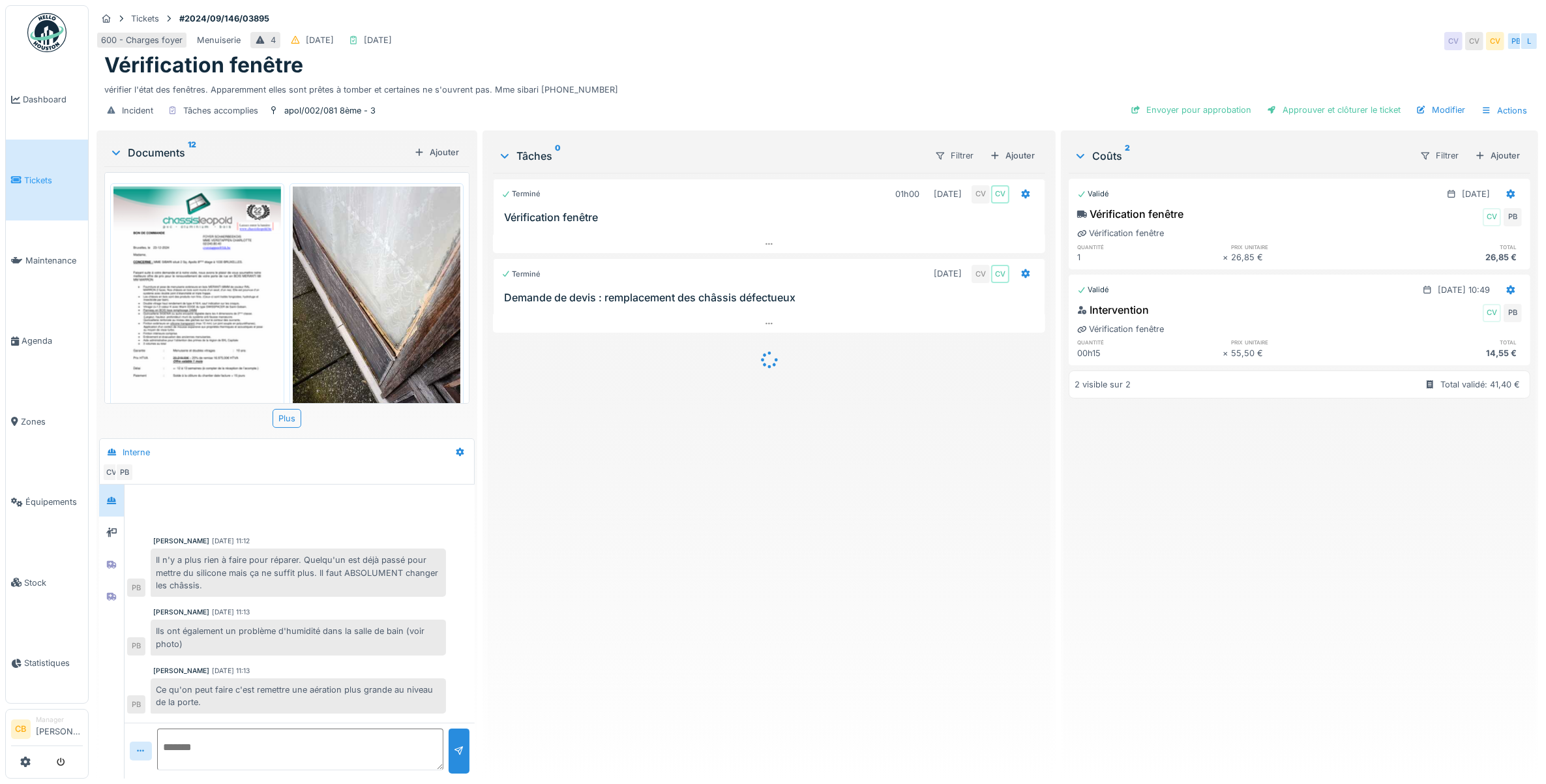
scroll to position [257, 0]
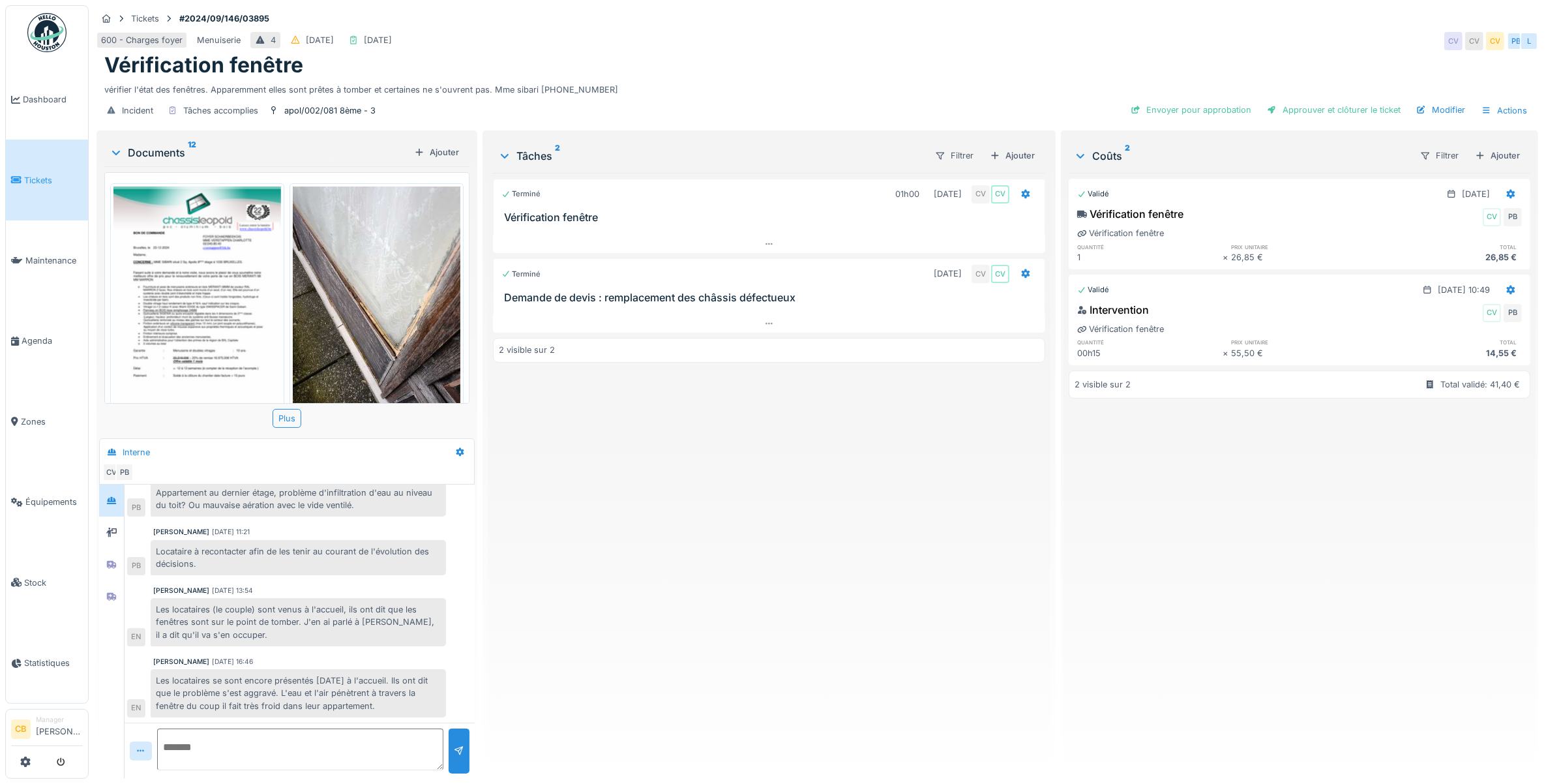
click at [209, 312] on img at bounding box center [196, 305] width 168 height 237
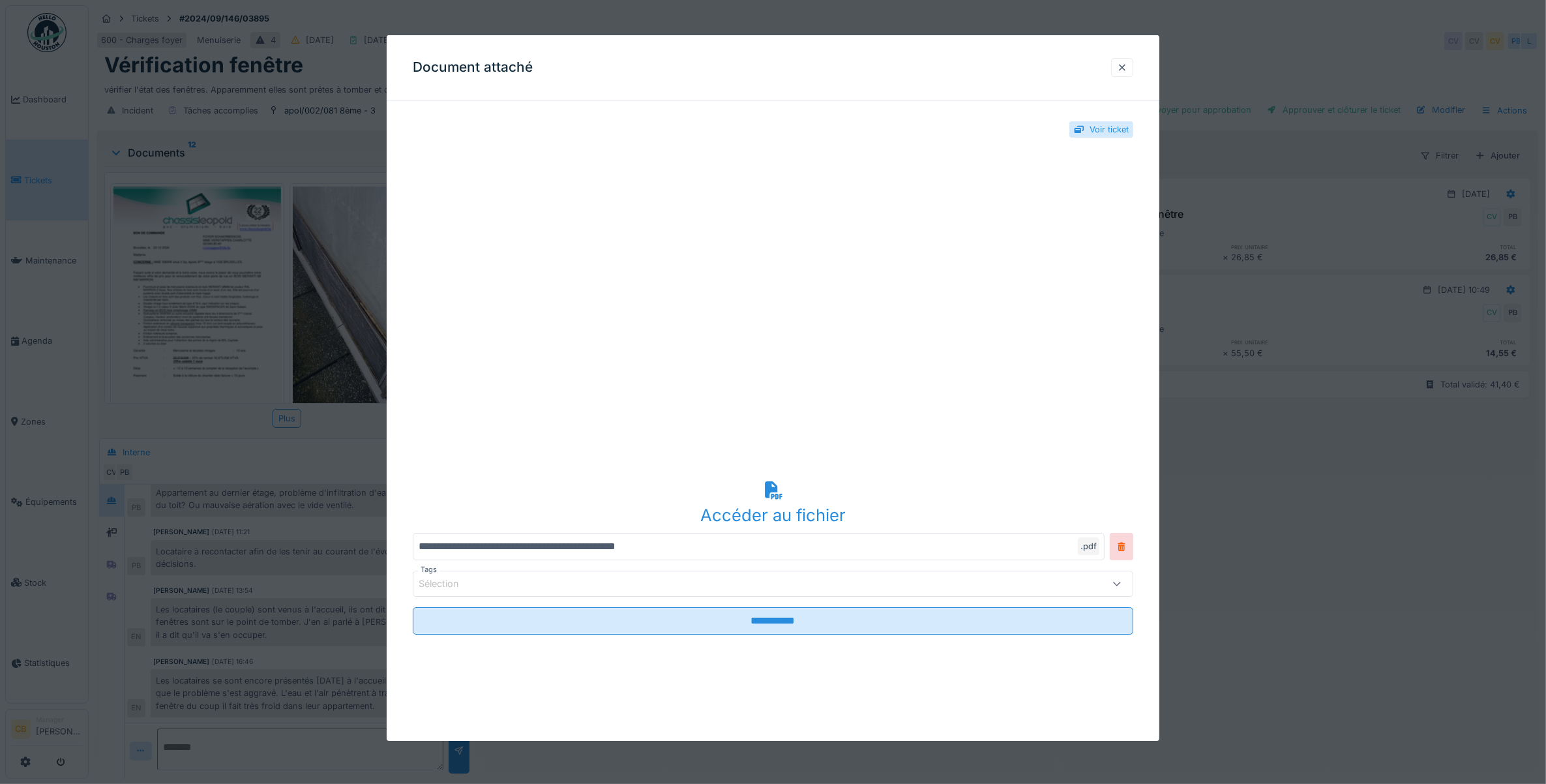
scroll to position [0, 0]
click at [1127, 67] on div at bounding box center [1122, 67] width 11 height 12
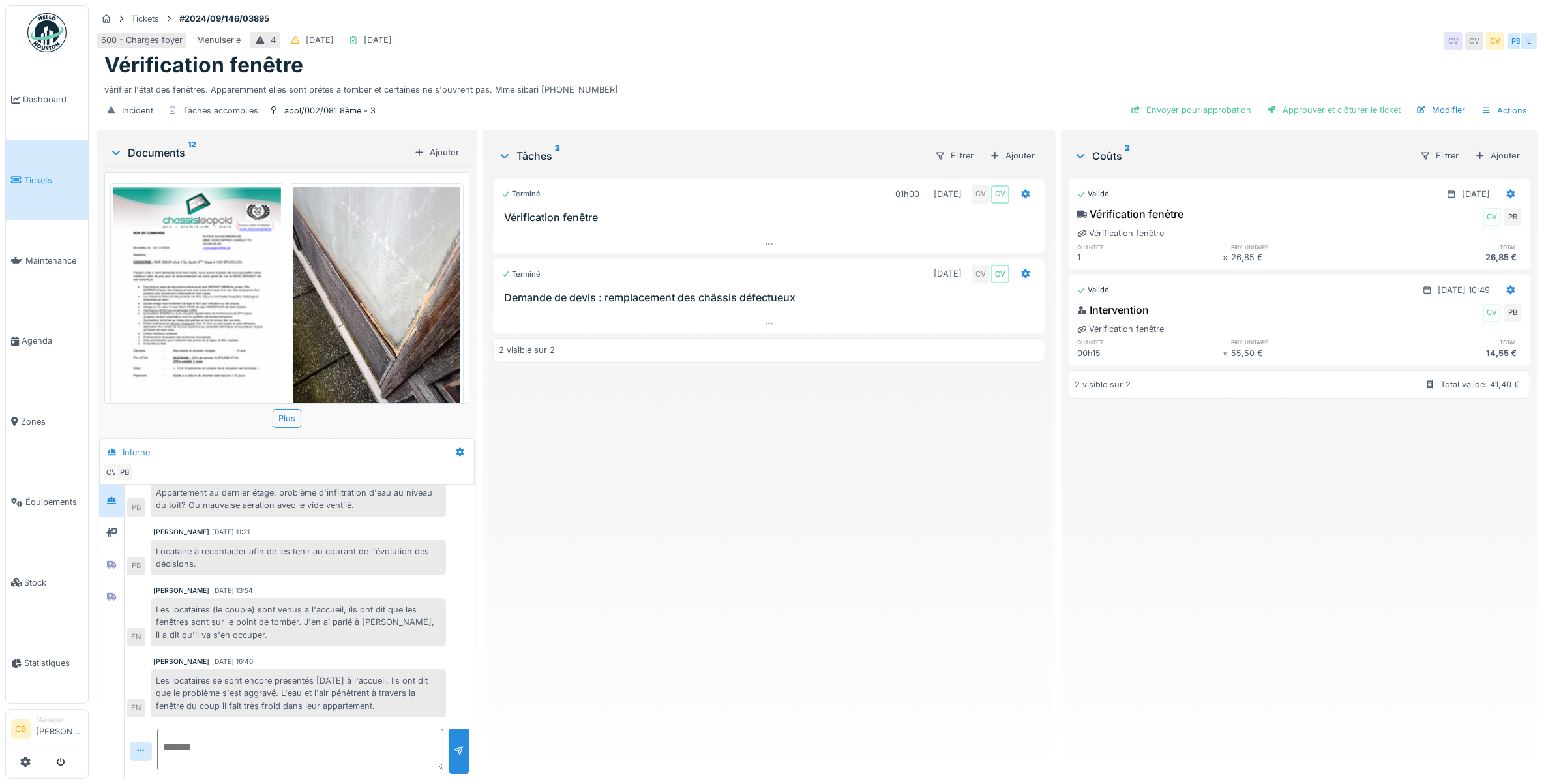
click at [344, 290] on img at bounding box center [376, 298] width 168 height 223
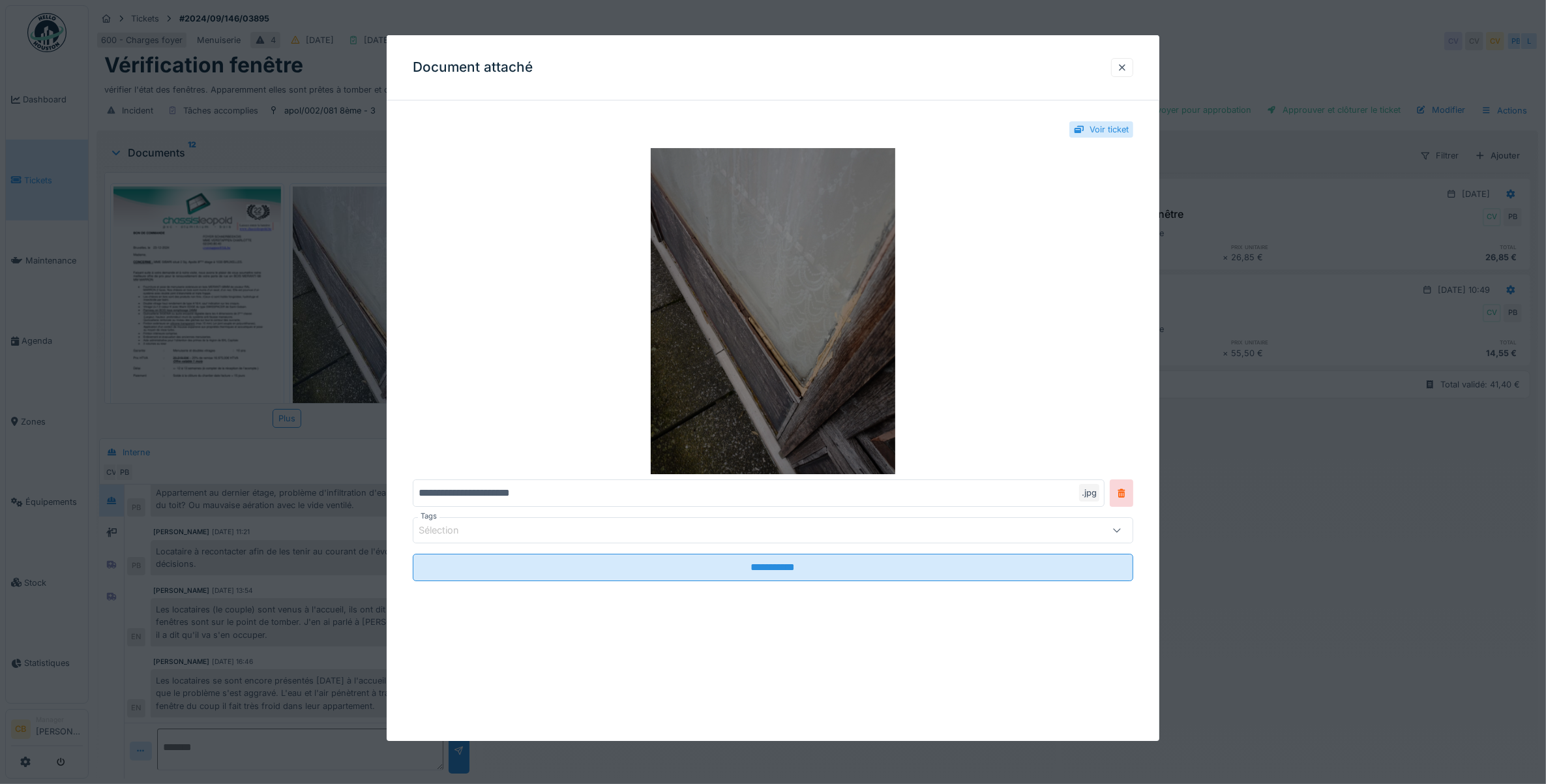
click at [810, 318] on img at bounding box center [773, 310] width 721 height 326
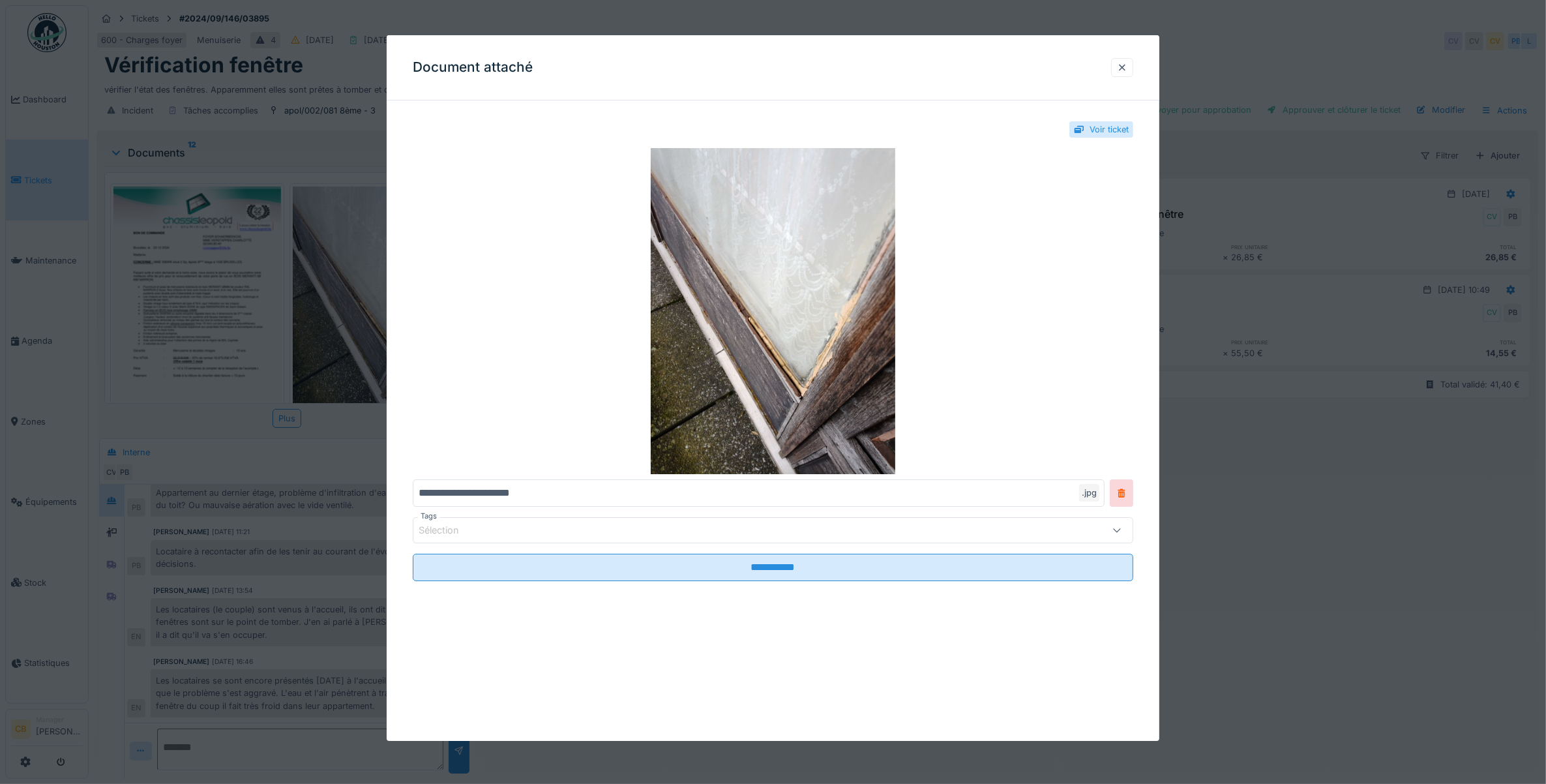
drag, startPoint x: 1132, startPoint y: 67, endPoint x: 1074, endPoint y: 92, distance: 63.2
click at [1128, 66] on div at bounding box center [1122, 67] width 11 height 12
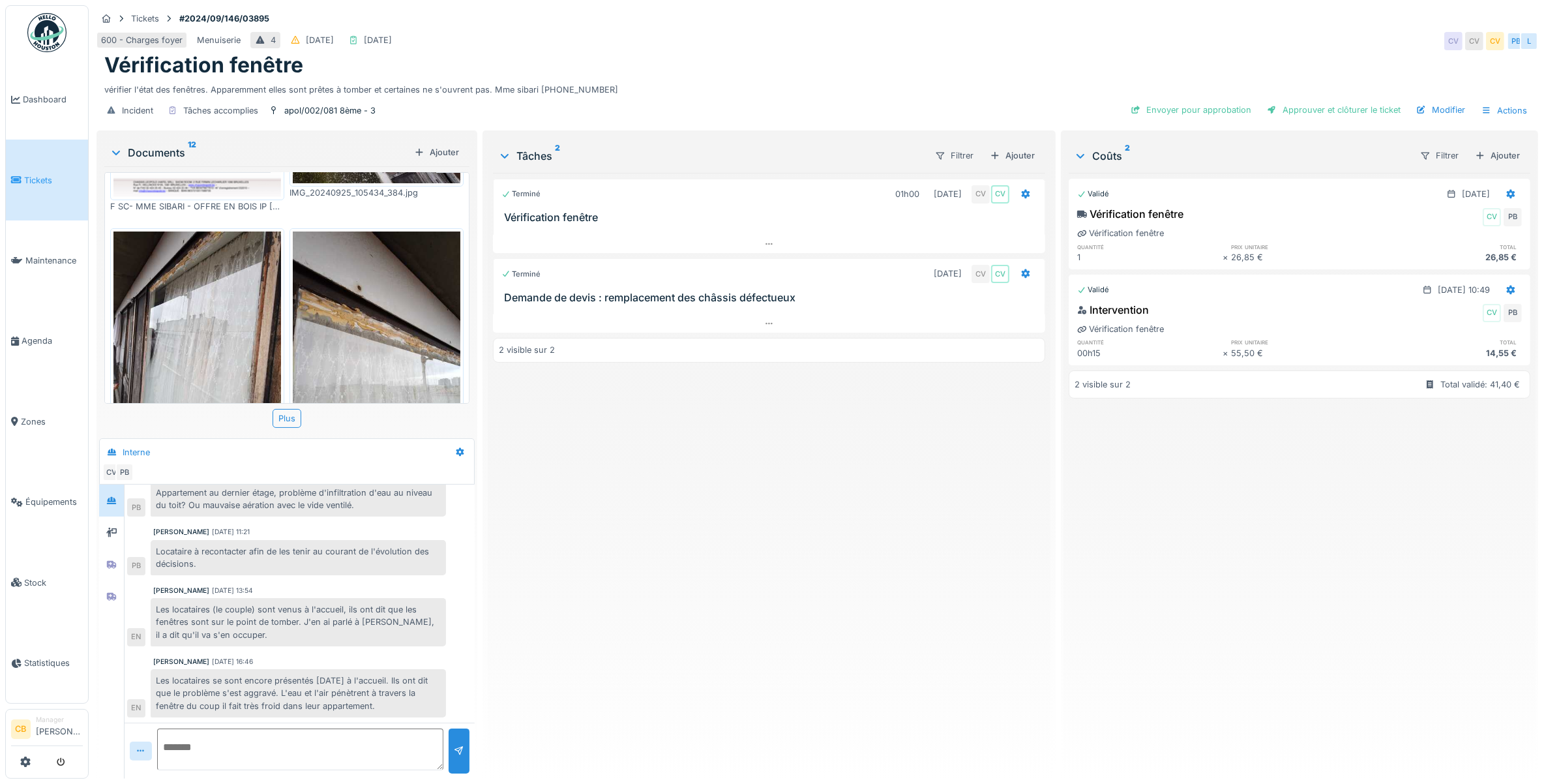
scroll to position [244, 0]
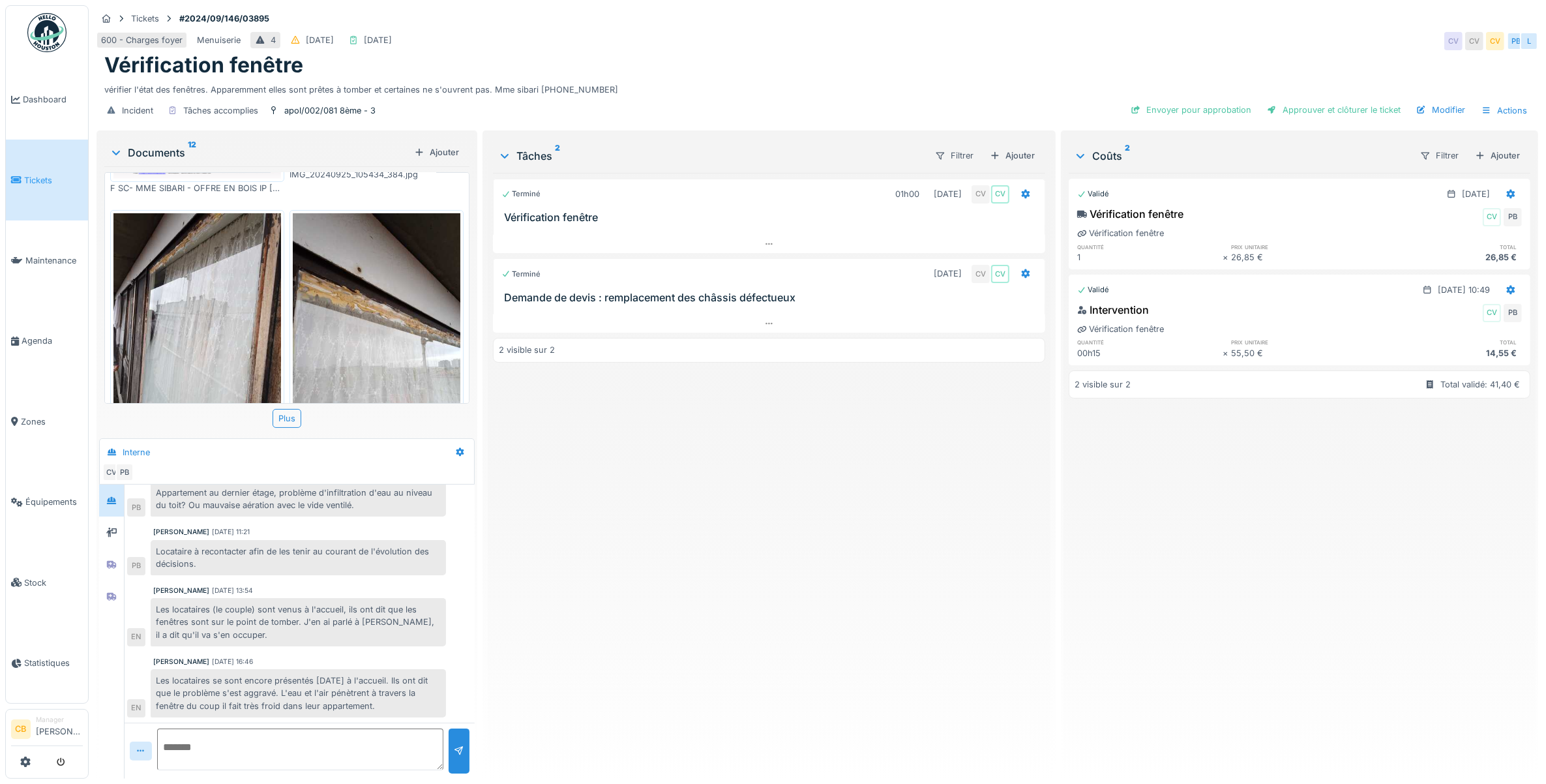
click at [339, 275] on img at bounding box center [376, 324] width 168 height 223
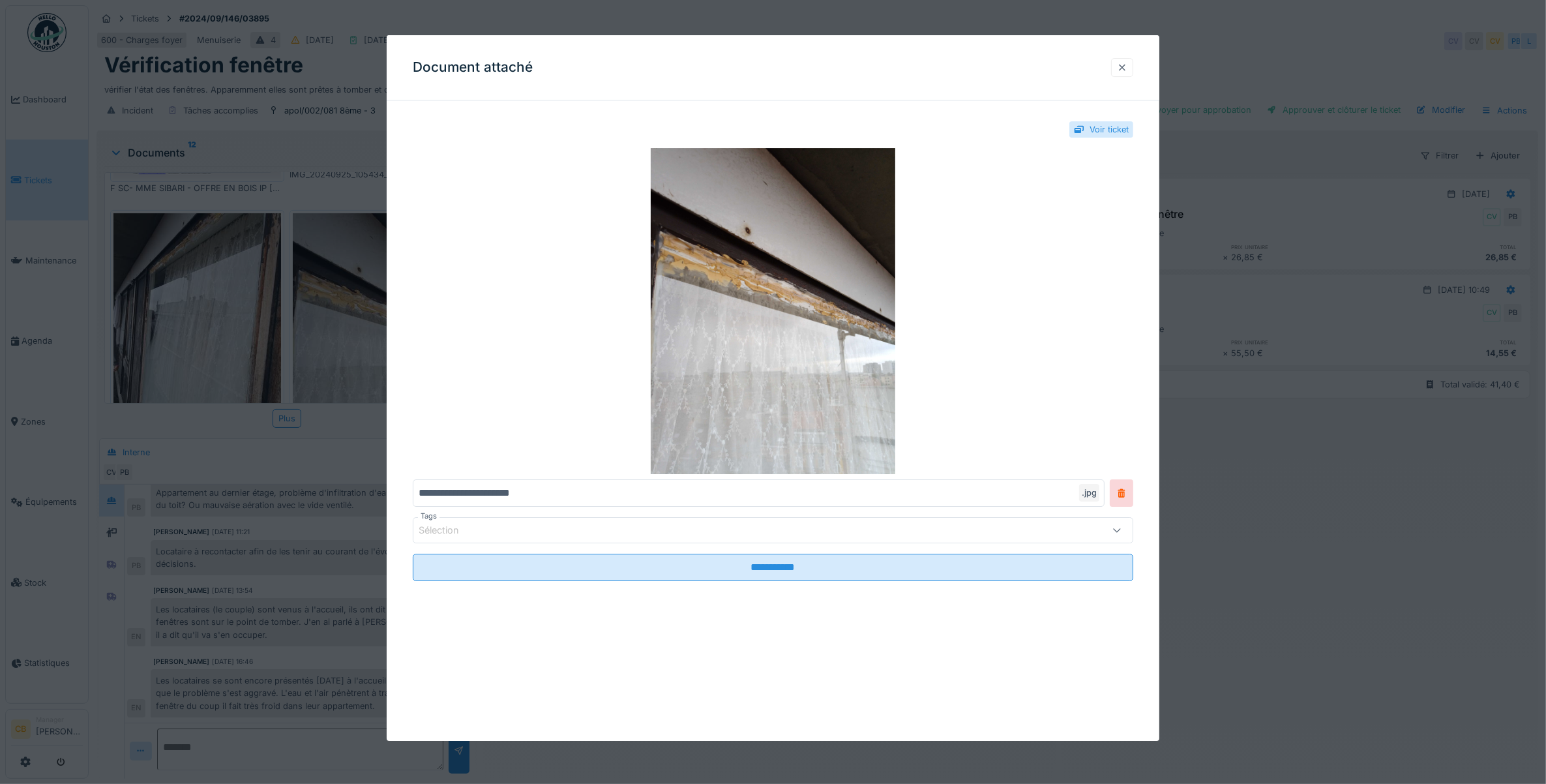
click at [1128, 64] on div at bounding box center [1122, 67] width 11 height 12
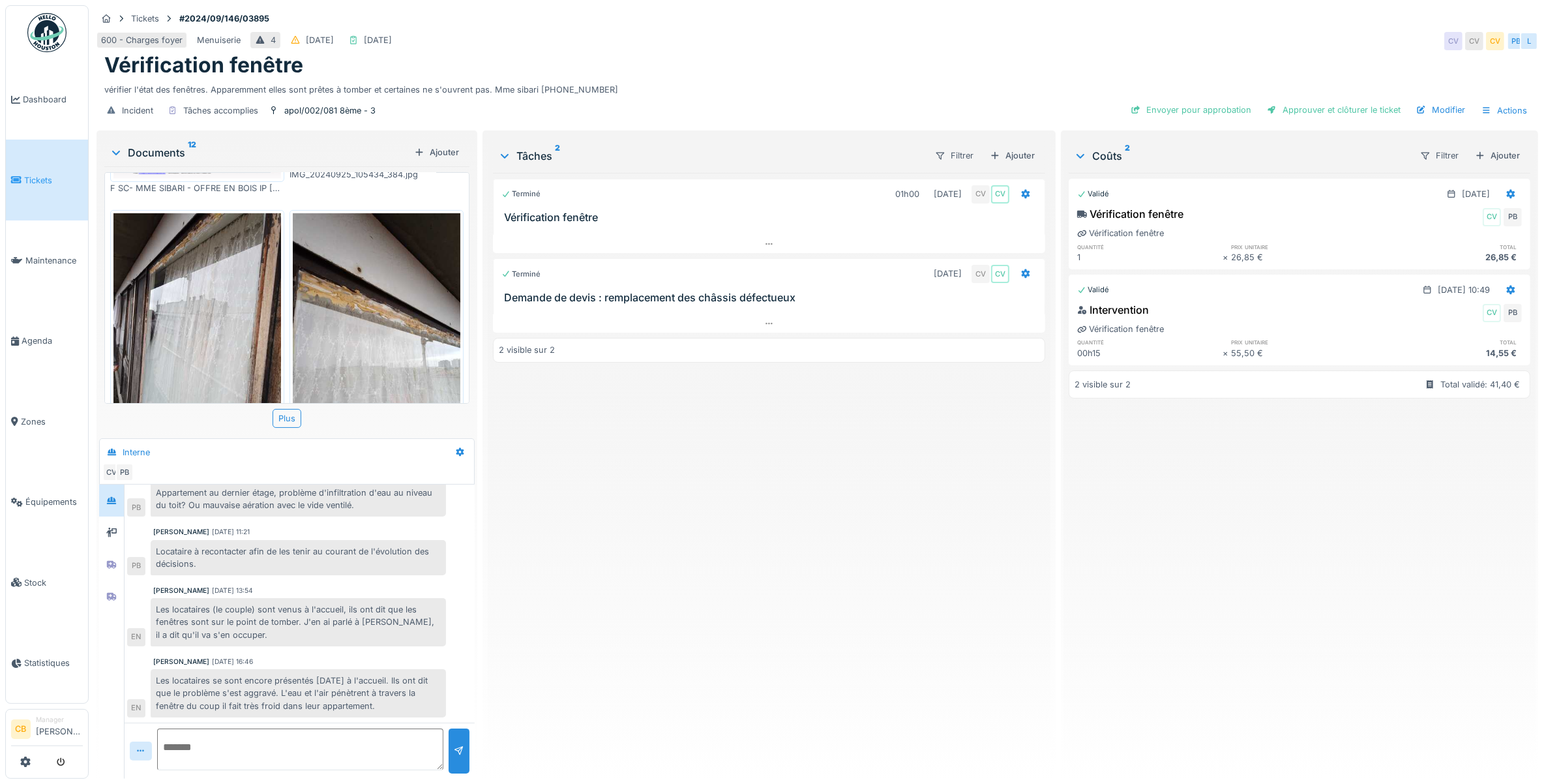
click at [216, 329] on img at bounding box center [196, 324] width 168 height 223
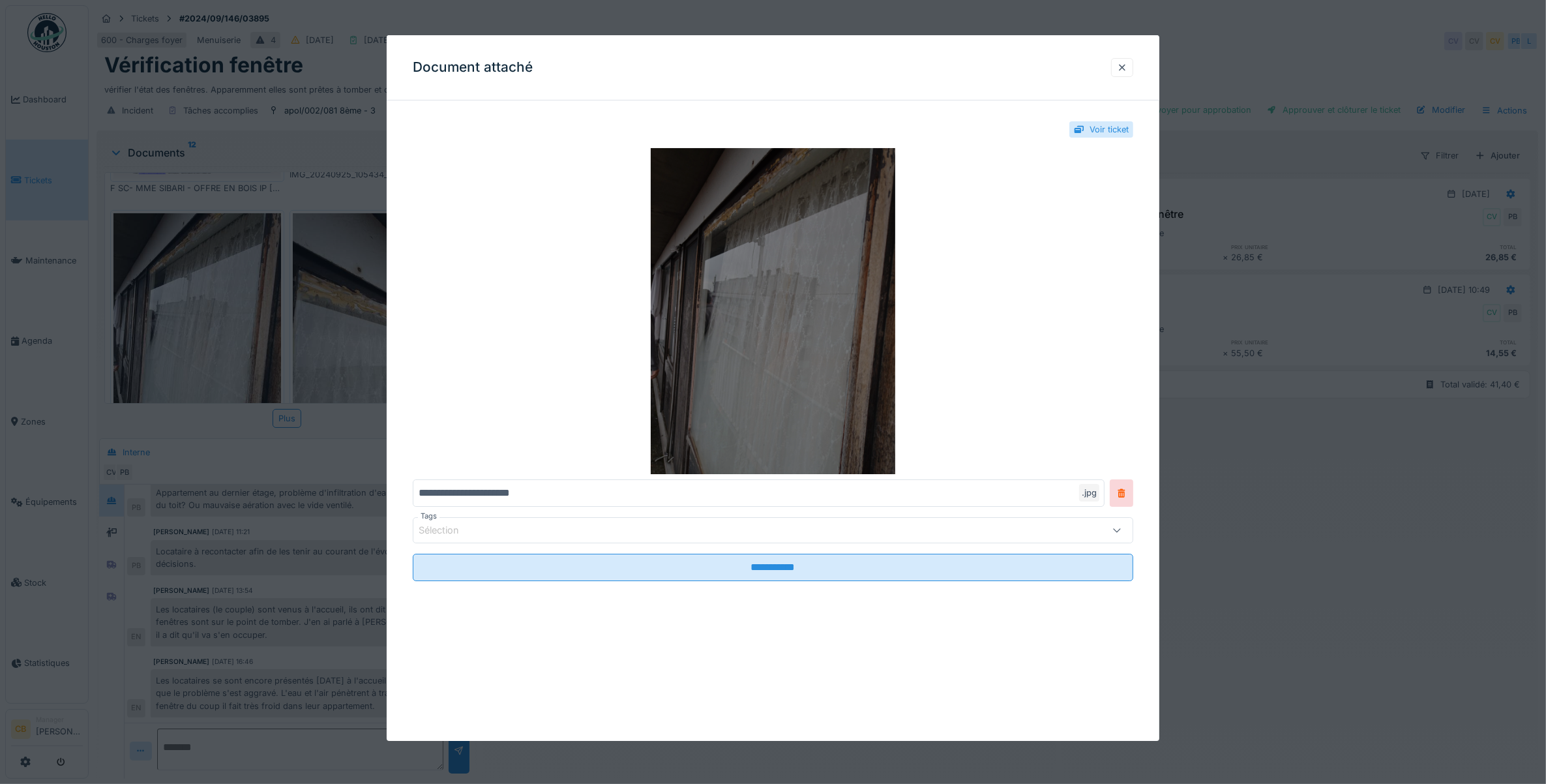
click at [721, 299] on img at bounding box center [773, 310] width 721 height 326
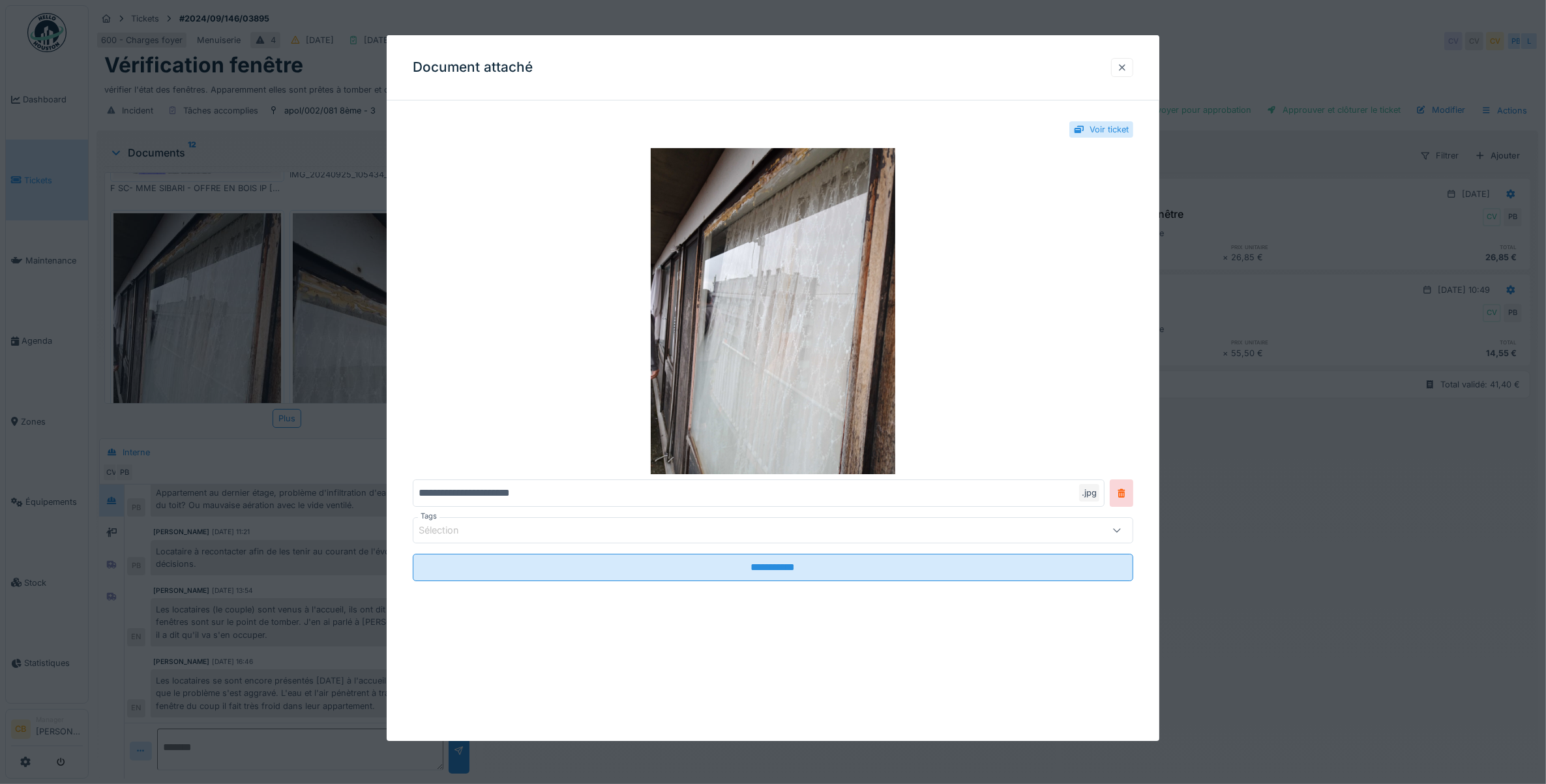
click at [1126, 69] on div at bounding box center [1122, 67] width 11 height 12
